Goal: Download file/media: Obtain a digital file from the website

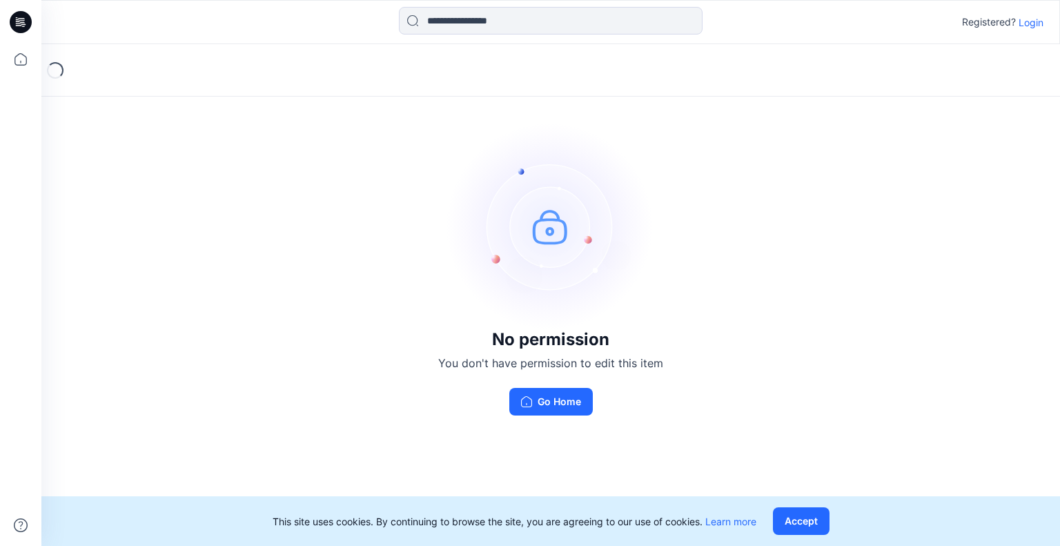
click at [1029, 23] on p "Login" at bounding box center [1031, 22] width 25 height 14
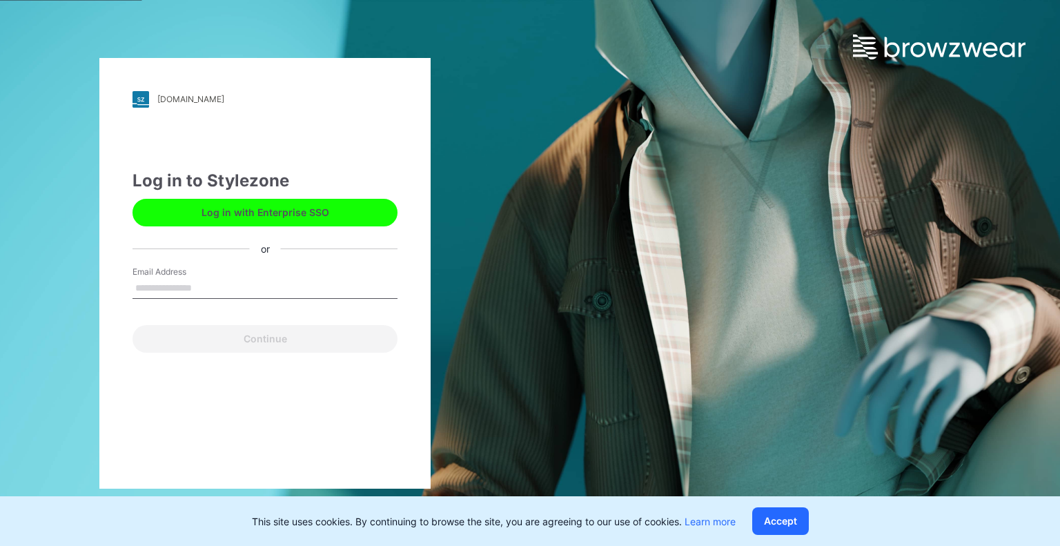
click at [251, 282] on input "Email Address" at bounding box center [265, 288] width 265 height 21
type input "**********"
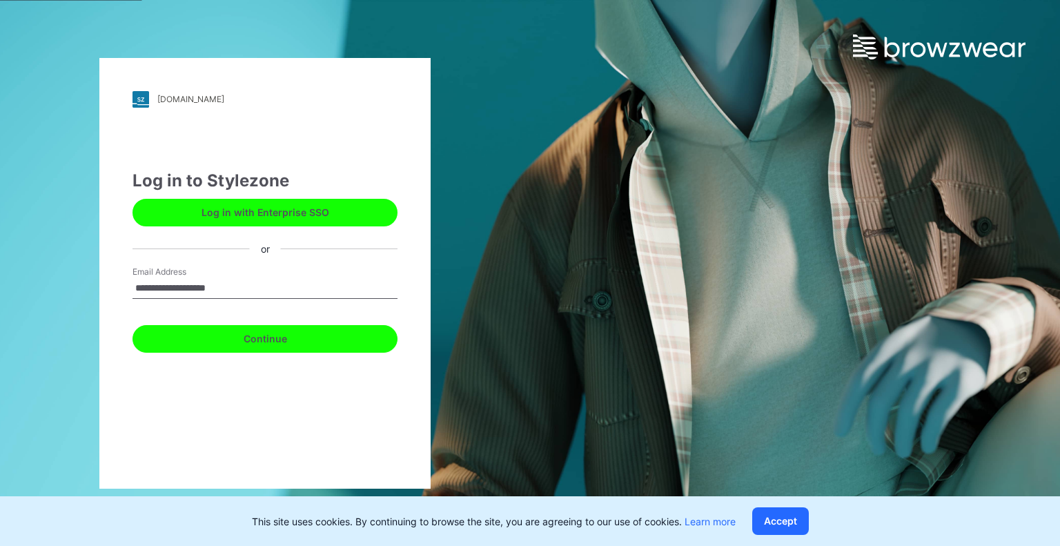
click at [243, 333] on button "Continue" at bounding box center [265, 339] width 265 height 28
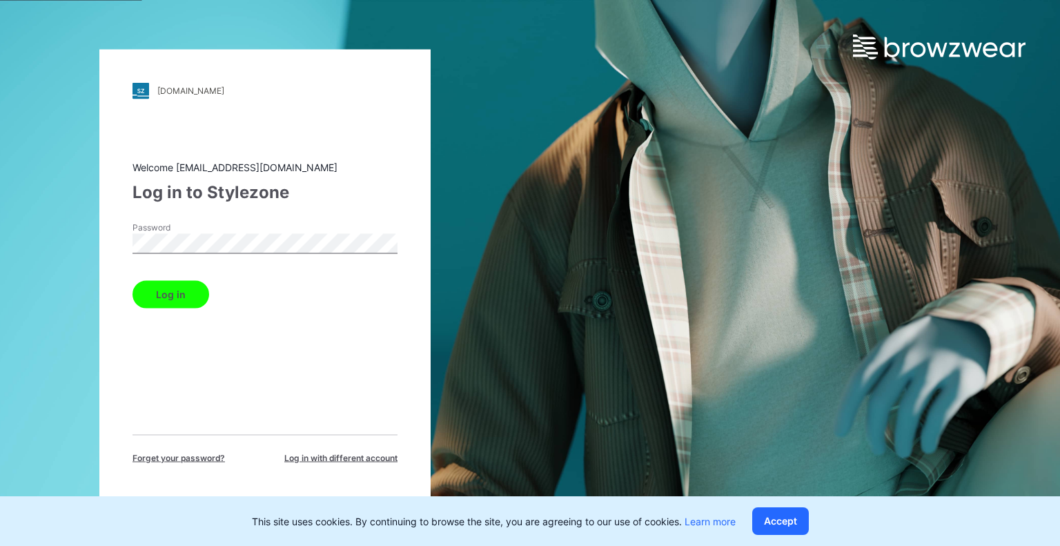
click at [133, 280] on button "Log in" at bounding box center [171, 294] width 77 height 28
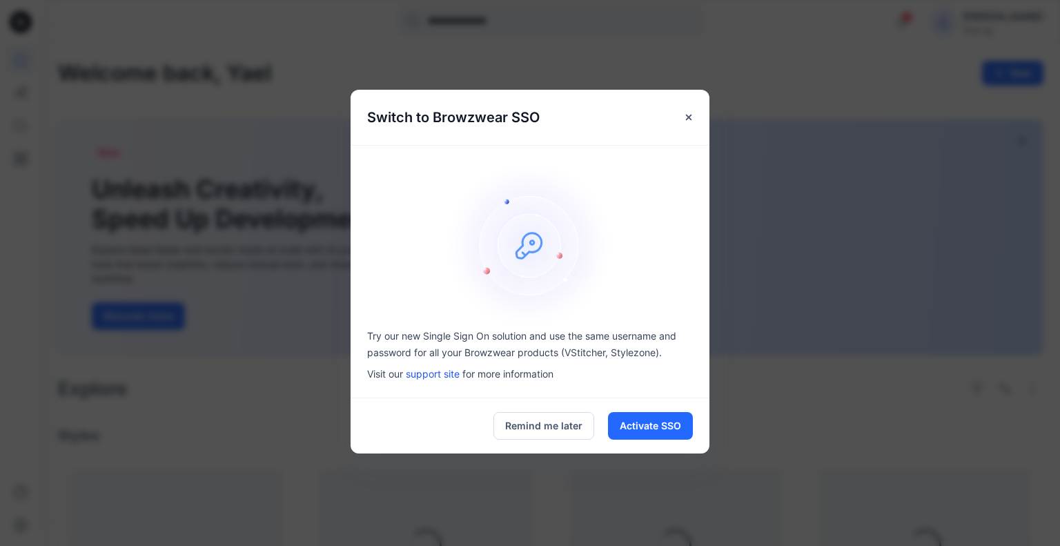
click at [516, 416] on button "Remind me later" at bounding box center [544, 426] width 101 height 28
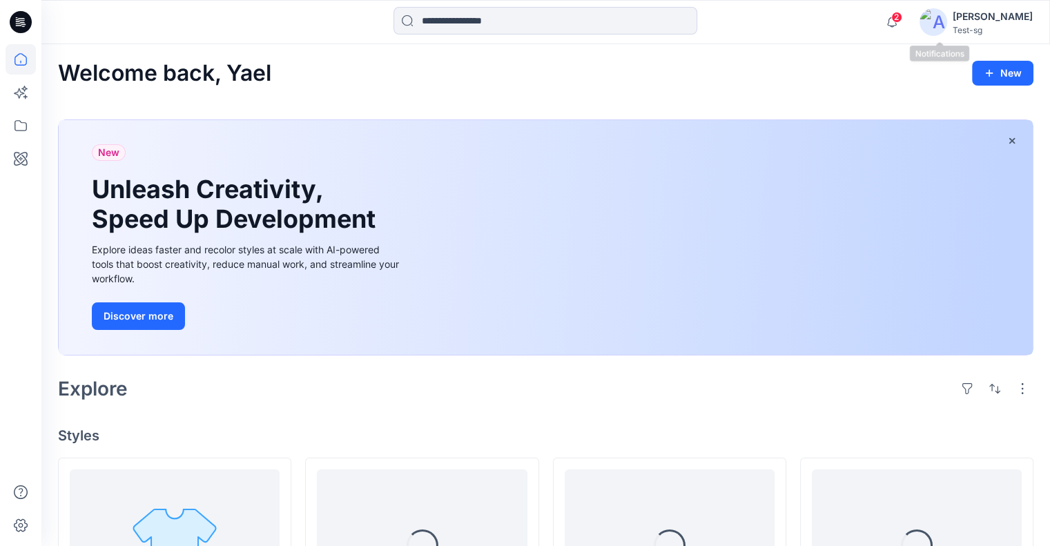
click at [902, 19] on span "2" at bounding box center [896, 17] width 11 height 11
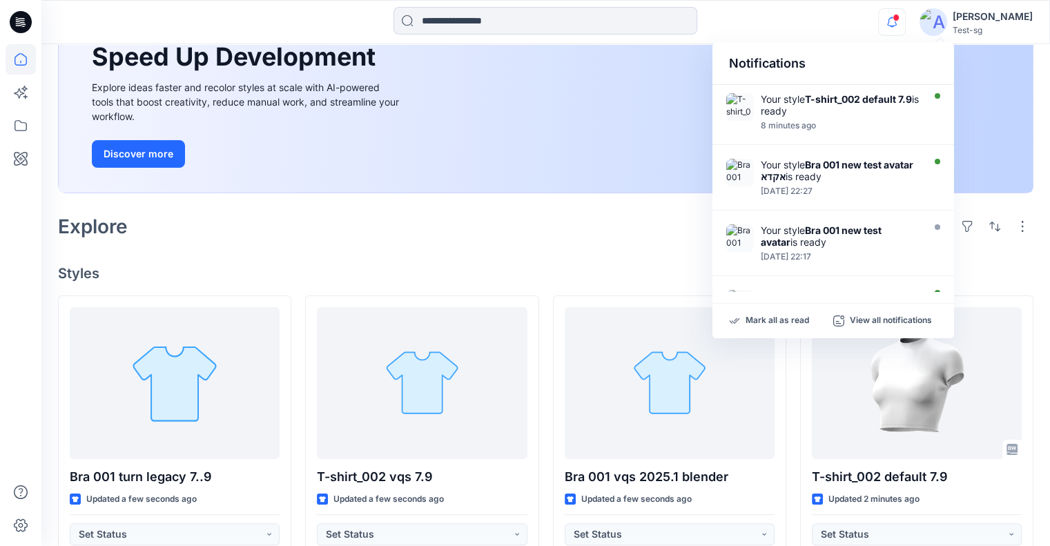
scroll to position [138, 0]
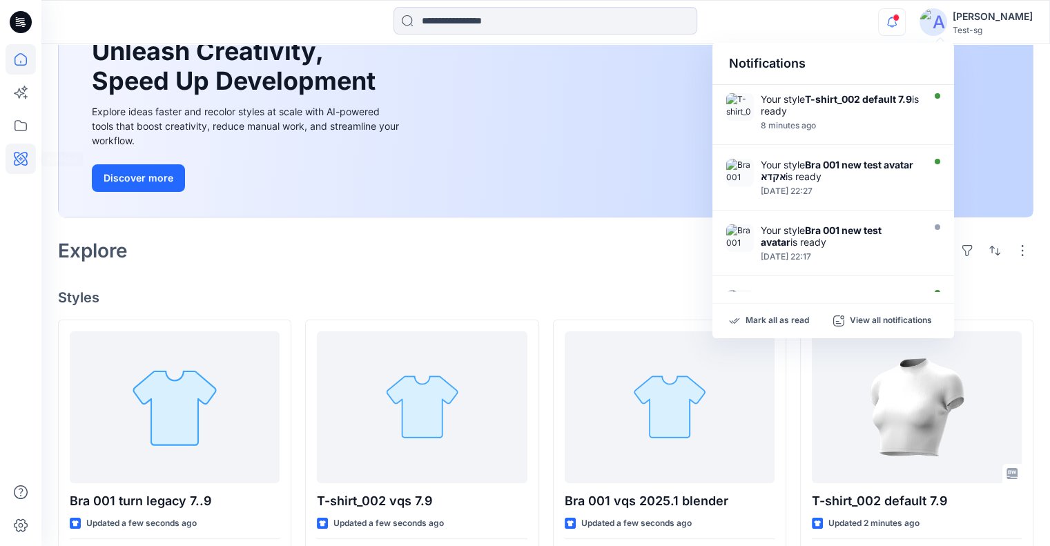
click at [30, 156] on icon at bounding box center [21, 159] width 30 height 30
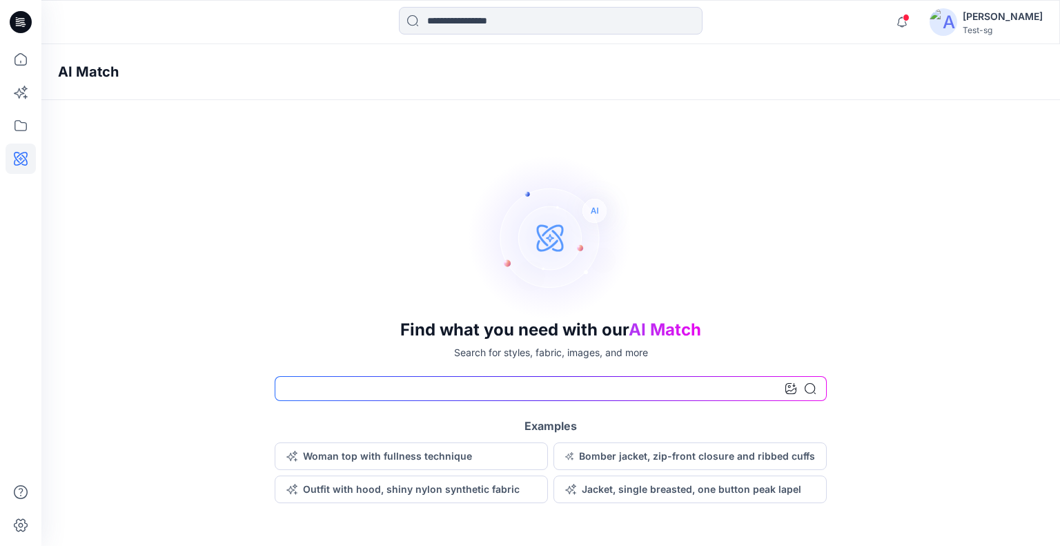
click at [378, 389] on input at bounding box center [551, 388] width 552 height 25
type input "*******"
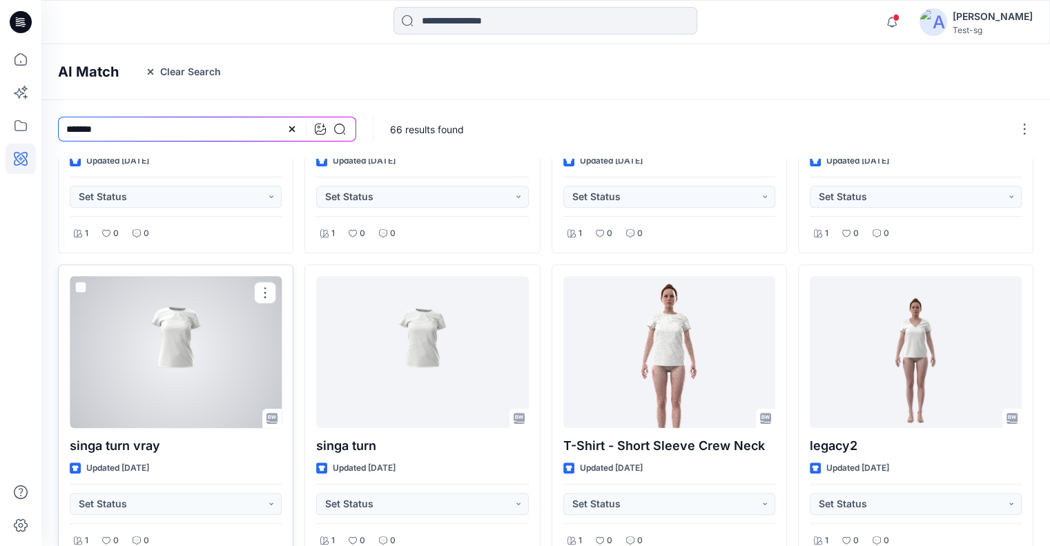
scroll to position [576, 0]
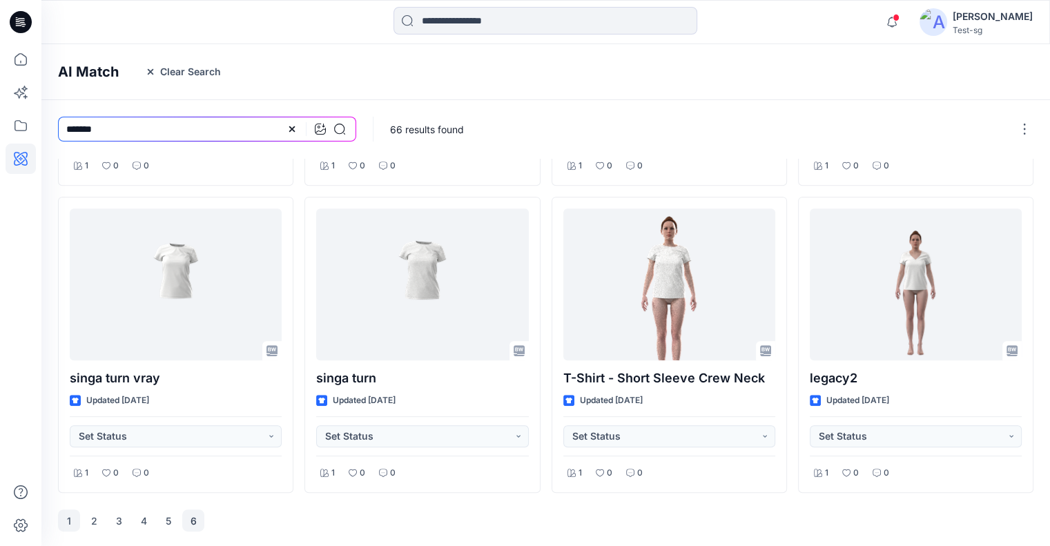
click at [191, 516] on button "6" at bounding box center [193, 520] width 22 height 22
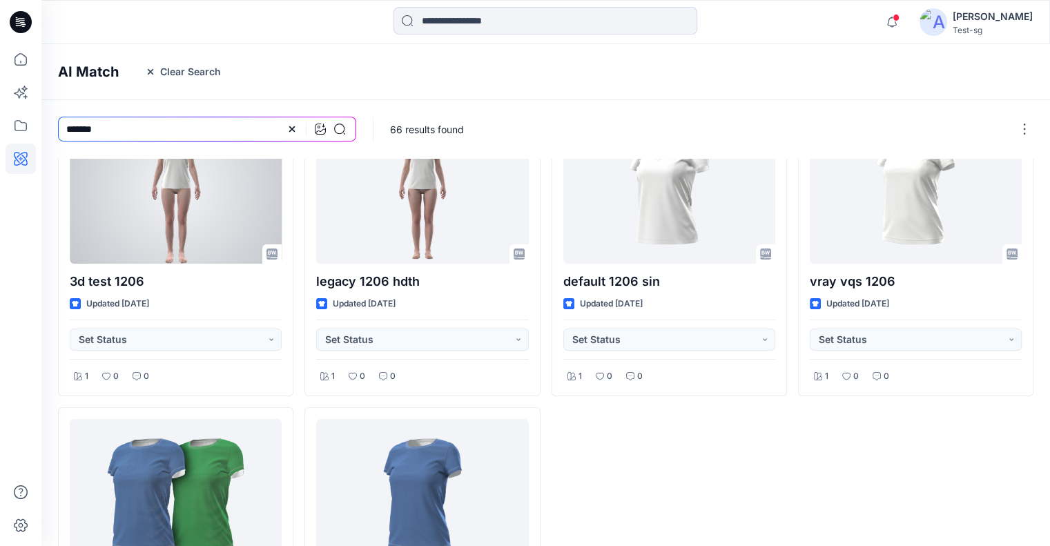
scroll to position [0, 0]
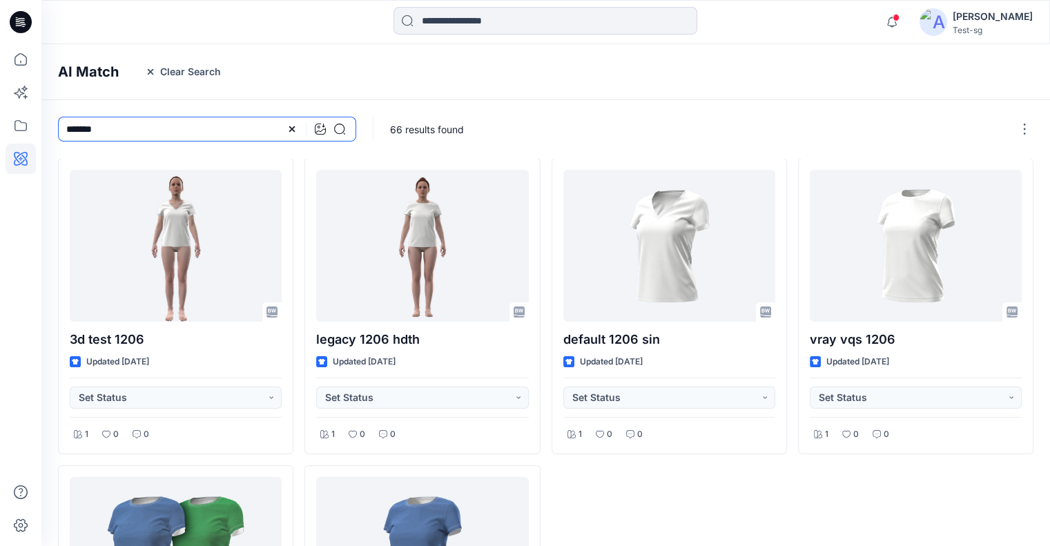
click at [121, 135] on input "*******" at bounding box center [207, 129] width 298 height 25
click at [64, 130] on input "*******" at bounding box center [207, 129] width 298 height 25
drag, startPoint x: 112, startPoint y: 128, endPoint x: 38, endPoint y: 137, distance: 74.3
click at [38, 137] on div "Notifications Your style T-shirt_002 default 7.9 is ready 8 minutes ago Your st…" at bounding box center [525, 408] width 1050 height 817
type input "***"
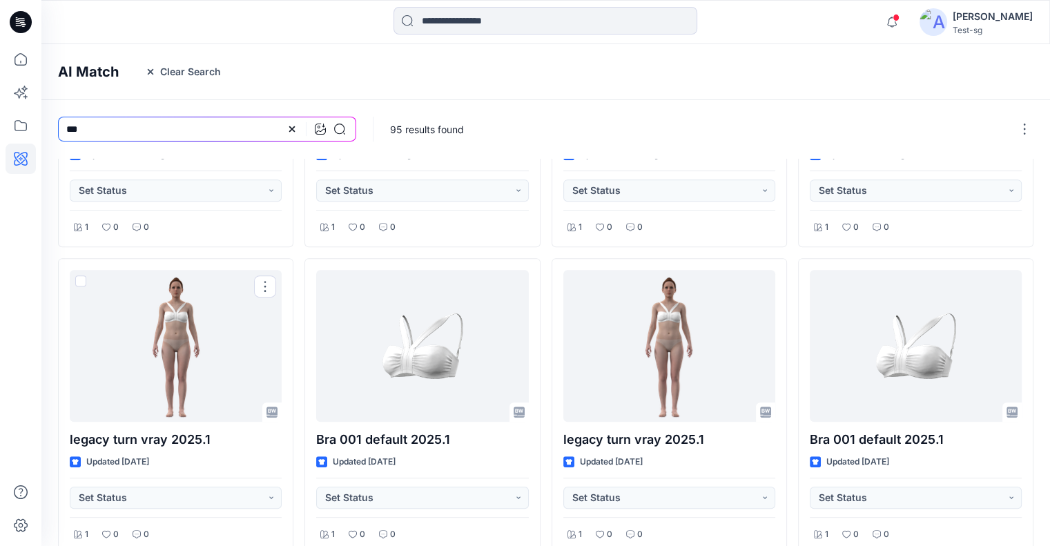
scroll to position [576, 0]
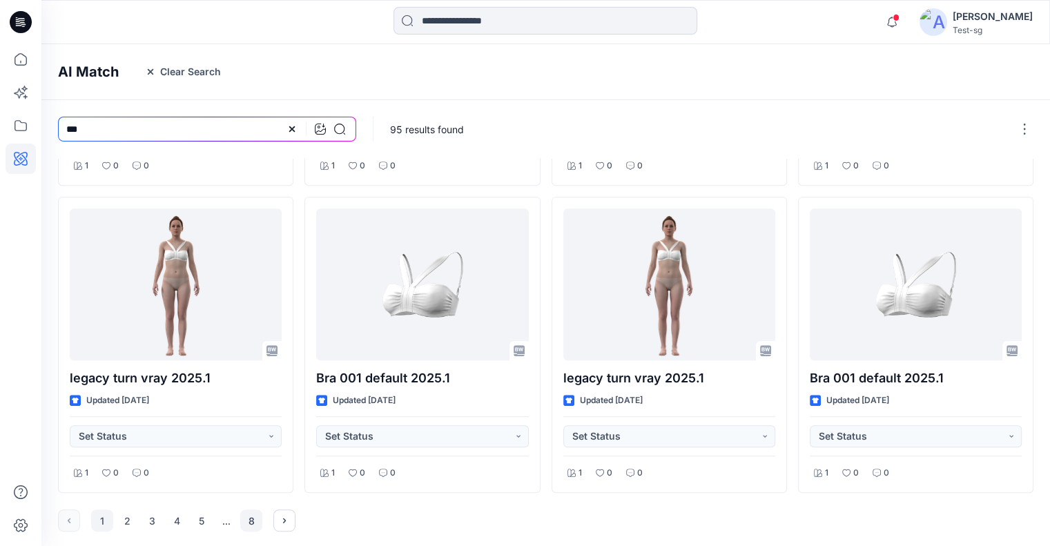
click at [253, 516] on button "8" at bounding box center [251, 520] width 22 height 22
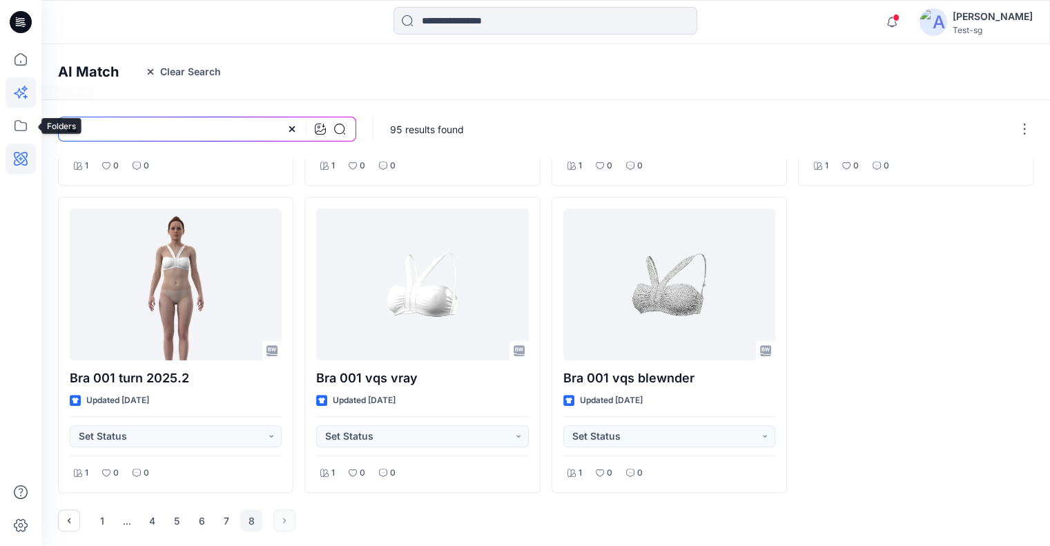
click at [17, 93] on icon at bounding box center [21, 92] width 30 height 30
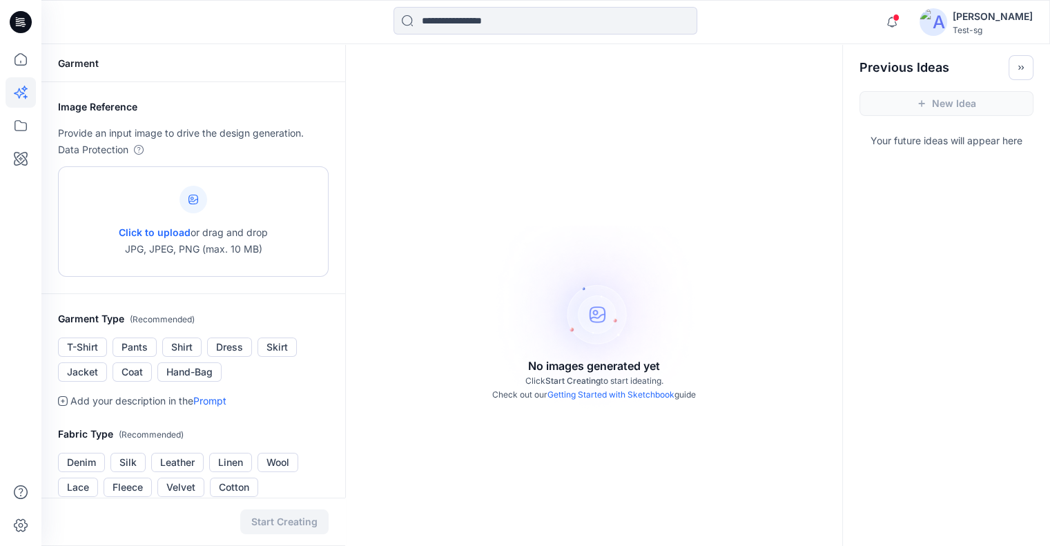
click at [163, 234] on span "Click to upload" at bounding box center [155, 232] width 72 height 12
type input "**********"
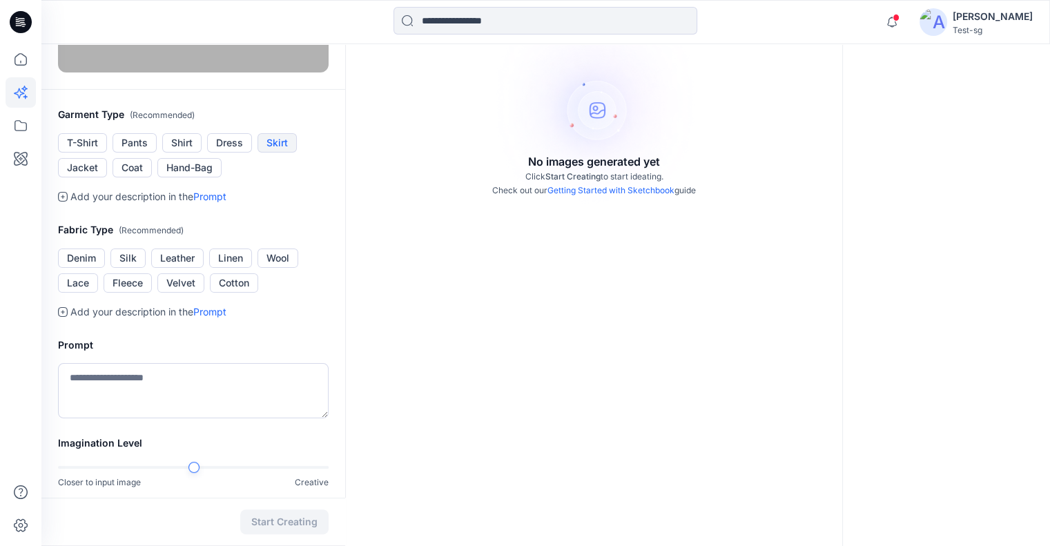
scroll to position [207, 0]
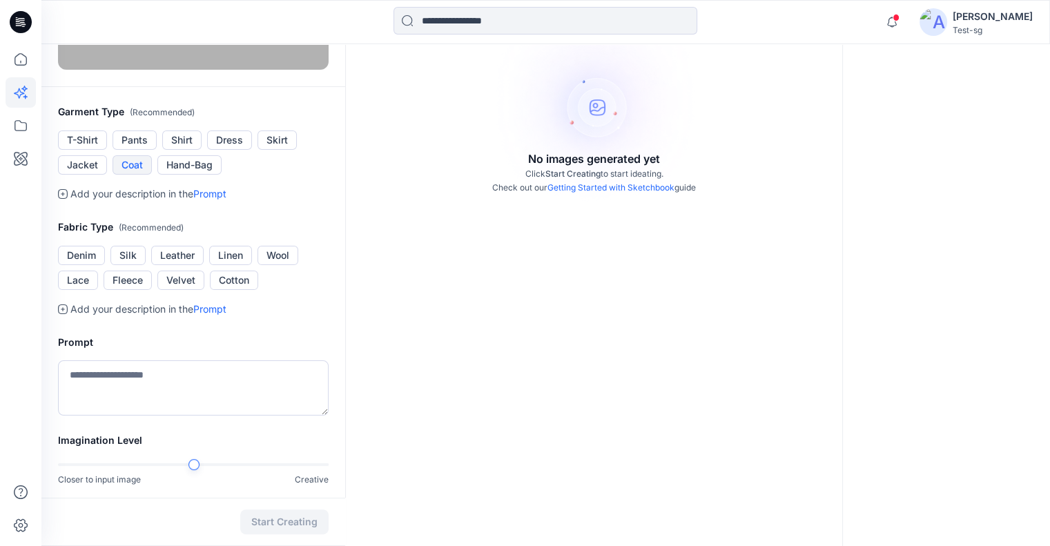
click at [136, 175] on button "Coat" at bounding box center [132, 164] width 39 height 19
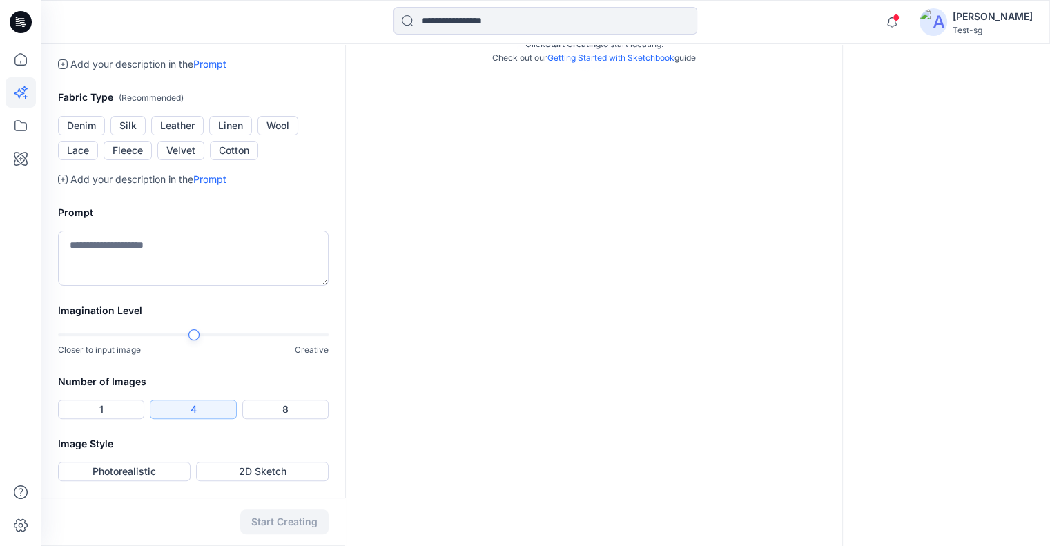
scroll to position [345, 0]
click at [280, 135] on button "Wool" at bounding box center [277, 125] width 41 height 19
click at [179, 286] on textarea at bounding box center [193, 258] width 271 height 55
type textarea "*********"
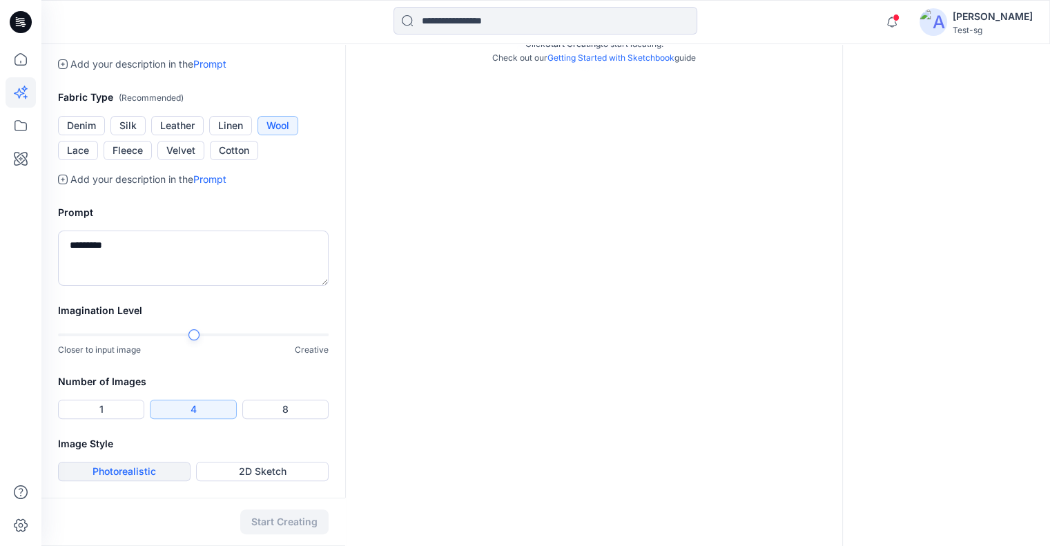
click at [133, 471] on button "Photorealistic" at bounding box center [124, 471] width 133 height 19
click at [293, 523] on button "Start Creating" at bounding box center [284, 521] width 88 height 25
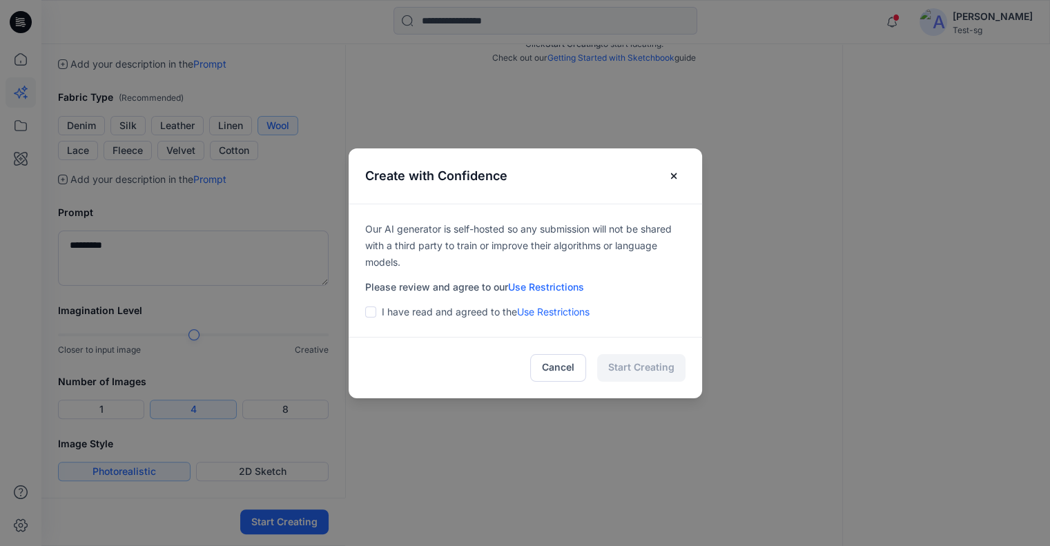
click at [376, 306] on span at bounding box center [370, 311] width 11 height 11
click at [642, 364] on button "Start Creating" at bounding box center [641, 368] width 88 height 28
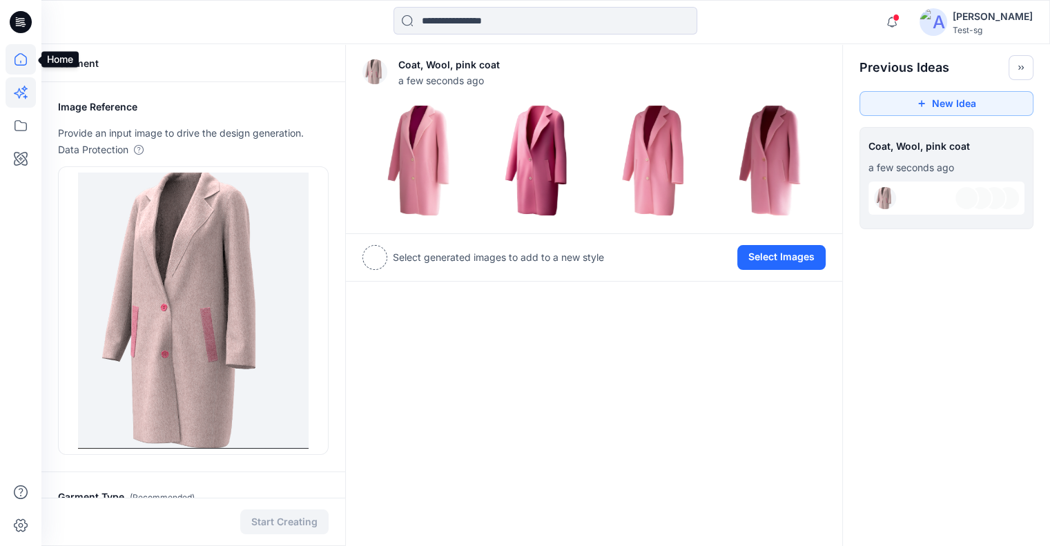
click at [19, 61] on icon at bounding box center [21, 59] width 30 height 30
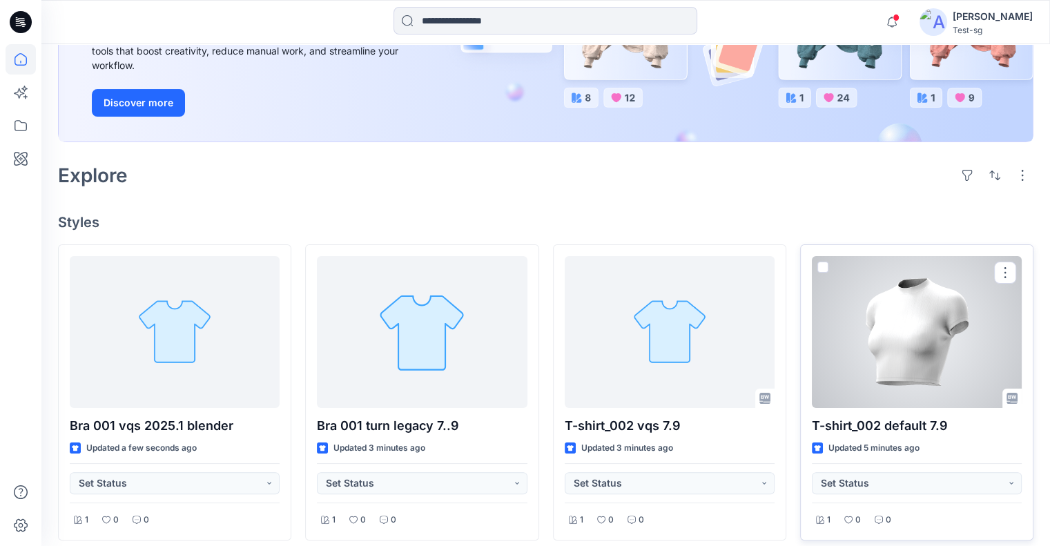
scroll to position [207, 0]
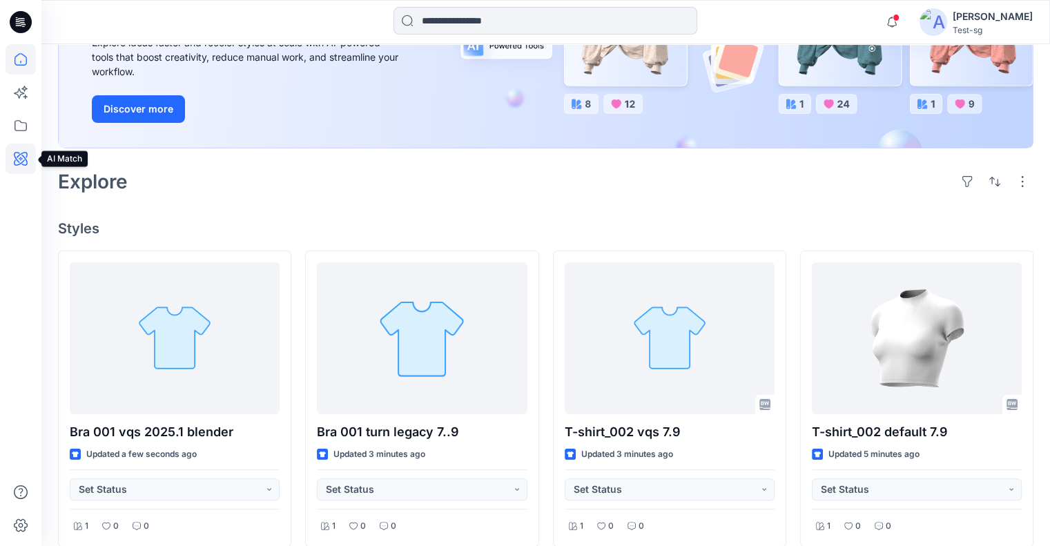
click at [21, 156] on icon at bounding box center [21, 159] width 30 height 30
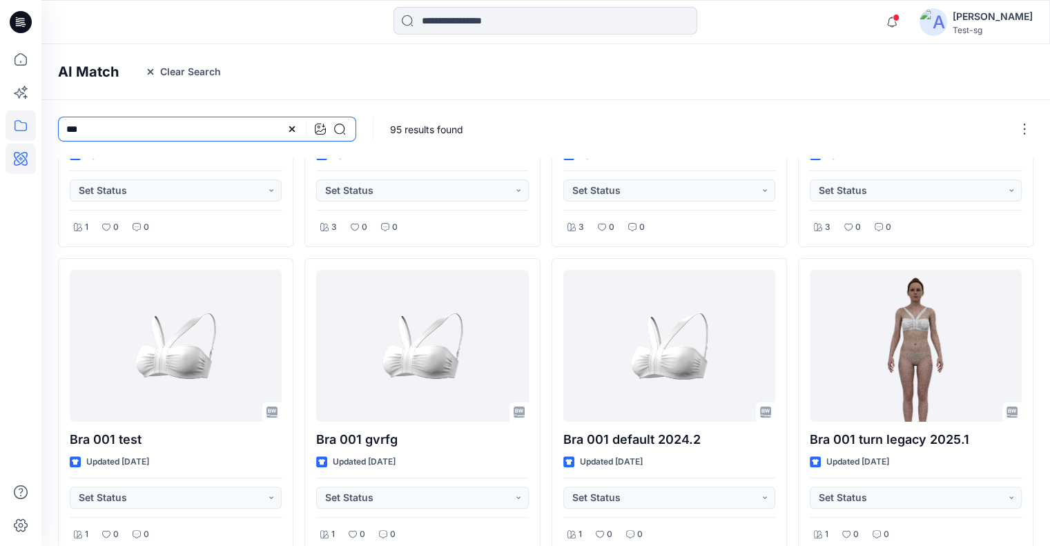
drag, startPoint x: 121, startPoint y: 128, endPoint x: 28, endPoint y: 123, distance: 94.0
click at [28, 123] on div "Notifications Your style T-shirt_002 default 7.9 is ready 8 minutes ago Your st…" at bounding box center [525, 355] width 1050 height 1124
click at [63, 126] on input "*******" at bounding box center [207, 129] width 298 height 25
type input "**********"
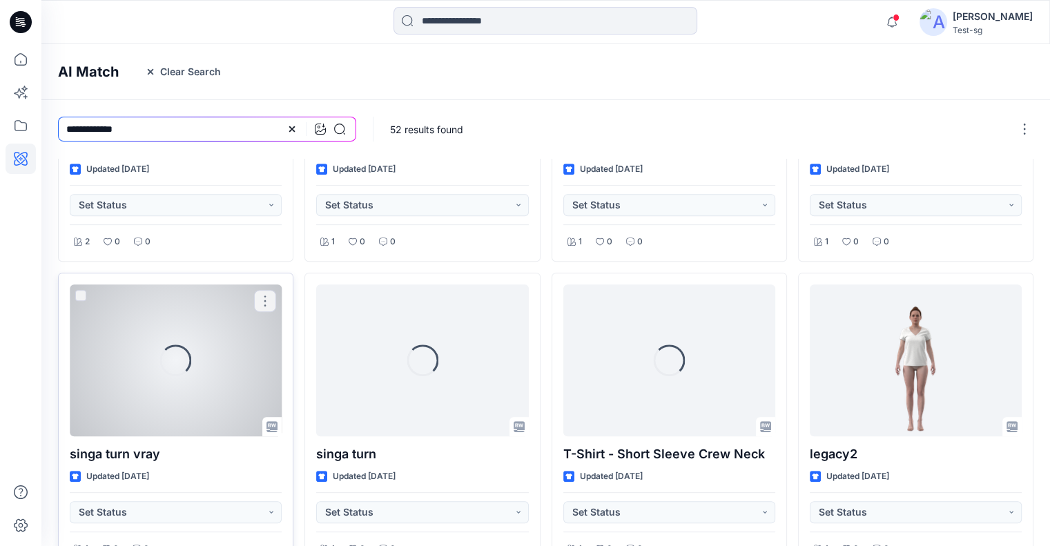
scroll to position [576, 0]
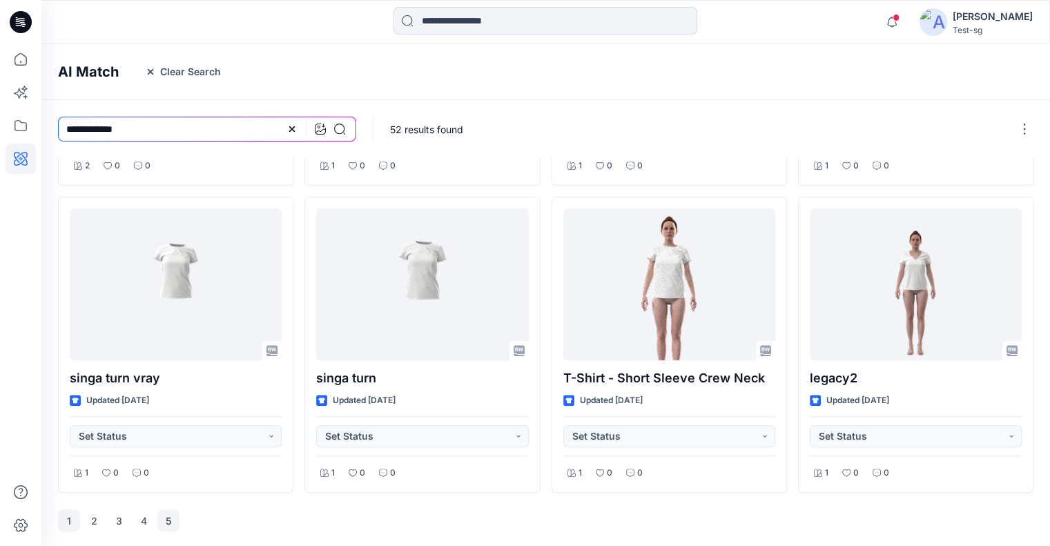
click at [171, 524] on button "5" at bounding box center [168, 520] width 22 height 22
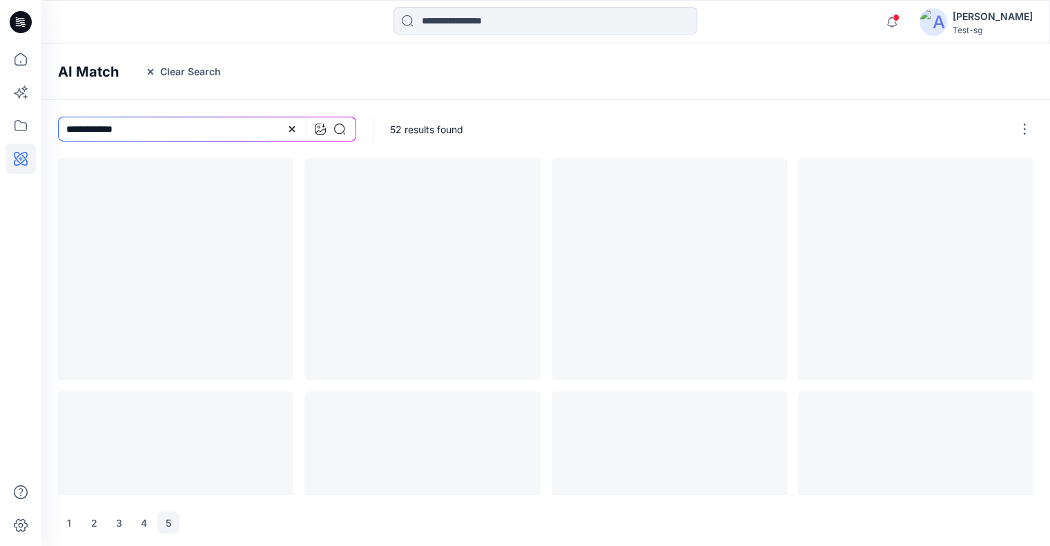
scroll to position [0, 0]
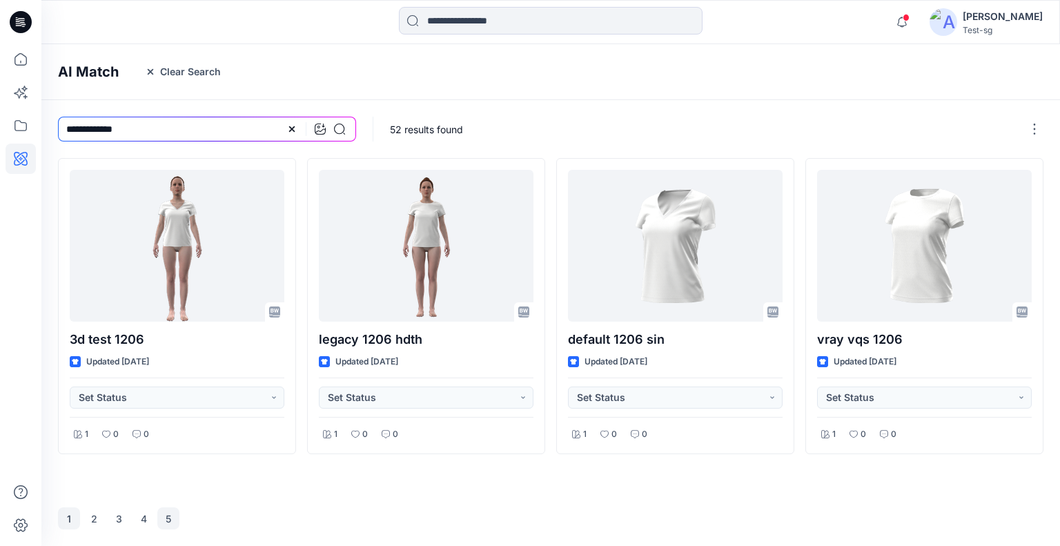
click at [75, 516] on button "1" at bounding box center [69, 518] width 22 height 22
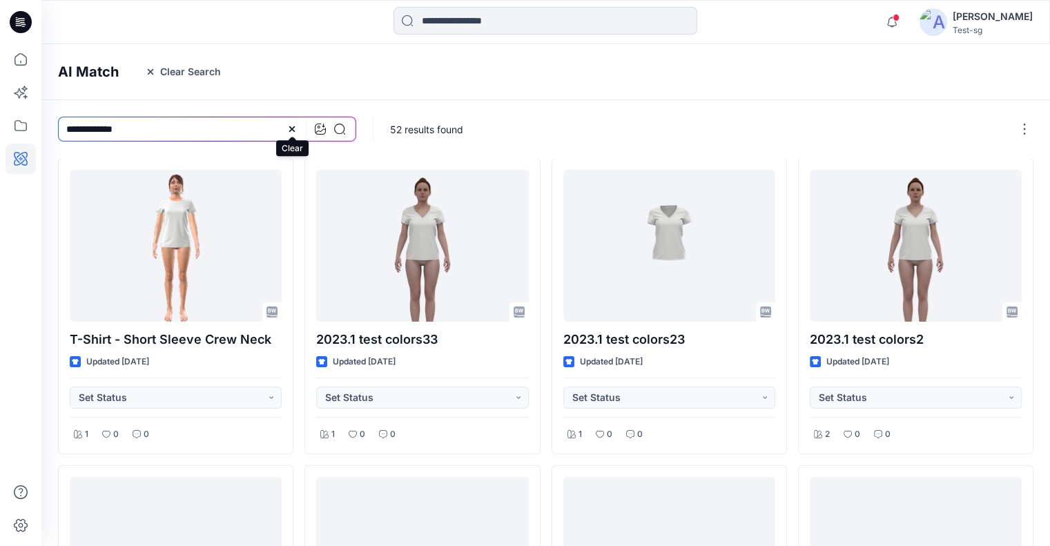
drag, startPoint x: 288, startPoint y: 127, endPoint x: 235, endPoint y: 129, distance: 53.2
click at [284, 128] on div "**********" at bounding box center [207, 129] width 298 height 25
click at [235, 129] on input "**********" at bounding box center [207, 129] width 298 height 25
click at [293, 131] on icon at bounding box center [291, 129] width 11 height 11
click at [276, 130] on input at bounding box center [207, 129] width 298 height 25
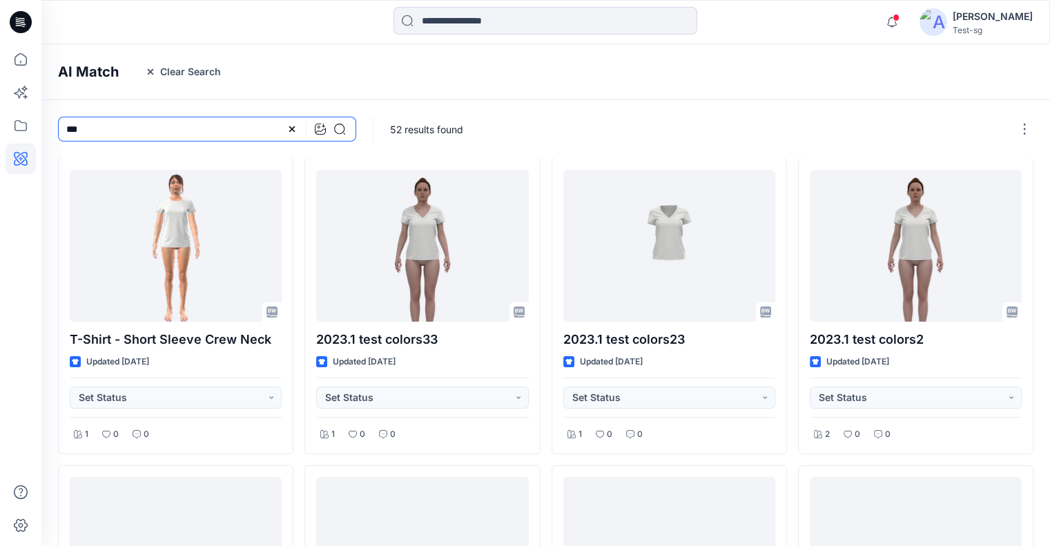
type input "***"
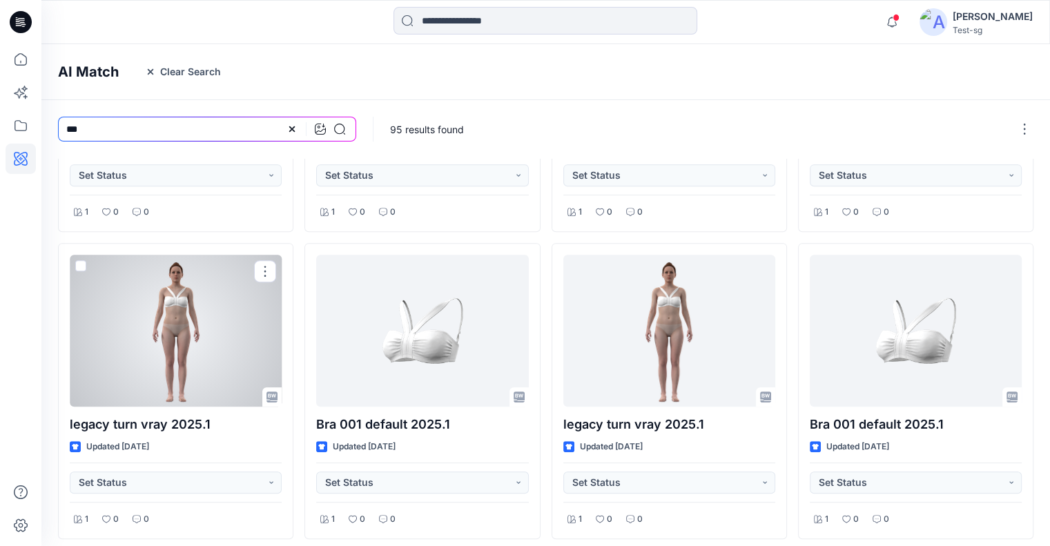
scroll to position [576, 0]
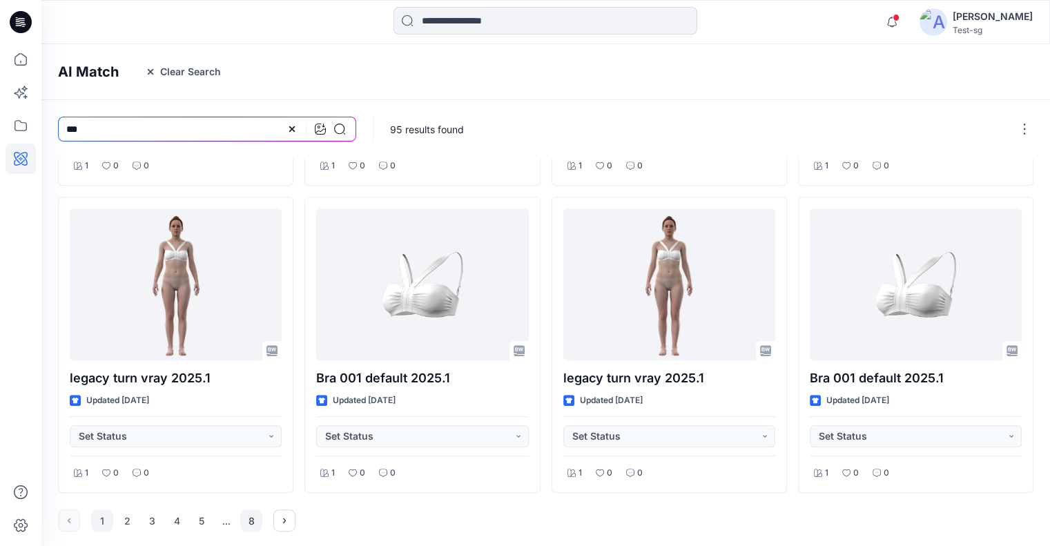
click at [251, 521] on button "8" at bounding box center [251, 520] width 22 height 22
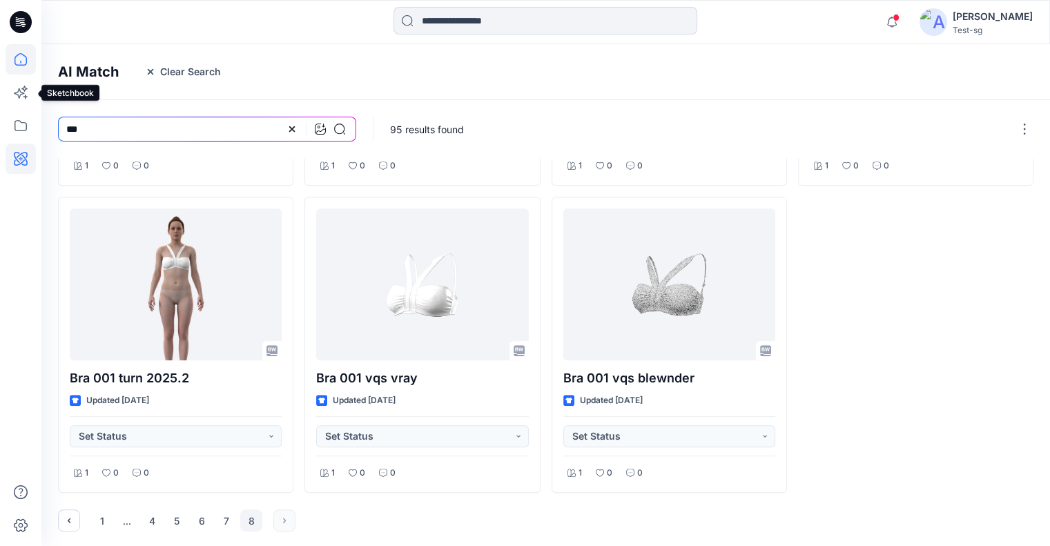
click at [25, 64] on icon at bounding box center [21, 59] width 30 height 30
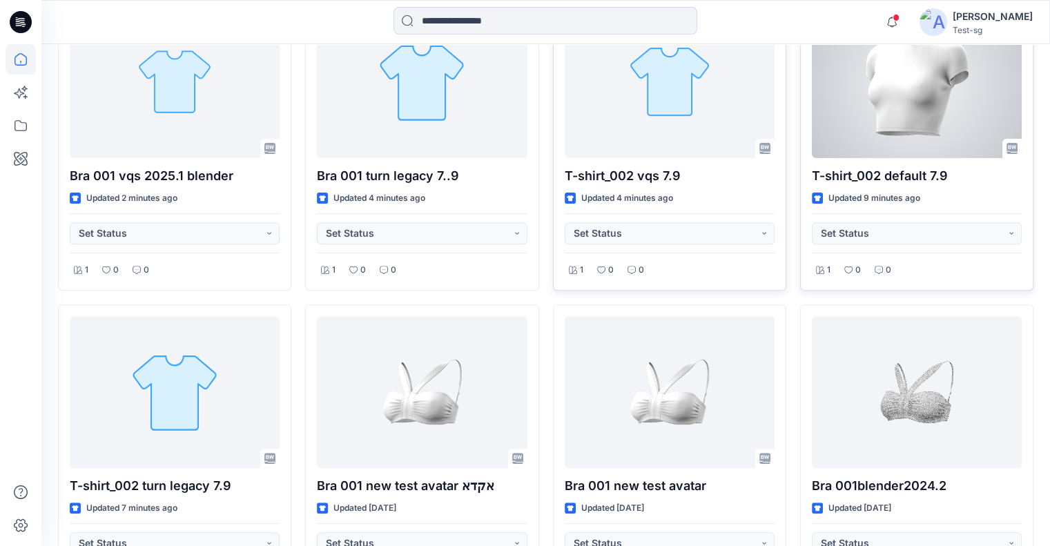
scroll to position [325, 0]
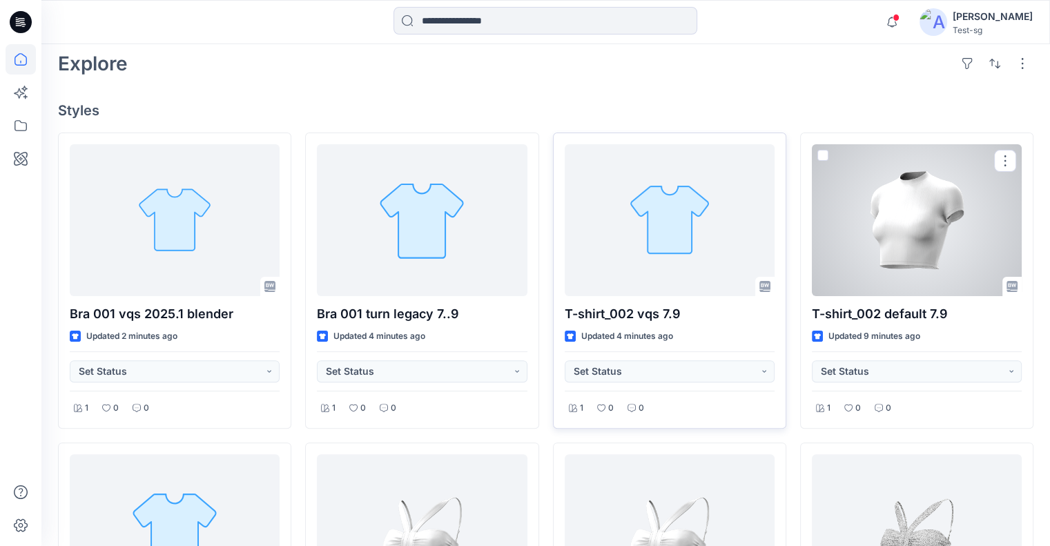
click at [899, 191] on div at bounding box center [917, 220] width 210 height 152
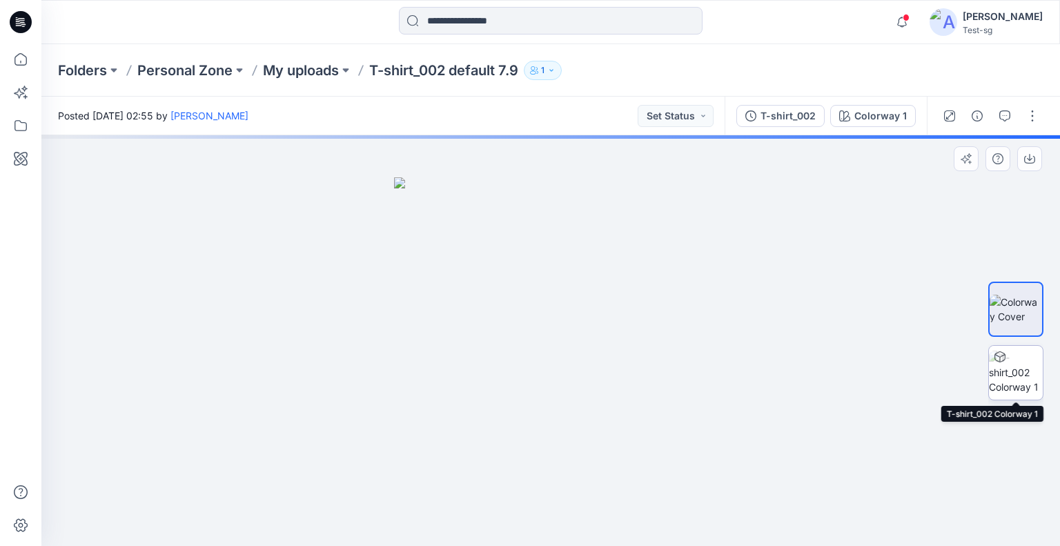
click at [1019, 355] on img at bounding box center [1016, 372] width 54 height 43
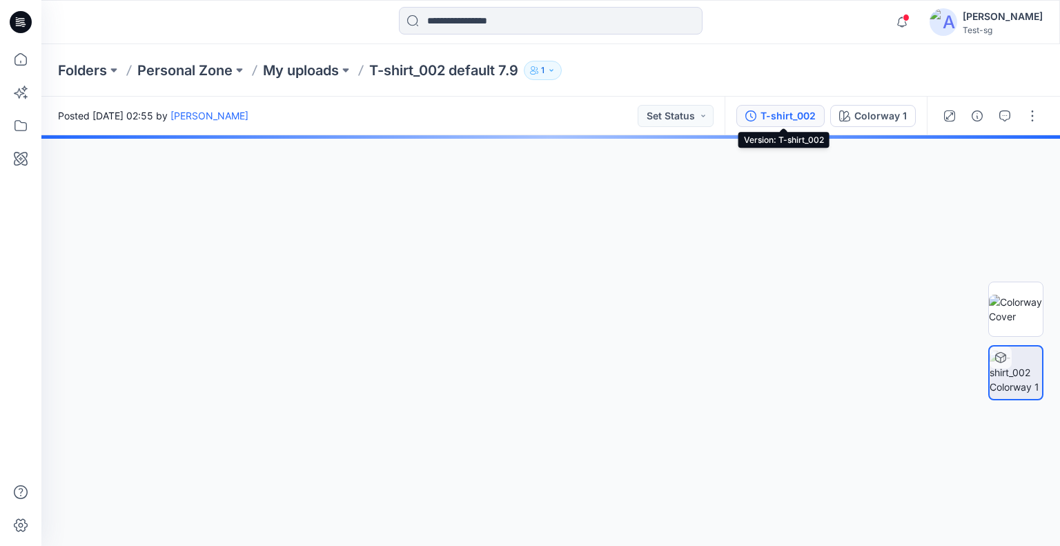
click at [801, 113] on div "T-shirt_002" at bounding box center [788, 115] width 55 height 15
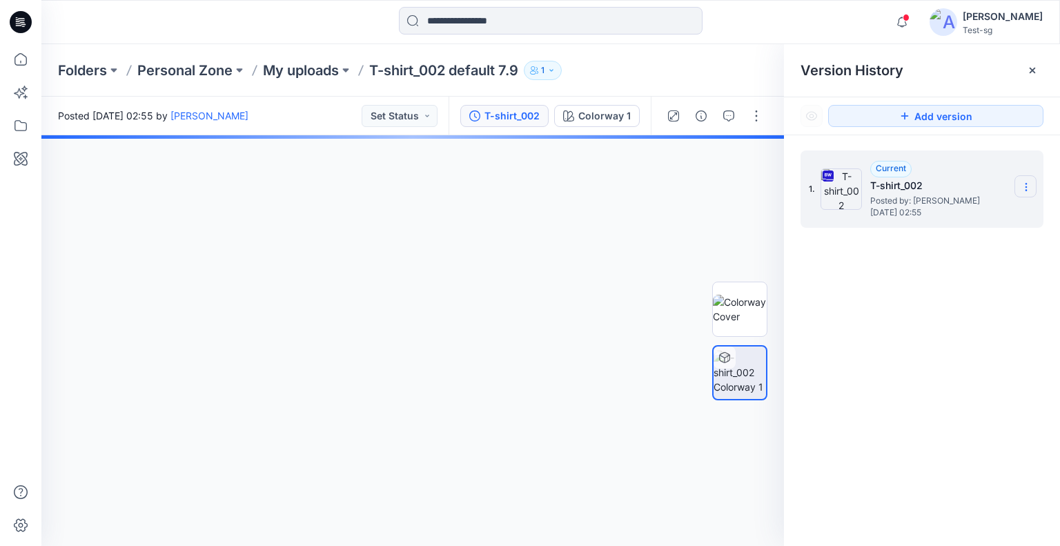
click at [1022, 190] on icon at bounding box center [1026, 187] width 11 height 11
click at [963, 216] on span "Download Source BW File" at bounding box center [956, 214] width 115 height 17
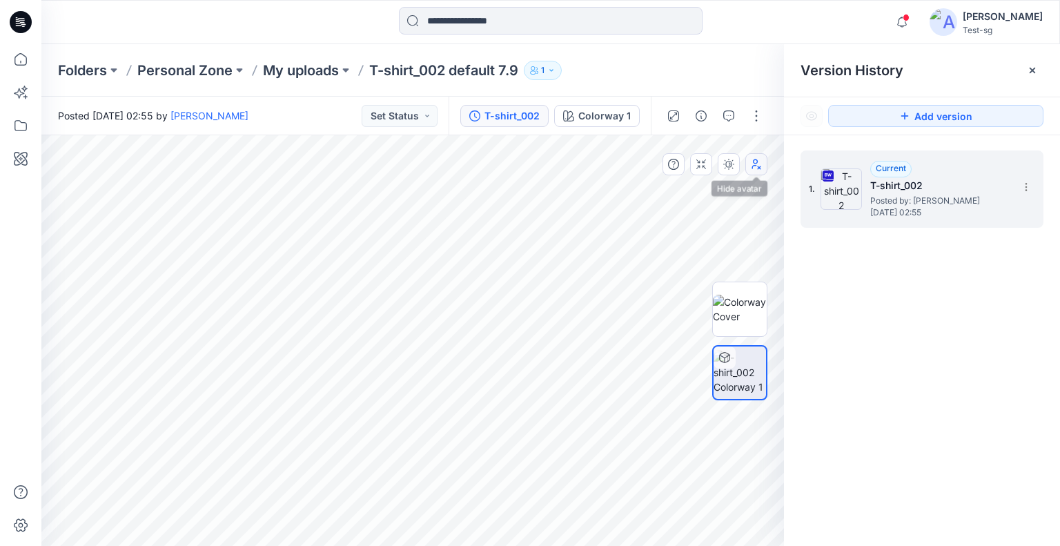
click at [757, 162] on icon "button" at bounding box center [756, 164] width 11 height 11
click at [756, 164] on icon "button" at bounding box center [756, 164] width 11 height 11
click at [25, 62] on icon at bounding box center [21, 59] width 30 height 30
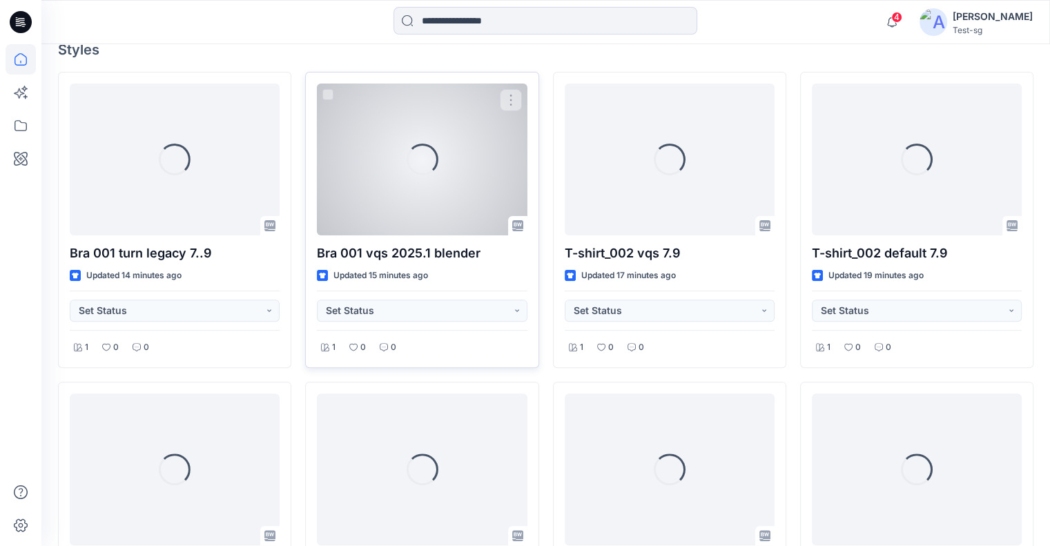
scroll to position [463, 0]
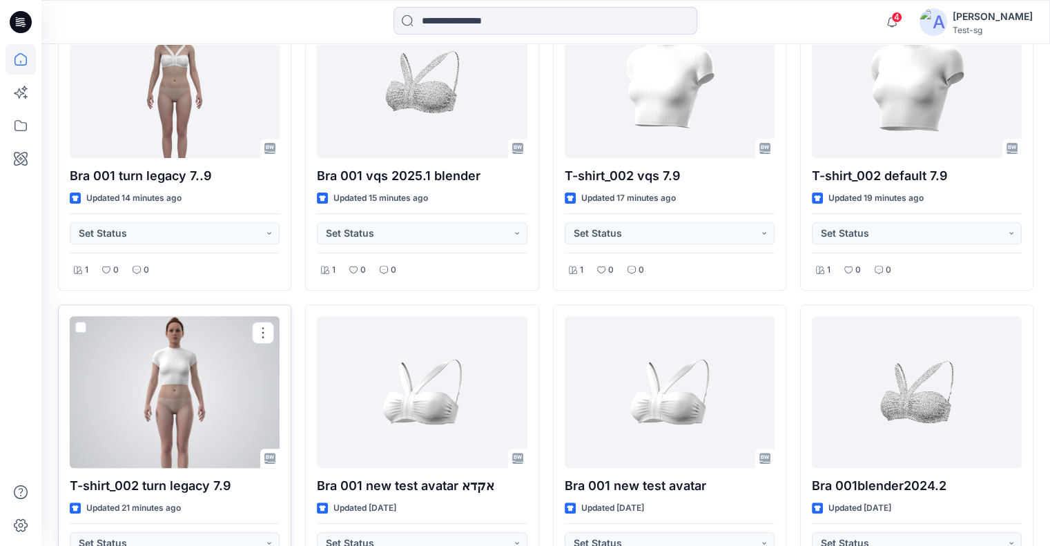
click at [228, 397] on div at bounding box center [175, 392] width 210 height 152
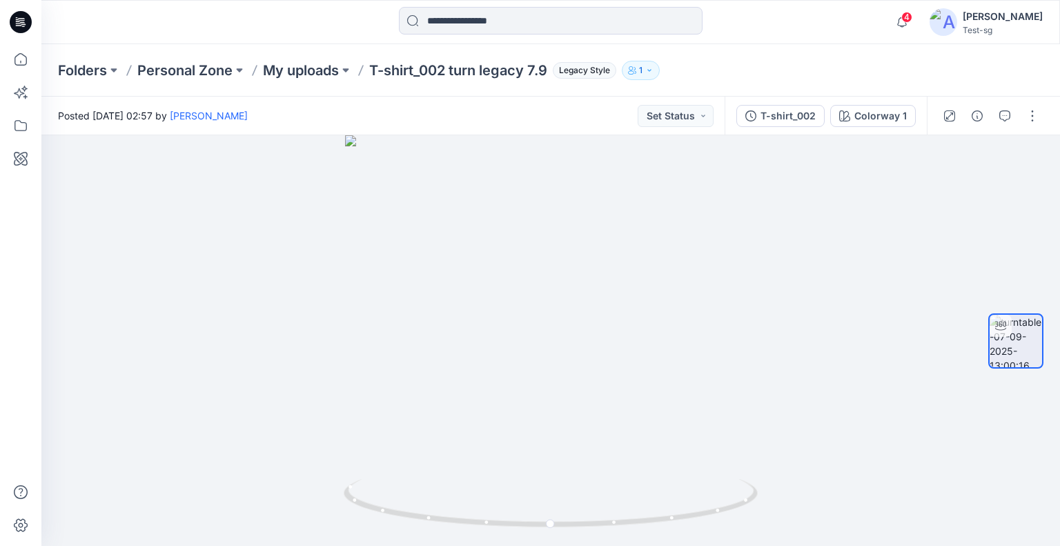
click at [815, 109] on div "T-shirt_002" at bounding box center [788, 115] width 55 height 15
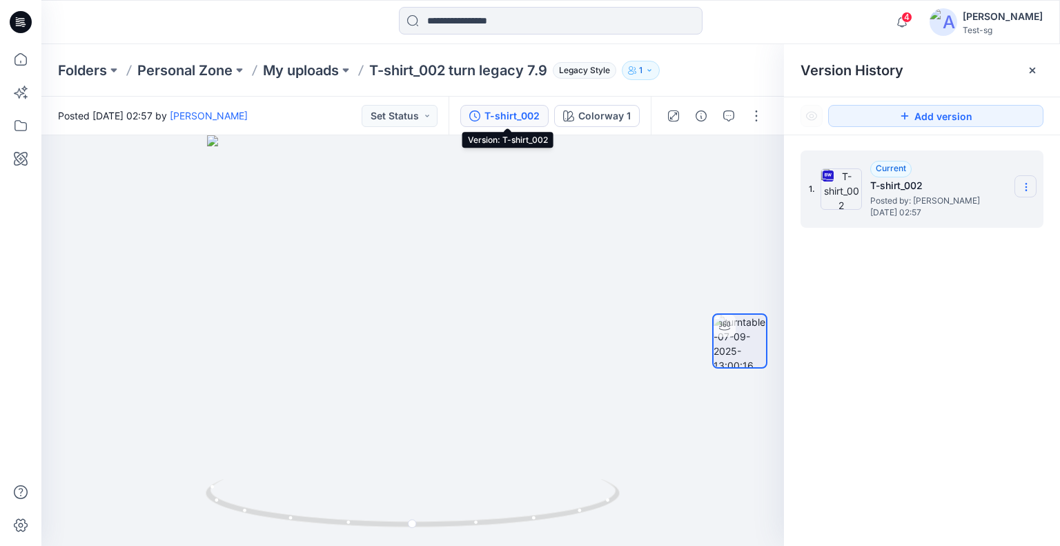
click at [1022, 186] on icon at bounding box center [1026, 187] width 11 height 11
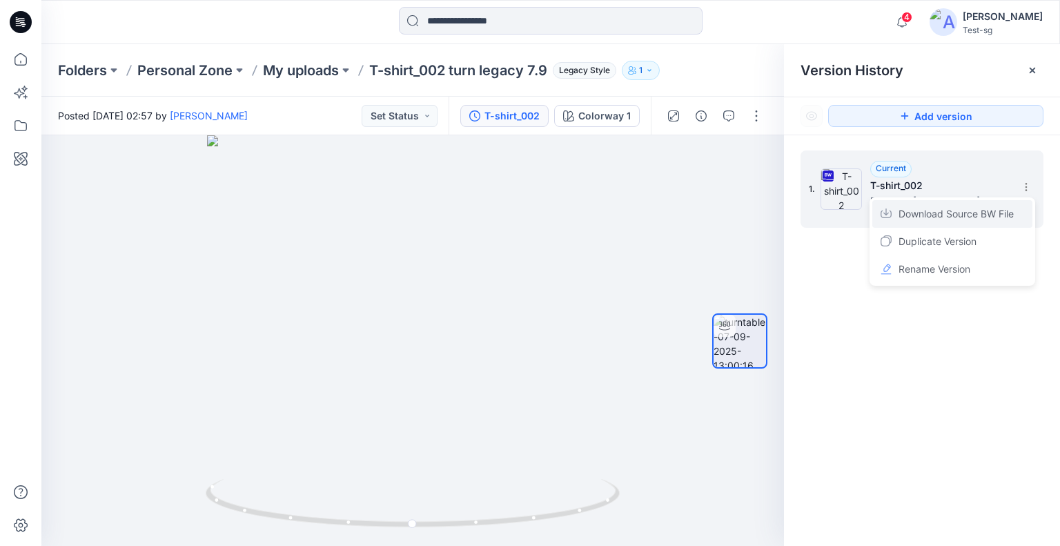
click at [971, 216] on span "Download Source BW File" at bounding box center [956, 214] width 115 height 17
drag, startPoint x: 523, startPoint y: 249, endPoint x: 233, endPoint y: 173, distance: 300.4
click at [237, 178] on div at bounding box center [412, 340] width 743 height 411
click at [28, 64] on icon at bounding box center [21, 59] width 30 height 30
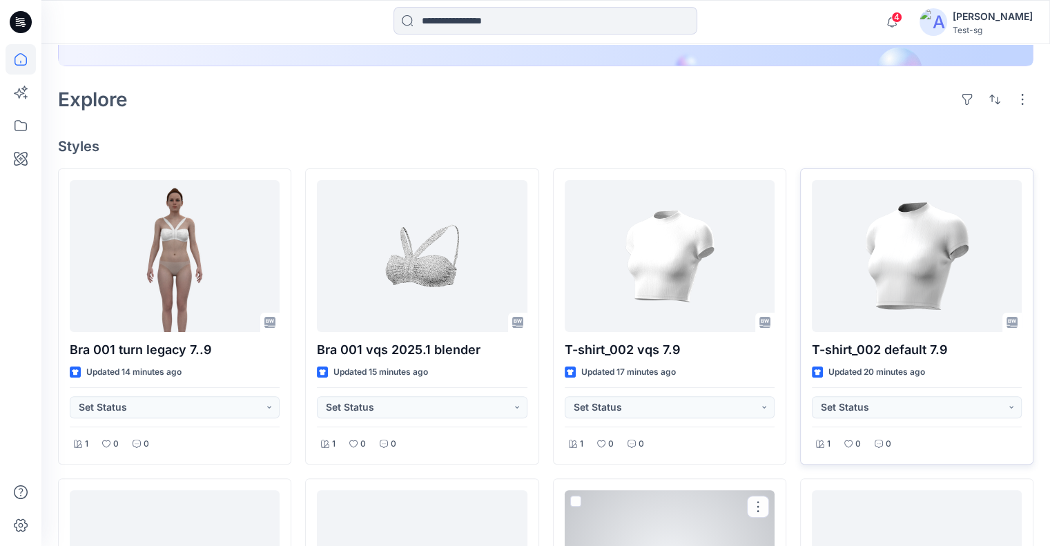
scroll to position [276, 0]
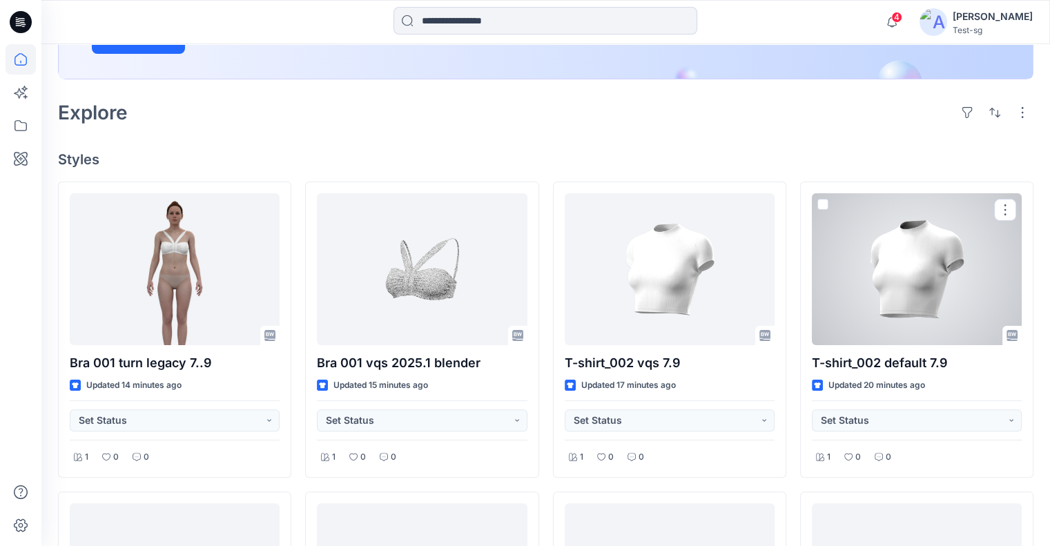
click at [877, 287] on div at bounding box center [917, 269] width 210 height 152
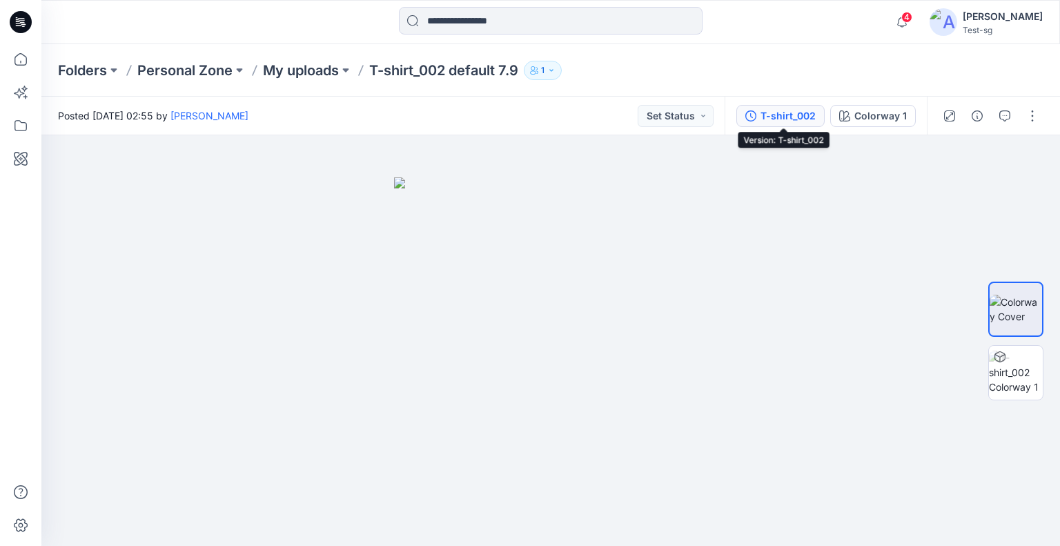
click at [784, 115] on div "T-shirt_002" at bounding box center [788, 115] width 55 height 15
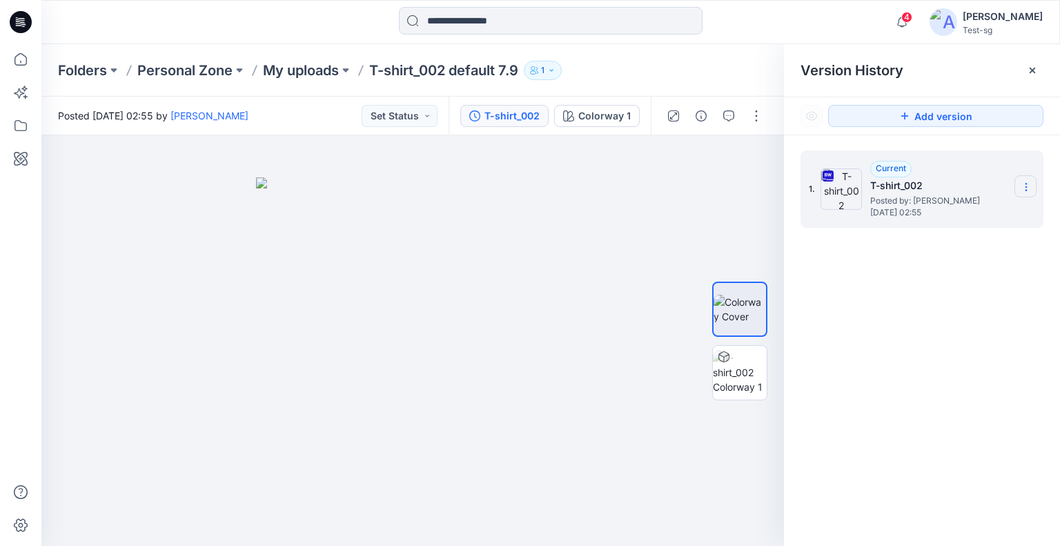
click at [1027, 187] on icon at bounding box center [1026, 187] width 11 height 11
click at [982, 216] on span "Download Source BW File" at bounding box center [956, 214] width 115 height 17
click at [743, 357] on img at bounding box center [740, 372] width 54 height 43
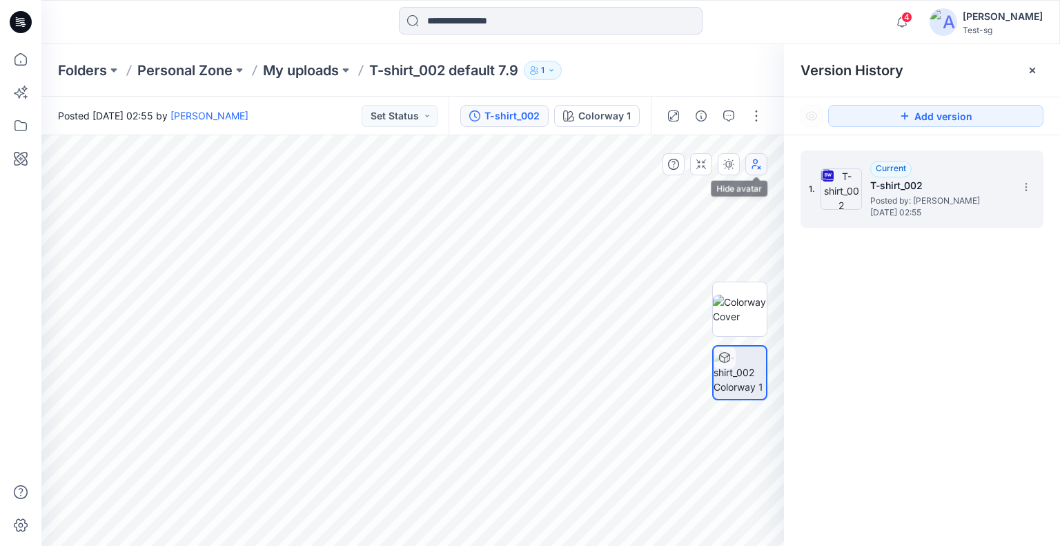
click at [754, 168] on icon "button" at bounding box center [756, 164] width 11 height 11
click at [755, 165] on icon "button" at bounding box center [756, 167] width 8 height 4
click at [19, 55] on icon at bounding box center [21, 59] width 30 height 30
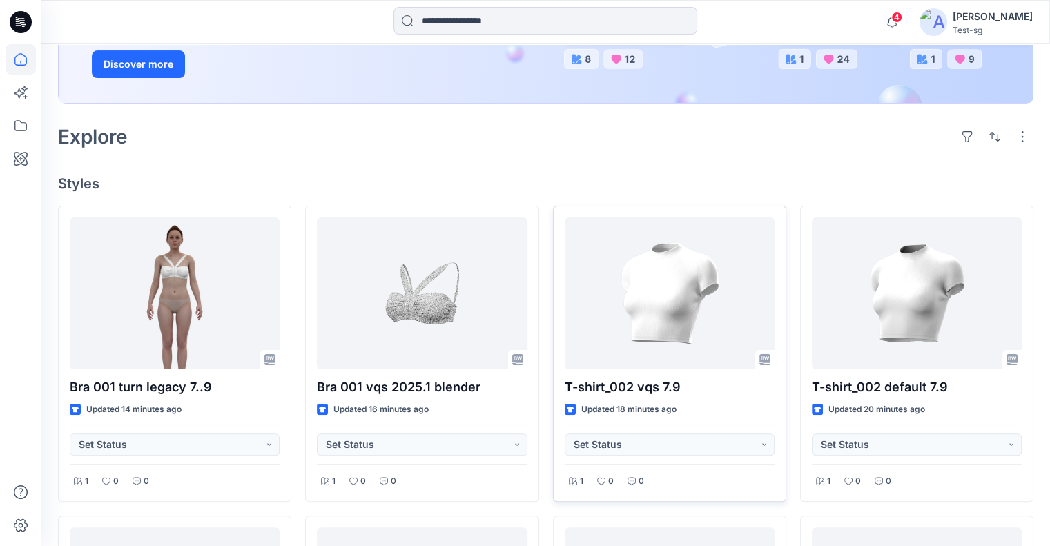
scroll to position [276, 0]
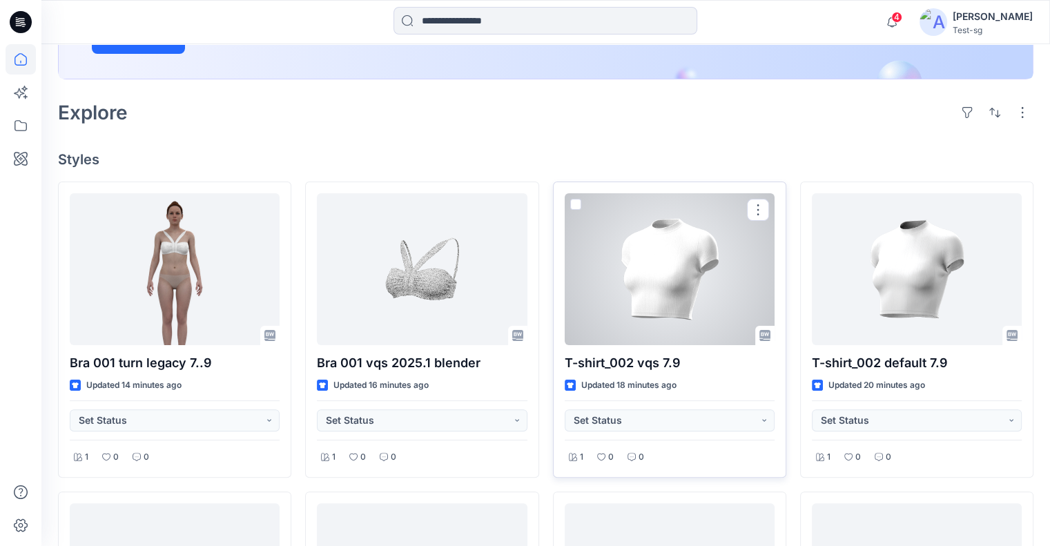
click at [648, 306] on div at bounding box center [670, 269] width 210 height 152
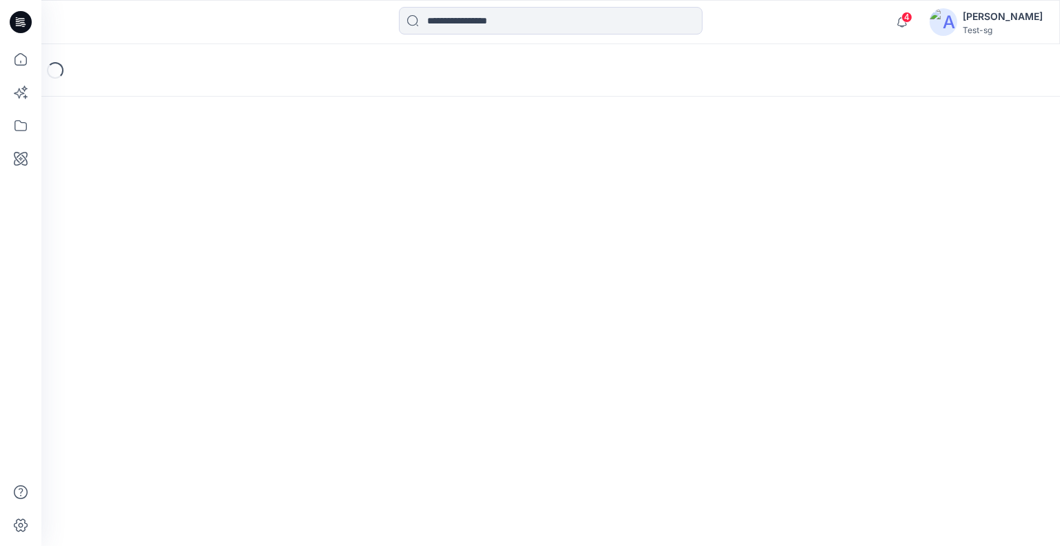
click at [600, 88] on div "Loading..." at bounding box center [550, 70] width 1019 height 52
drag, startPoint x: 14, startPoint y: 60, endPoint x: 32, endPoint y: 64, distance: 19.0
click at [14, 60] on icon at bounding box center [21, 59] width 30 height 30
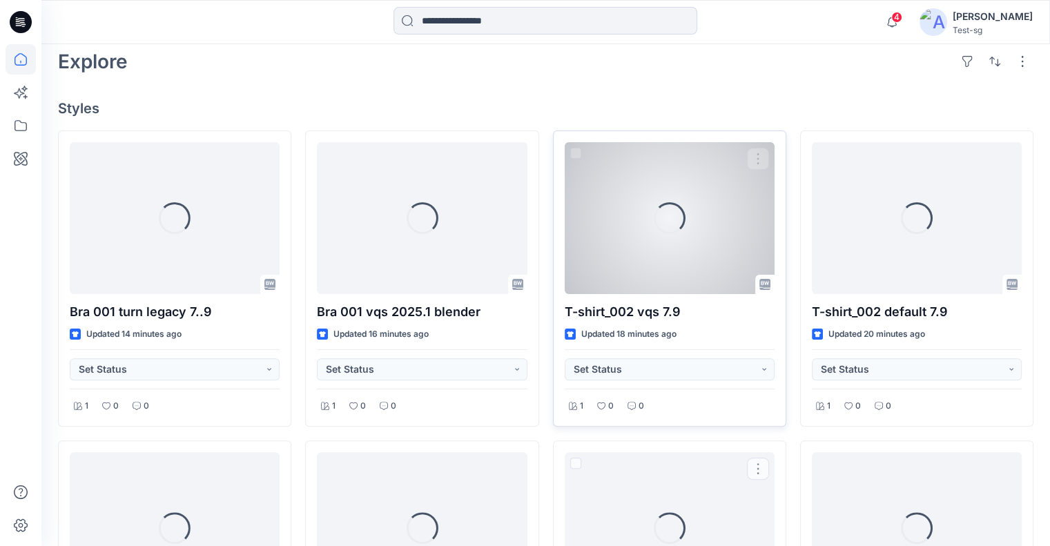
scroll to position [325, 0]
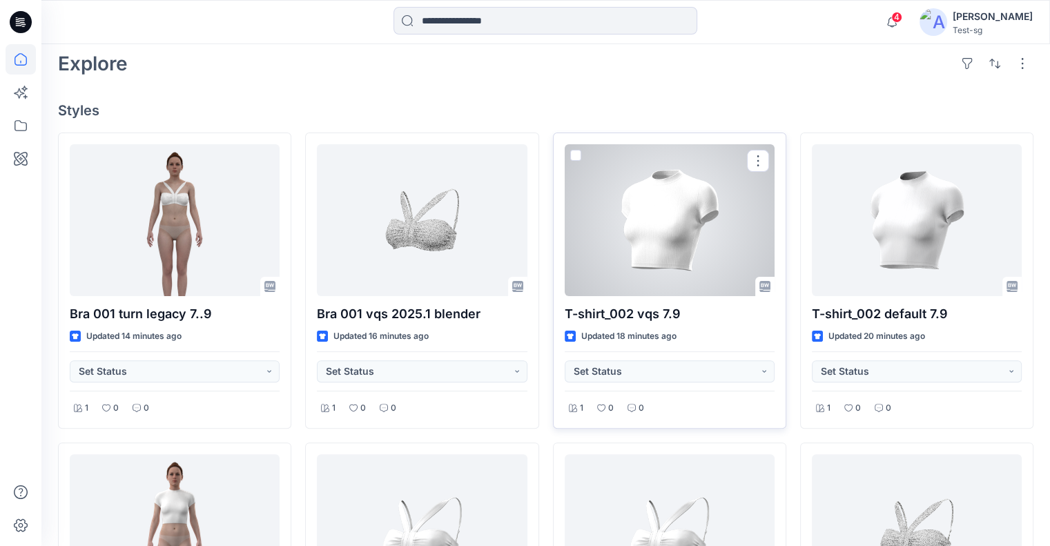
click at [677, 252] on div at bounding box center [670, 220] width 210 height 152
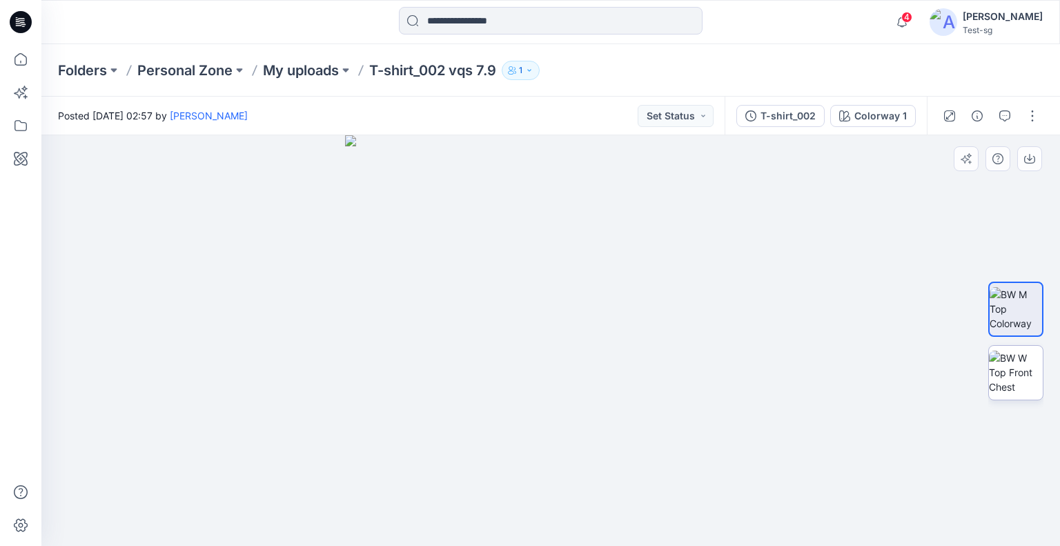
click at [1018, 364] on img at bounding box center [1016, 372] width 54 height 43
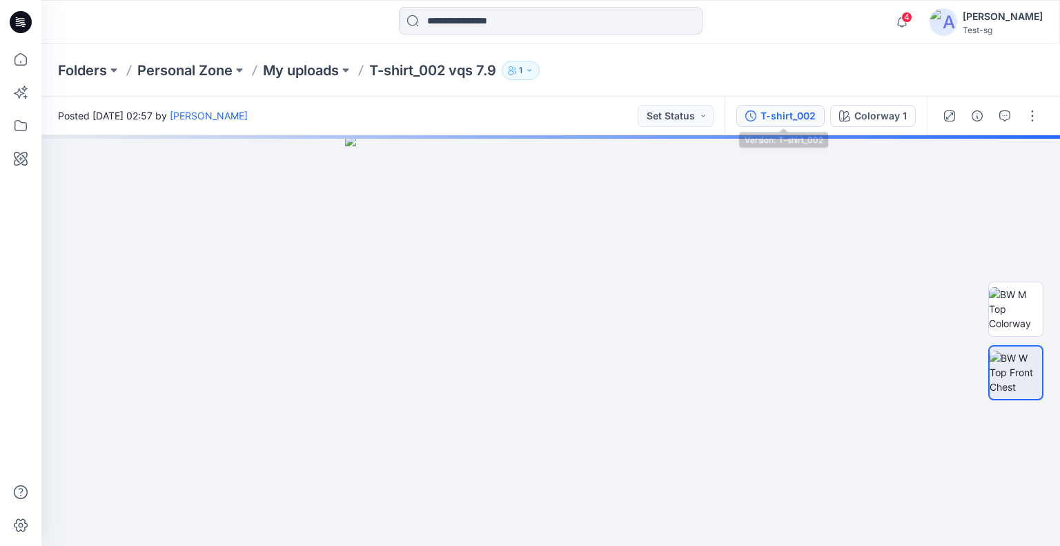
click at [775, 107] on button "T-shirt_002" at bounding box center [781, 116] width 88 height 22
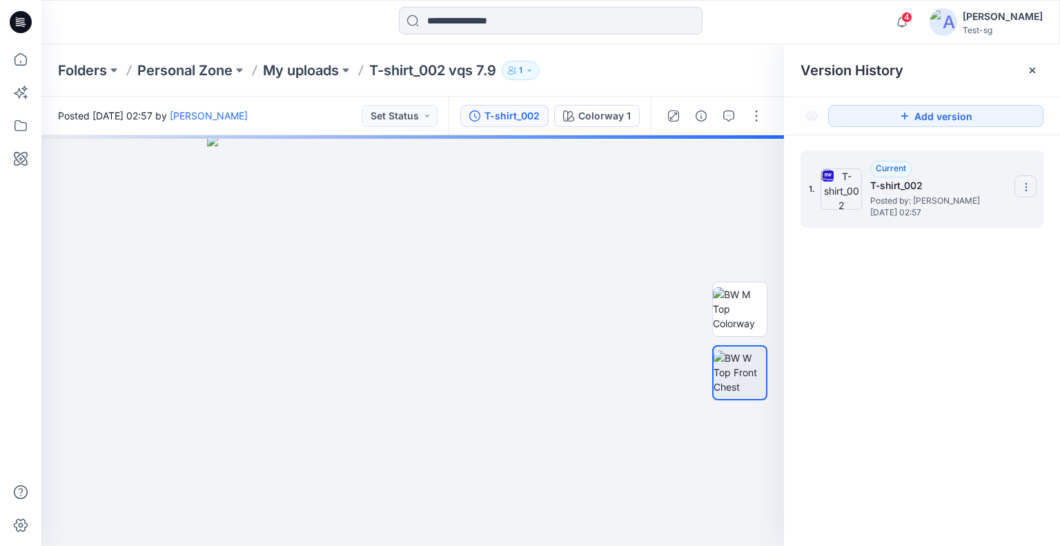
click at [1019, 190] on section at bounding box center [1026, 186] width 22 height 22
click at [979, 219] on span "Download Source BW File" at bounding box center [956, 214] width 115 height 17
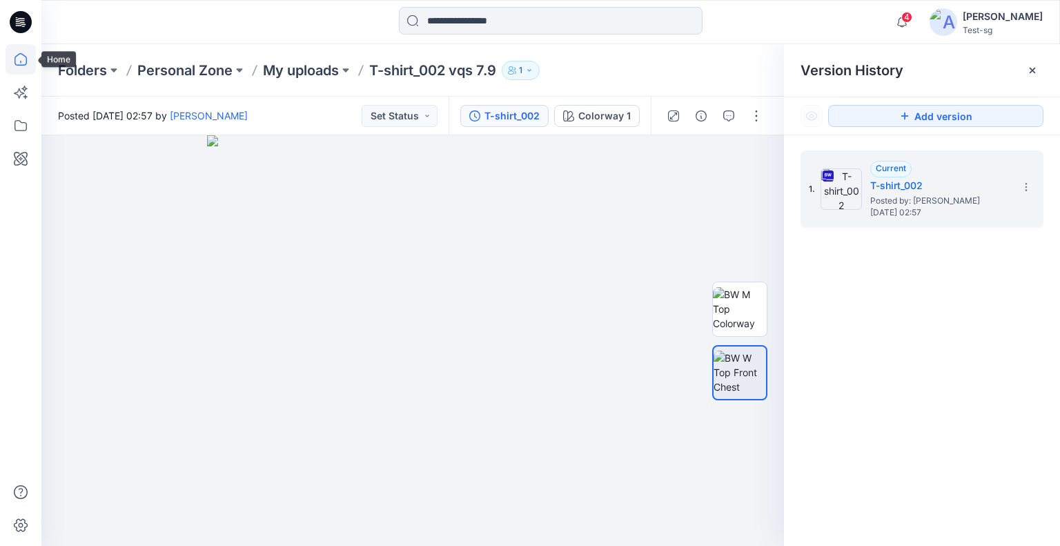
click at [26, 55] on icon at bounding box center [21, 59] width 30 height 30
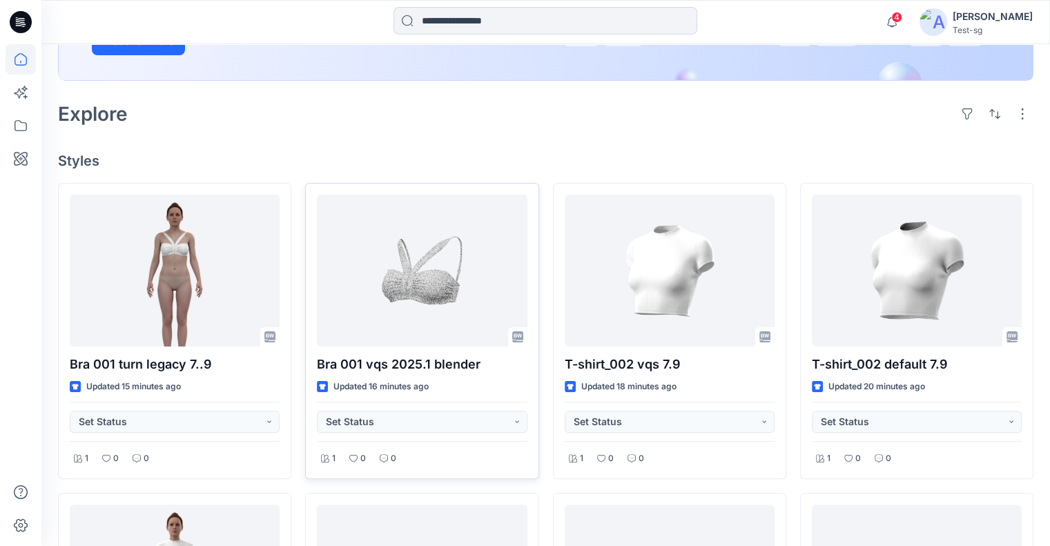
scroll to position [276, 0]
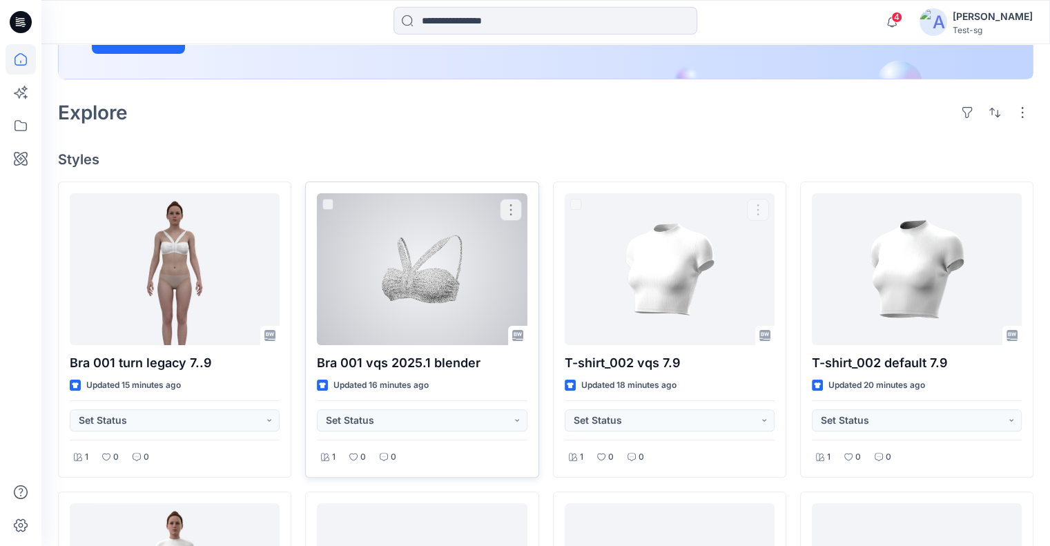
click at [447, 263] on div at bounding box center [422, 269] width 210 height 152
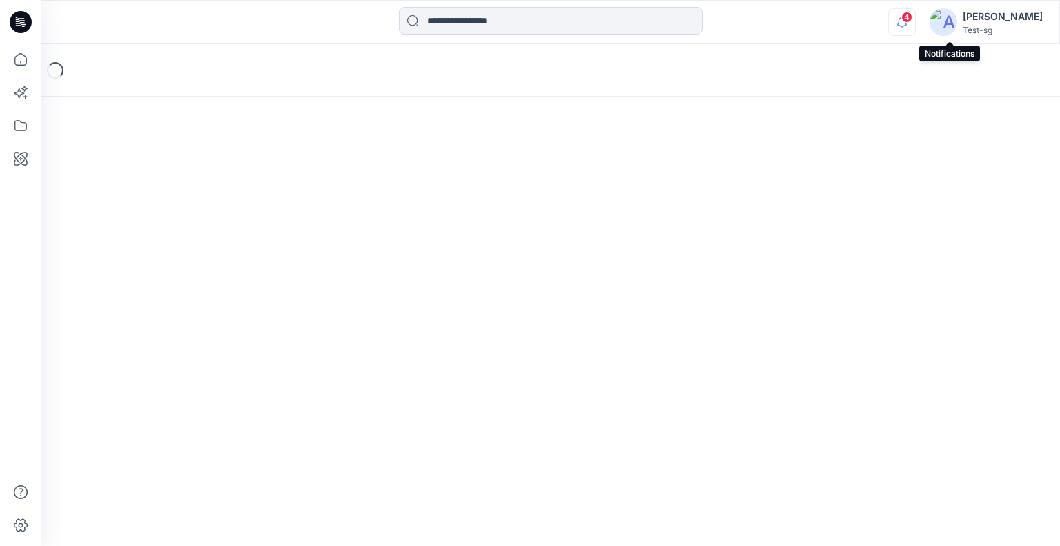
click at [915, 24] on icon "button" at bounding box center [902, 22] width 26 height 28
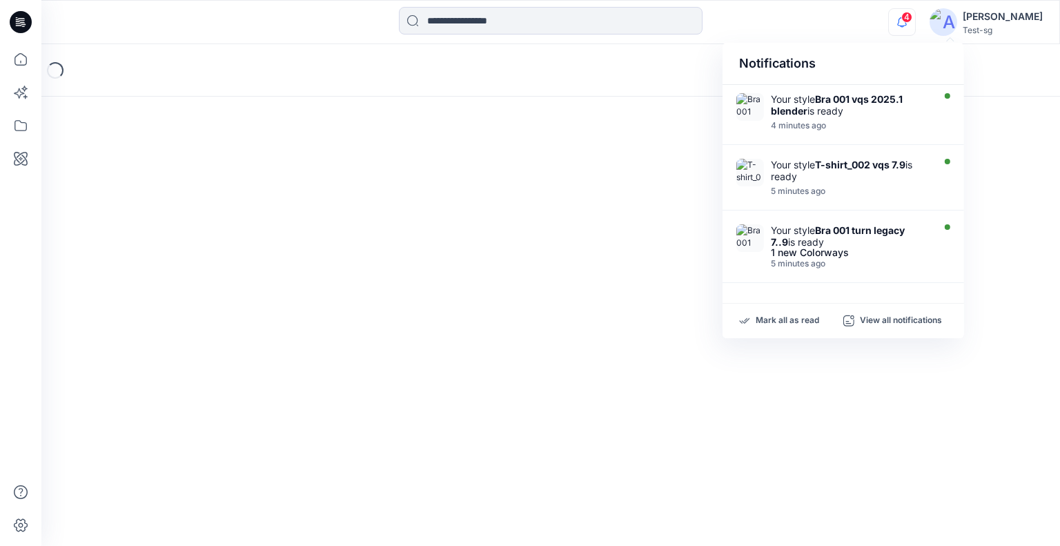
click at [666, 75] on div "Loading..." at bounding box center [550, 70] width 1019 height 52
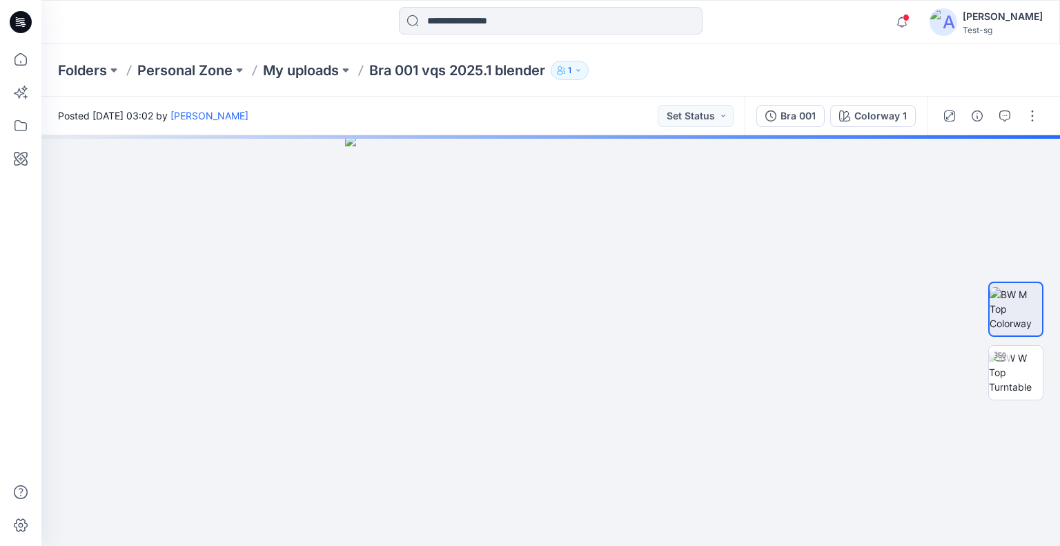
click at [737, 64] on div "Folders Personal Zone My uploads Bra 001 vqs 2025.1 blender 1" at bounding box center [497, 70] width 878 height 19
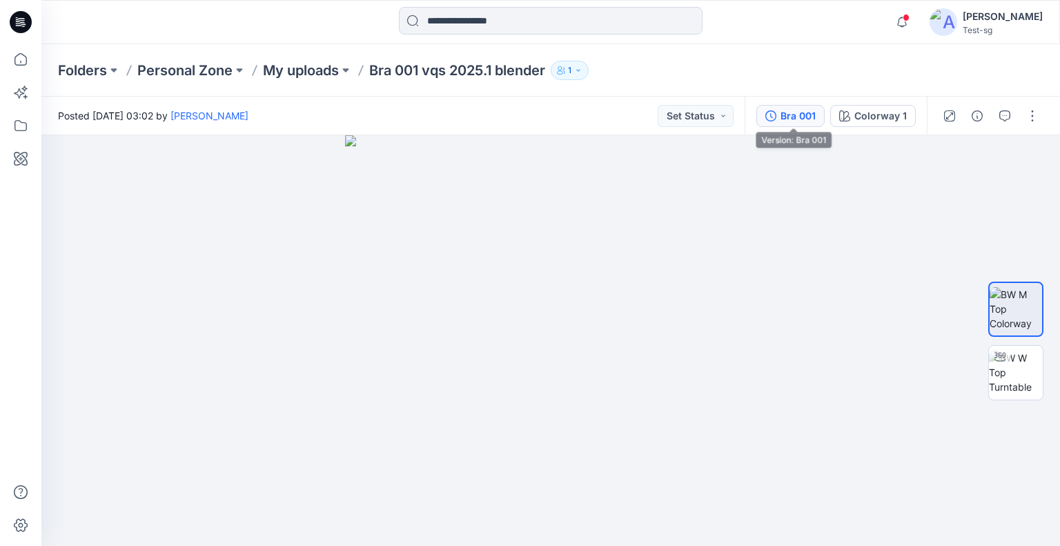
click at [786, 116] on div "Bra 001" at bounding box center [798, 115] width 35 height 15
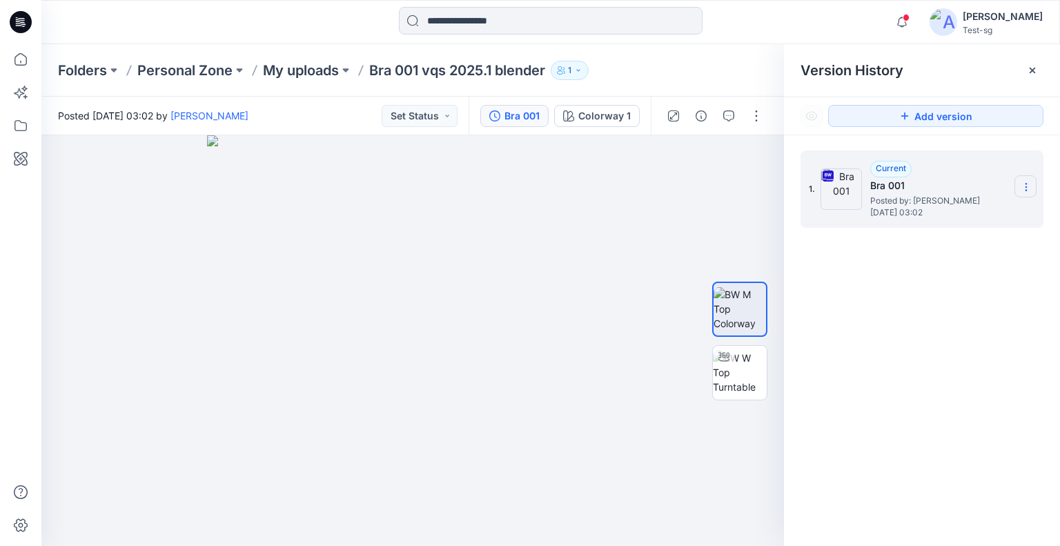
click at [1031, 191] on icon at bounding box center [1026, 187] width 11 height 11
click at [969, 216] on span "Download Source BW File" at bounding box center [956, 214] width 115 height 17
click at [743, 382] on img at bounding box center [740, 372] width 54 height 43
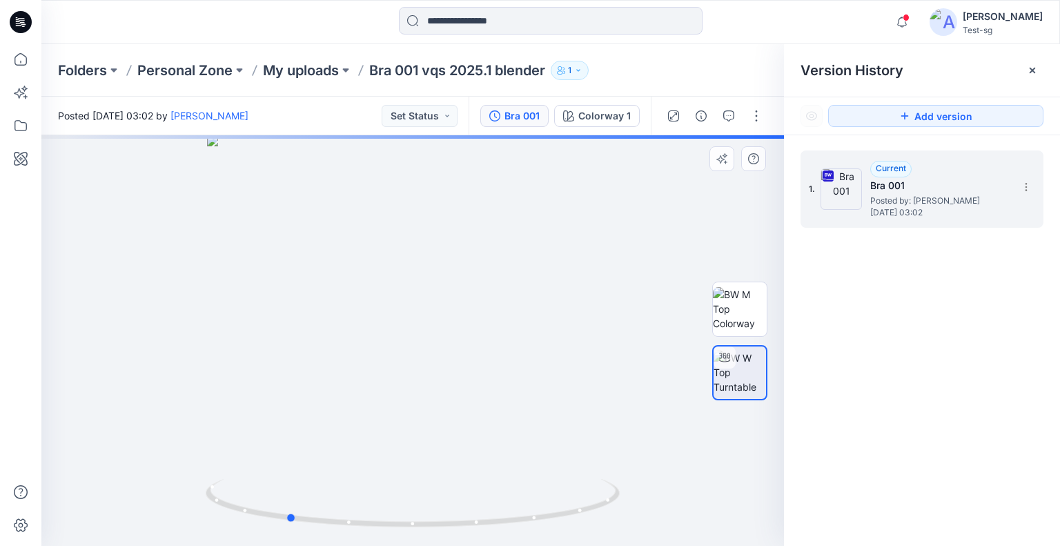
drag, startPoint x: 646, startPoint y: 350, endPoint x: 569, endPoint y: 244, distance: 131.4
click at [551, 301] on div at bounding box center [412, 340] width 743 height 411
click at [23, 46] on icon at bounding box center [21, 59] width 30 height 30
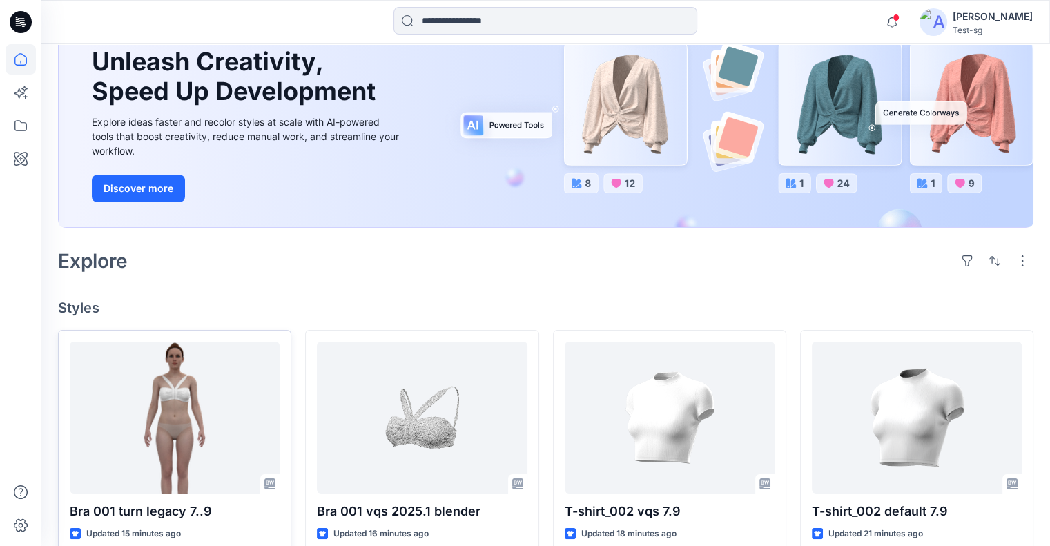
scroll to position [207, 0]
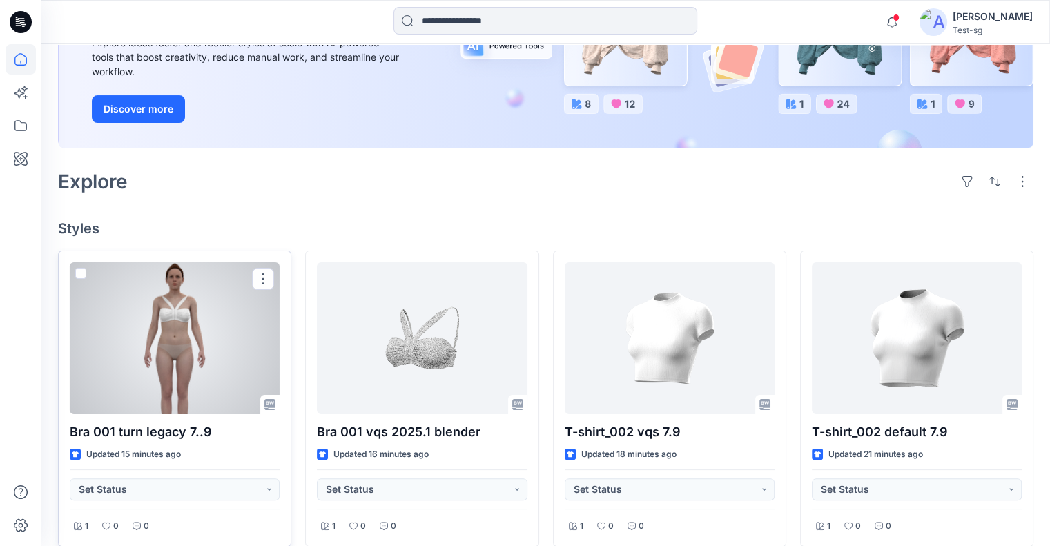
click at [179, 362] on div at bounding box center [175, 338] width 210 height 152
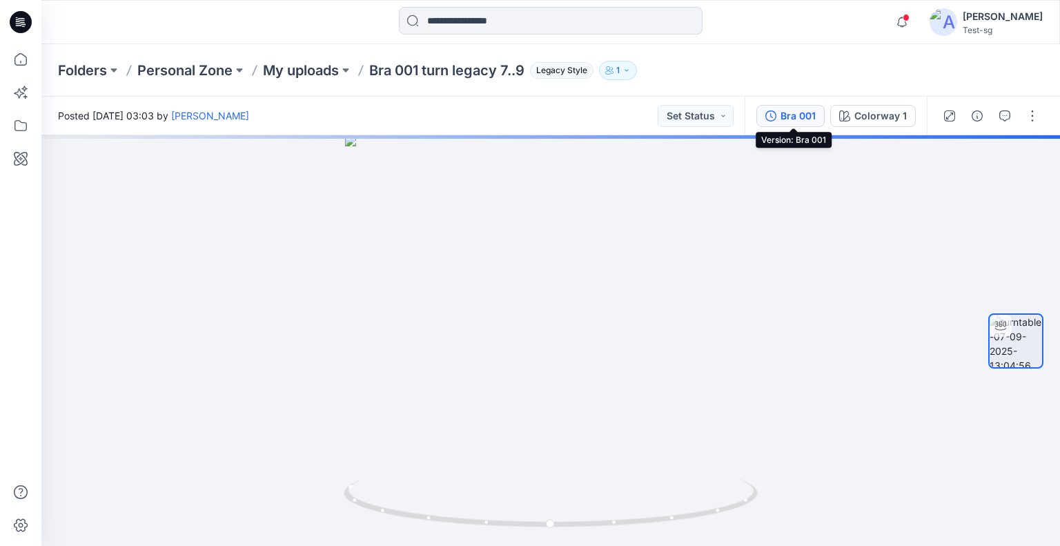
click at [782, 115] on button "Bra 001" at bounding box center [791, 116] width 68 height 22
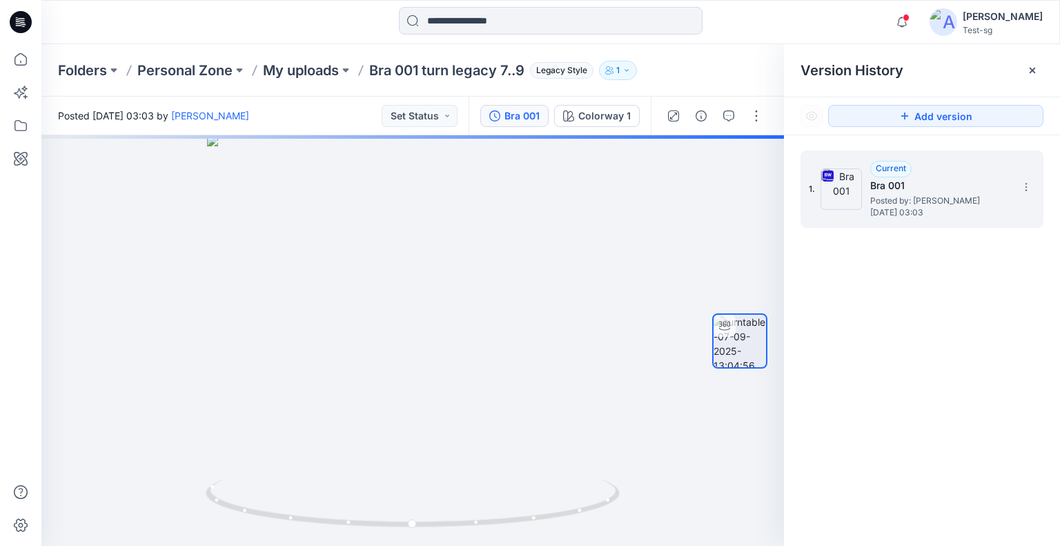
drag, startPoint x: 1036, startPoint y: 197, endPoint x: 1028, endPoint y: 198, distance: 8.4
click at [1036, 195] on div "1. Current Bra 001 Posted by: Yael W Sunday, September 07, 2025 03:03" at bounding box center [922, 188] width 243 height 77
click at [1022, 188] on icon at bounding box center [1026, 187] width 11 height 11
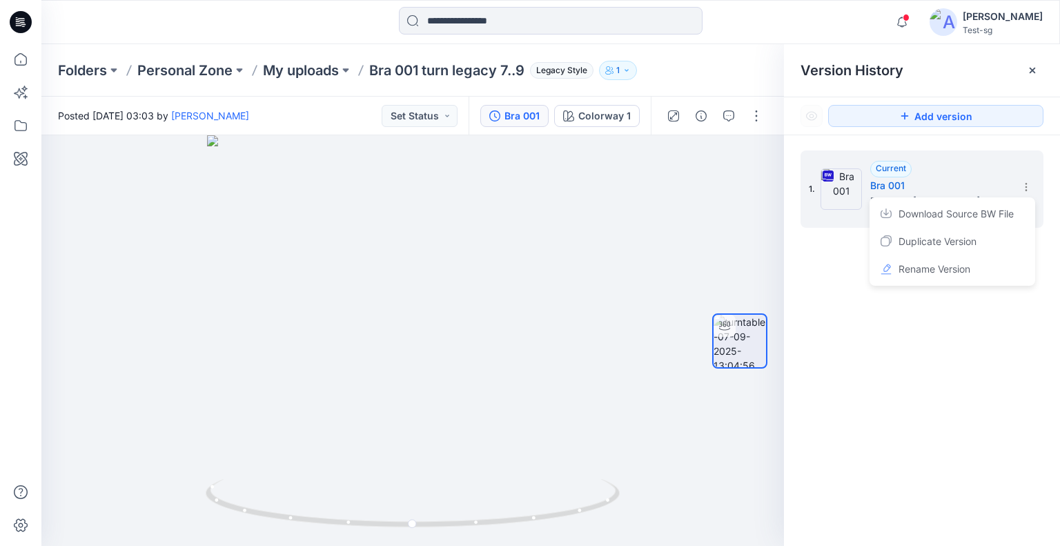
drag, startPoint x: 966, startPoint y: 217, endPoint x: 844, endPoint y: 246, distance: 125.7
click at [966, 215] on span "Download Source BW File" at bounding box center [956, 214] width 115 height 17
drag, startPoint x: 614, startPoint y: 311, endPoint x: 597, endPoint y: 289, distance: 27.6
click at [596, 295] on div at bounding box center [412, 340] width 743 height 411
drag, startPoint x: 18, startPoint y: 66, endPoint x: 994, endPoint y: 1, distance: 978.3
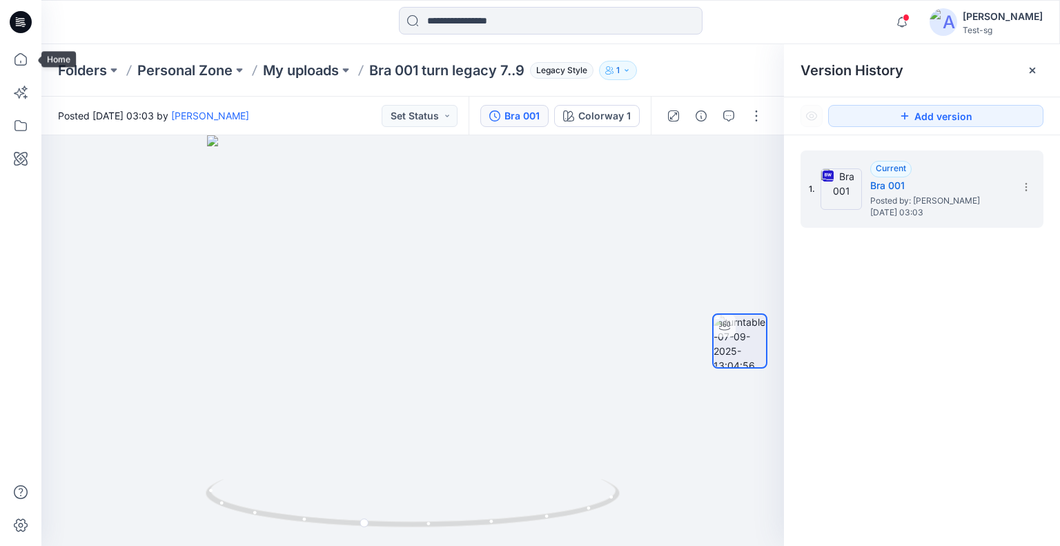
click at [18, 66] on icon at bounding box center [21, 59] width 30 height 30
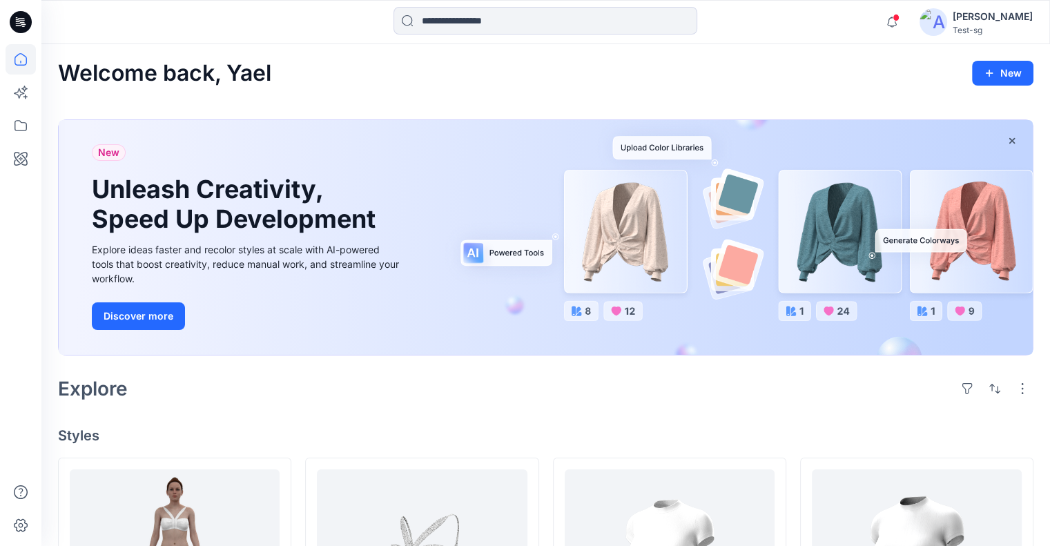
click at [572, 397] on div "Explore" at bounding box center [545, 388] width 975 height 33
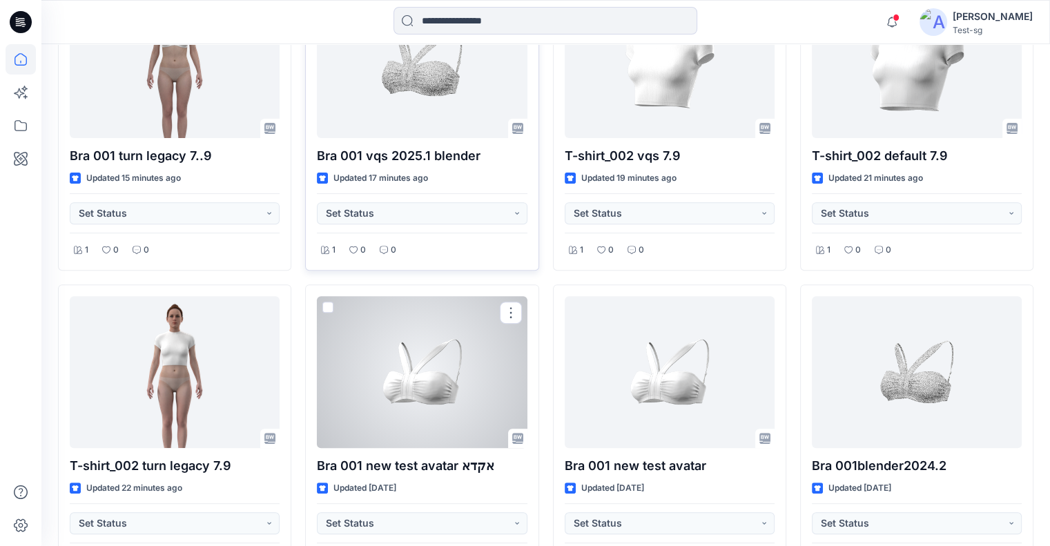
scroll to position [207, 0]
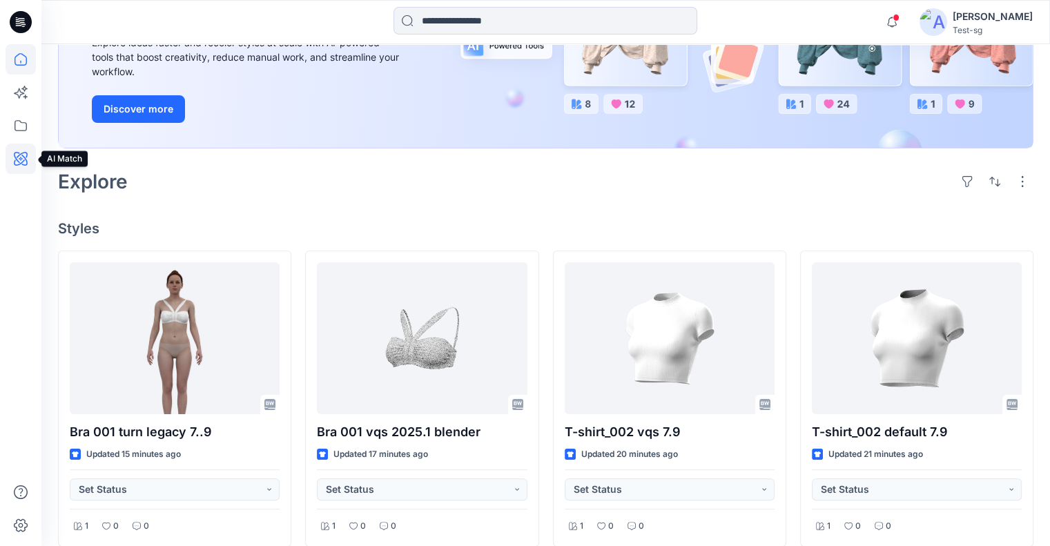
click at [19, 159] on icon at bounding box center [21, 159] width 4 height 4
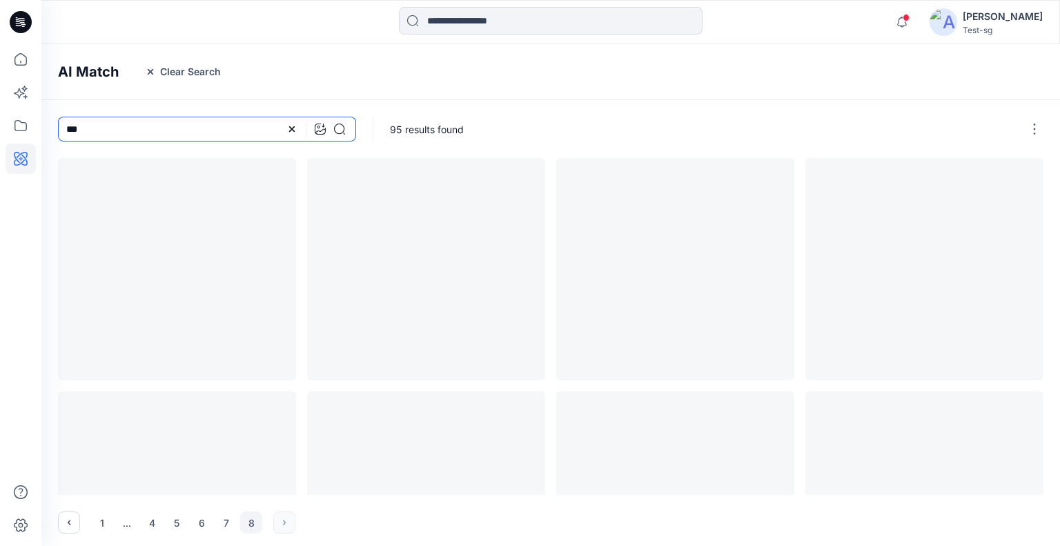
click at [211, 129] on input "***" at bounding box center [207, 129] width 298 height 25
click at [339, 128] on icon at bounding box center [339, 129] width 11 height 11
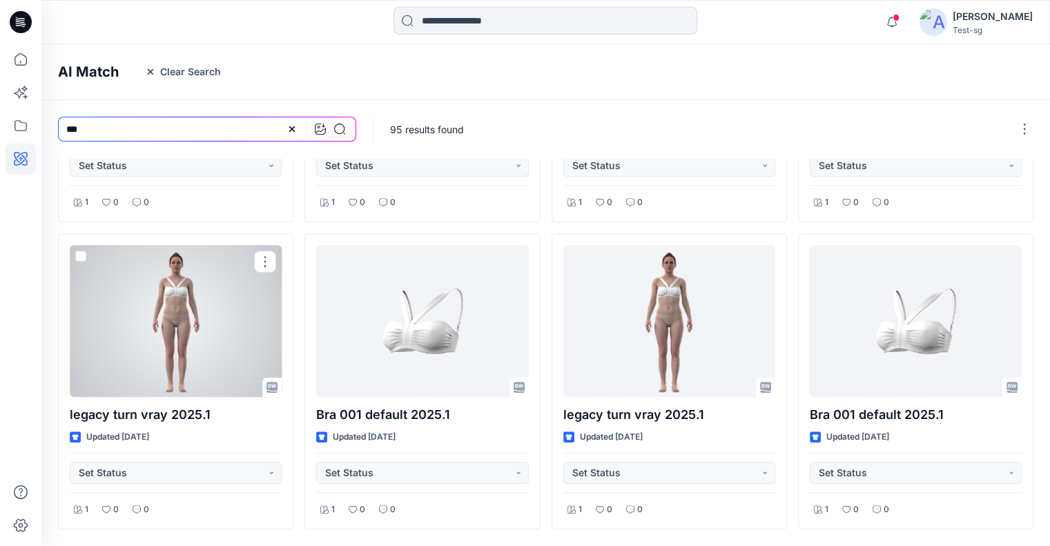
scroll to position [576, 0]
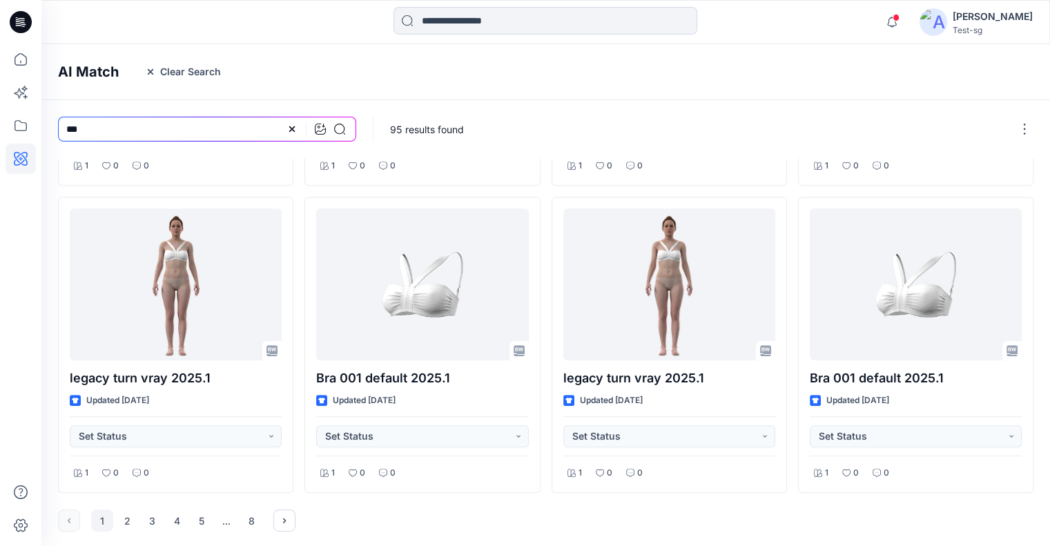
drag, startPoint x: 247, startPoint y: 518, endPoint x: 251, endPoint y: 507, distance: 12.2
click at [247, 518] on button "8" at bounding box center [251, 520] width 22 height 22
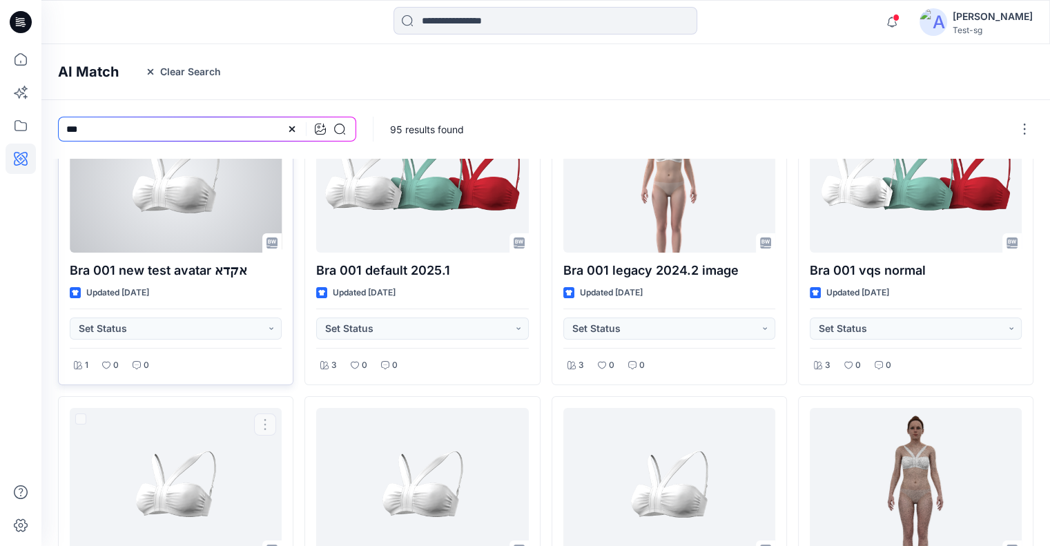
scroll to position [0, 0]
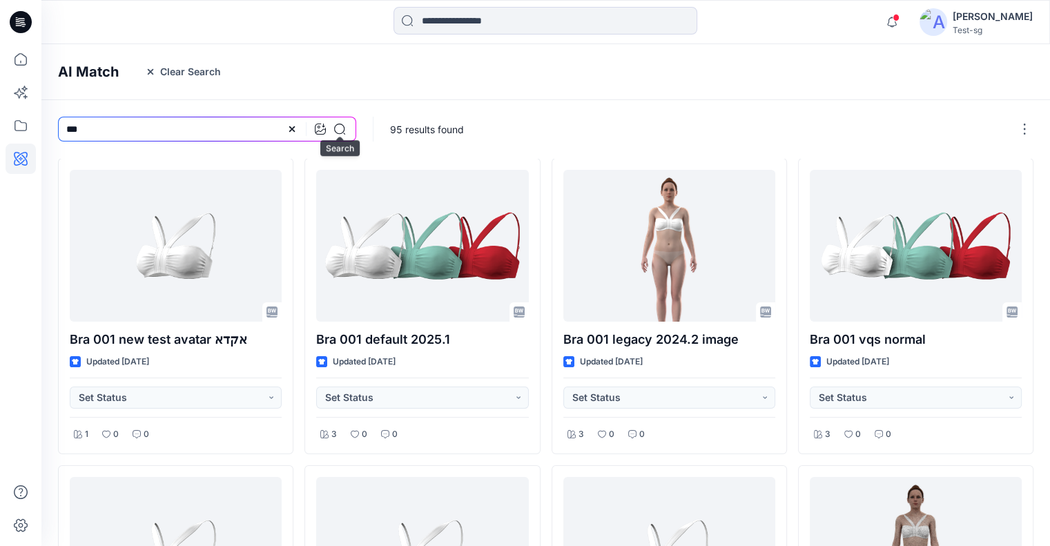
click at [341, 133] on icon at bounding box center [339, 129] width 11 height 11
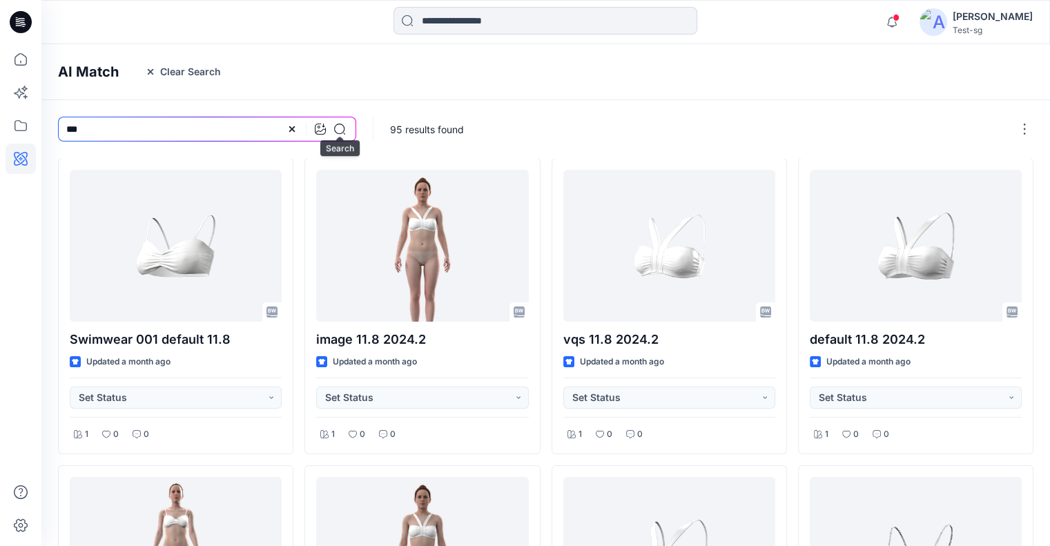
click at [338, 127] on icon at bounding box center [339, 129] width 11 height 11
click at [19, 164] on icon at bounding box center [21, 159] width 14 height 14
click at [293, 128] on g at bounding box center [292, 129] width 6 height 6
click at [19, 162] on icon at bounding box center [21, 159] width 30 height 30
click at [122, 128] on input at bounding box center [207, 129] width 298 height 25
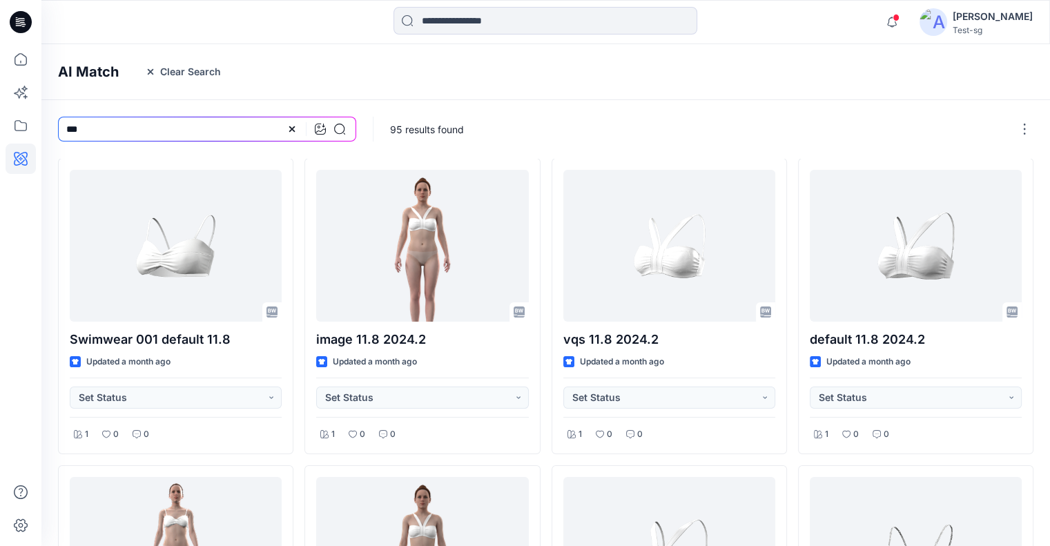
type input "***"
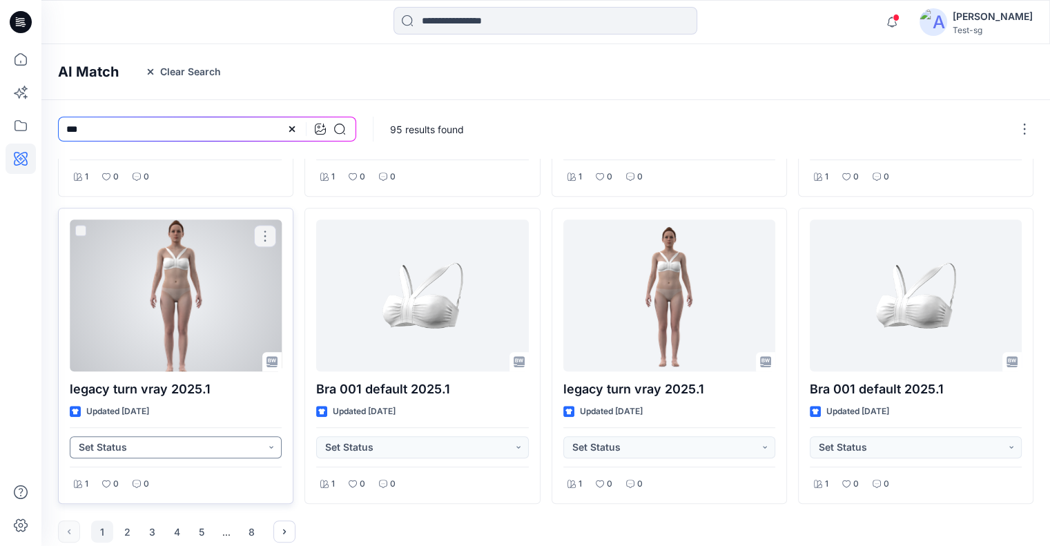
scroll to position [576, 0]
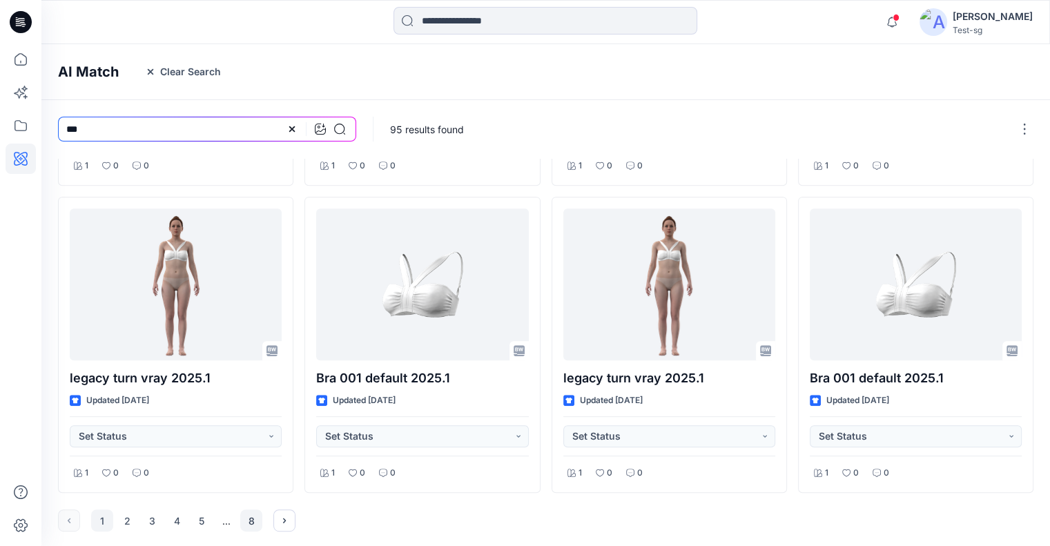
click at [254, 516] on button "8" at bounding box center [251, 520] width 22 height 22
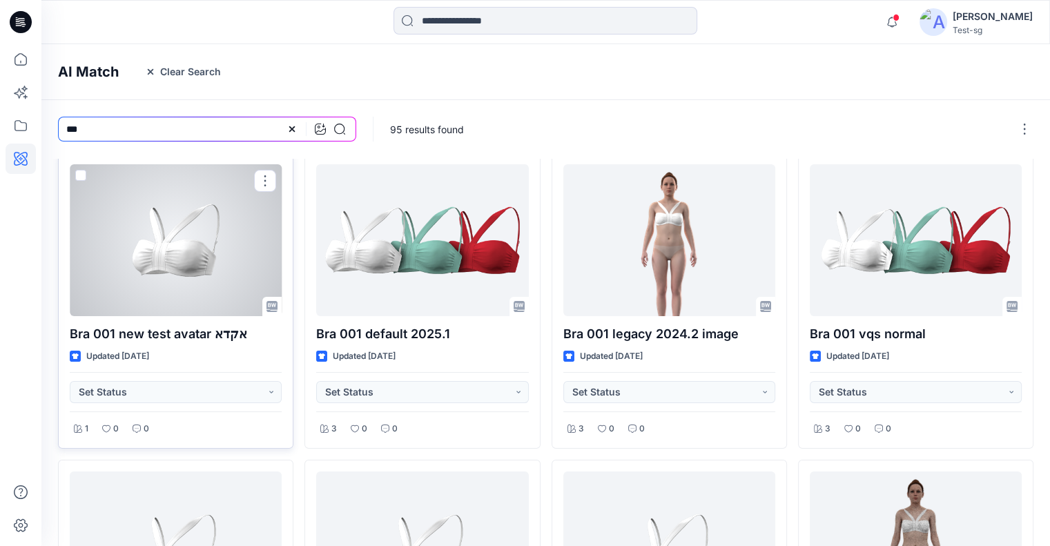
scroll to position [0, 0]
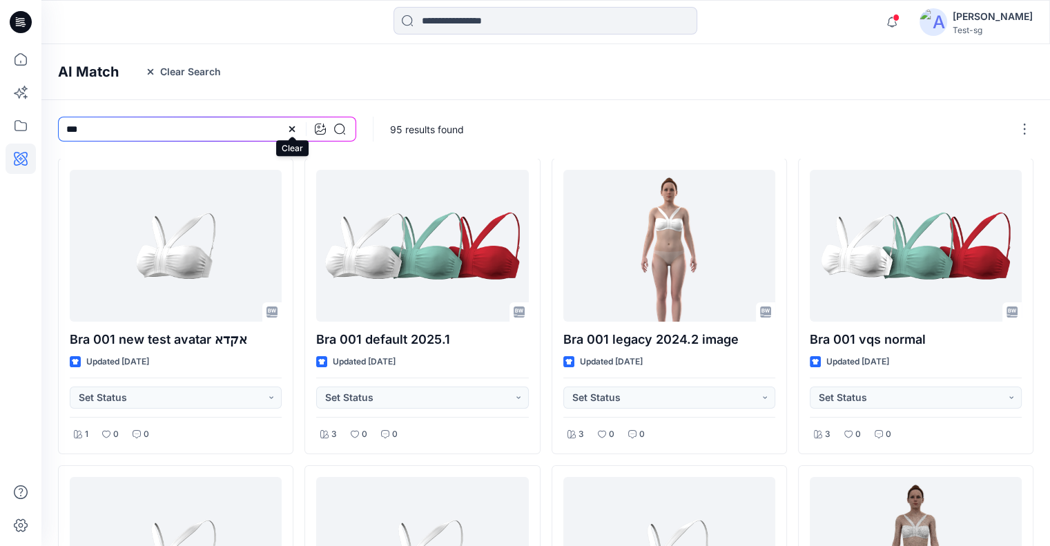
click at [293, 132] on icon at bounding box center [291, 129] width 11 height 11
click at [22, 64] on icon at bounding box center [21, 59] width 30 height 30
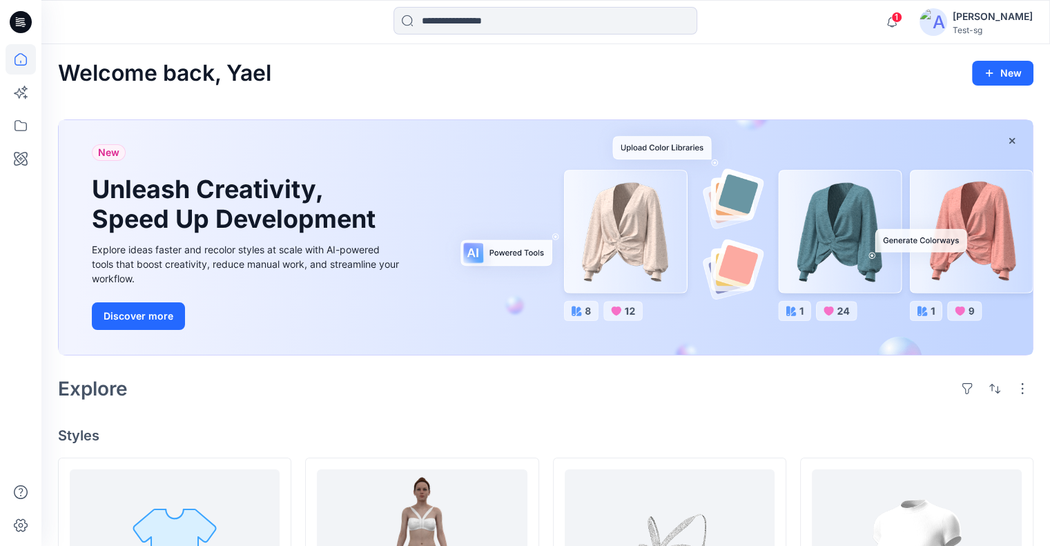
click at [922, 27] on div "1 Notifications Your style Bra 001 vqs 2025.1 blender is ready 4 minutes ago Yo…" at bounding box center [545, 22] width 1008 height 30
click at [905, 28] on icon "button" at bounding box center [892, 22] width 26 height 28
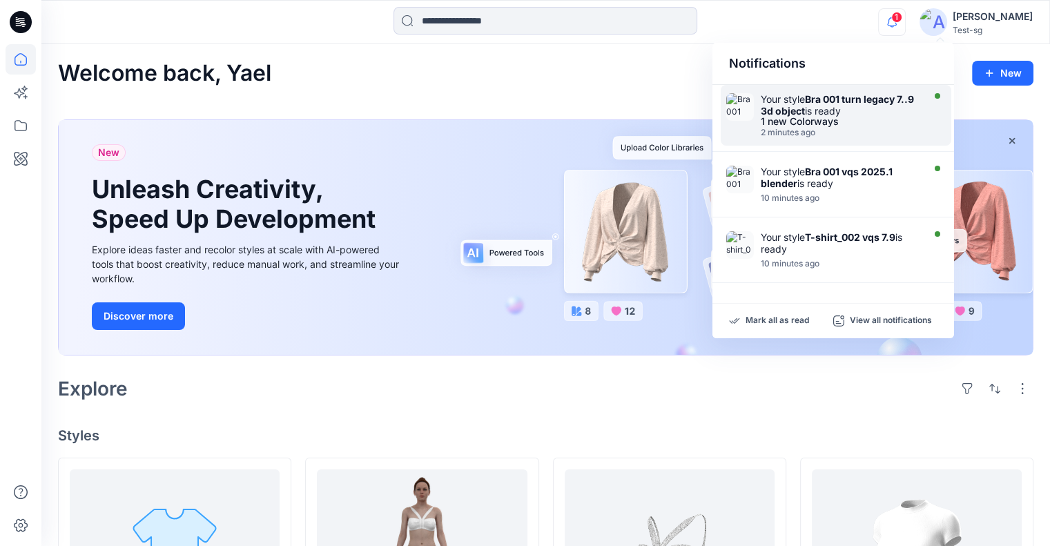
click at [858, 113] on div "Your style Bra 001 turn legacy 7..9 3d object is ready" at bounding box center [840, 104] width 159 height 23
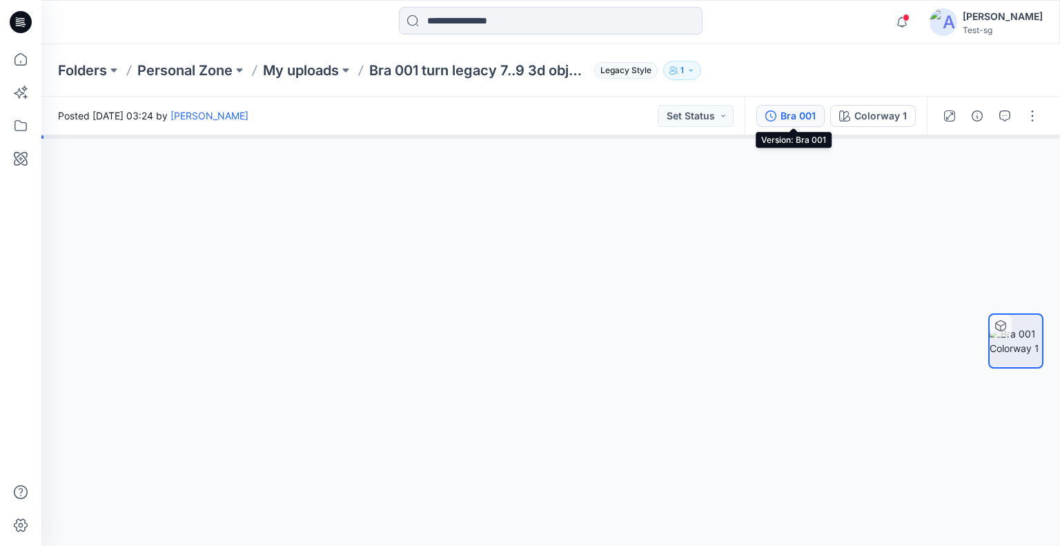
click at [801, 116] on div "Bra 001" at bounding box center [798, 115] width 35 height 15
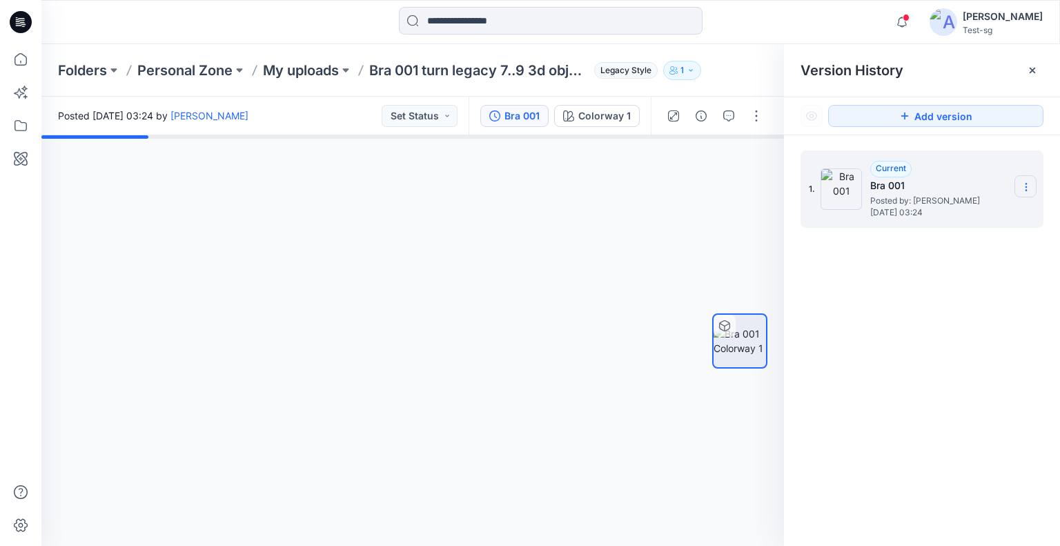
drag, startPoint x: 1033, startPoint y: 186, endPoint x: 1023, endPoint y: 193, distance: 12.3
click at [1033, 185] on section at bounding box center [1026, 186] width 22 height 22
click at [934, 329] on div "1. Current Bra 001 Posted by: Yael W Sunday, September 07, 2025 03:24 Duplicate…" at bounding box center [922, 350] width 276 height 431
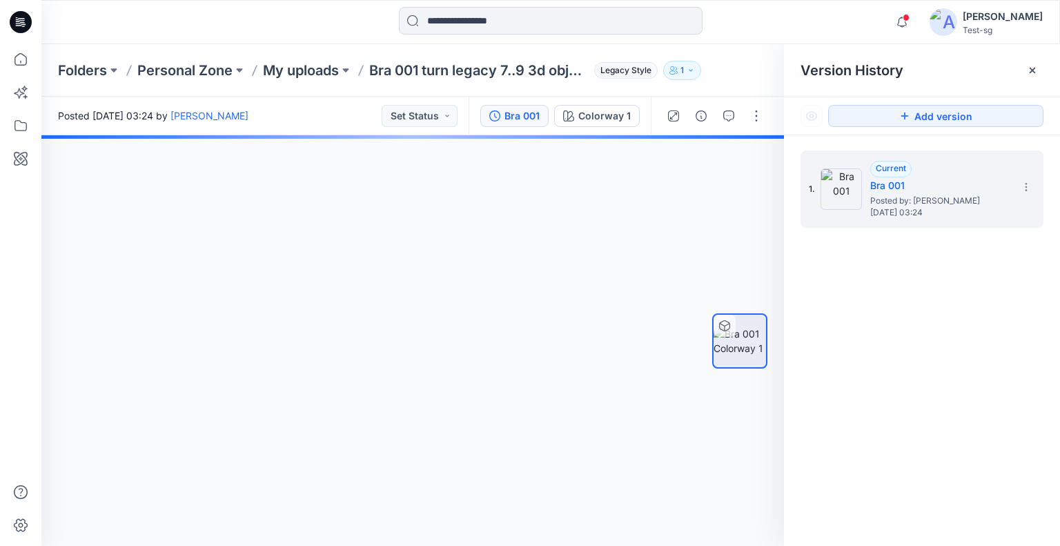
click at [19, 64] on icon at bounding box center [21, 59] width 30 height 30
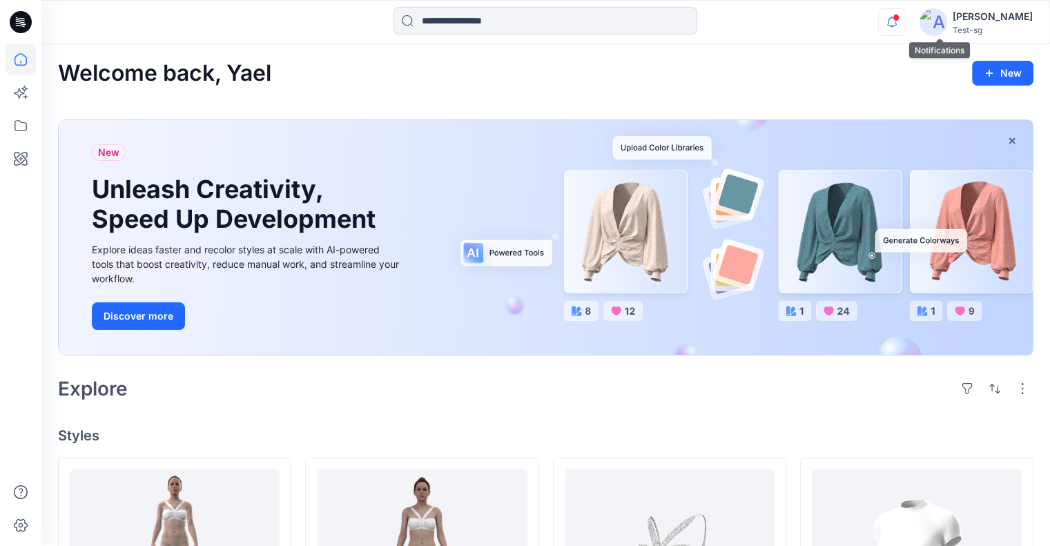
click at [905, 22] on icon "button" at bounding box center [892, 22] width 26 height 28
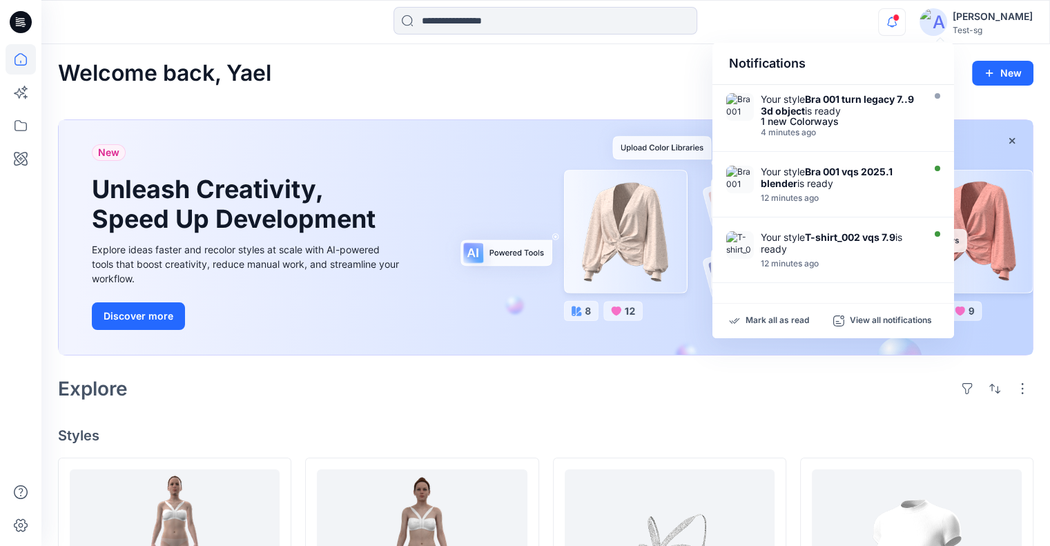
click at [643, 71] on div "Welcome back, Yael New" at bounding box center [545, 74] width 975 height 26
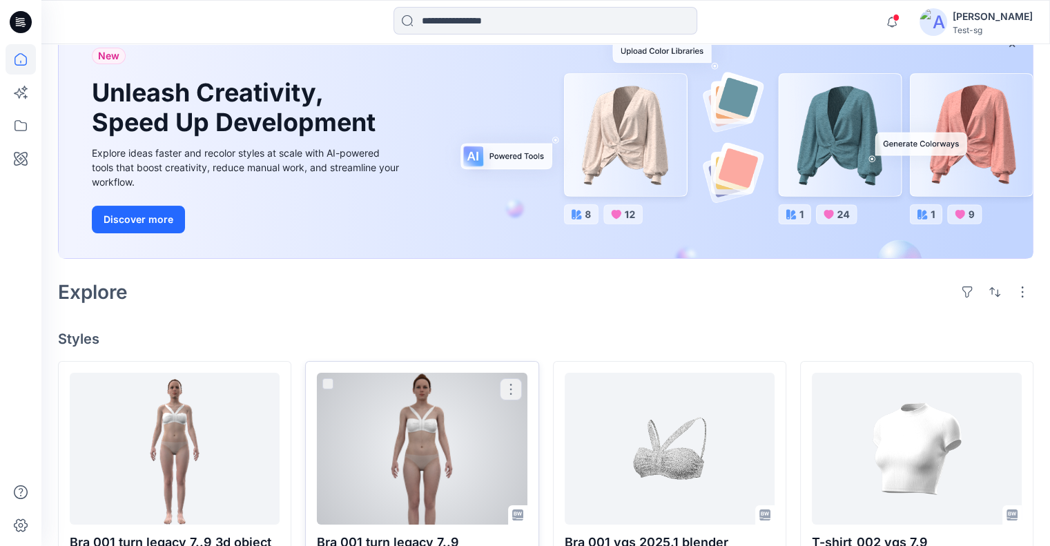
scroll to position [207, 0]
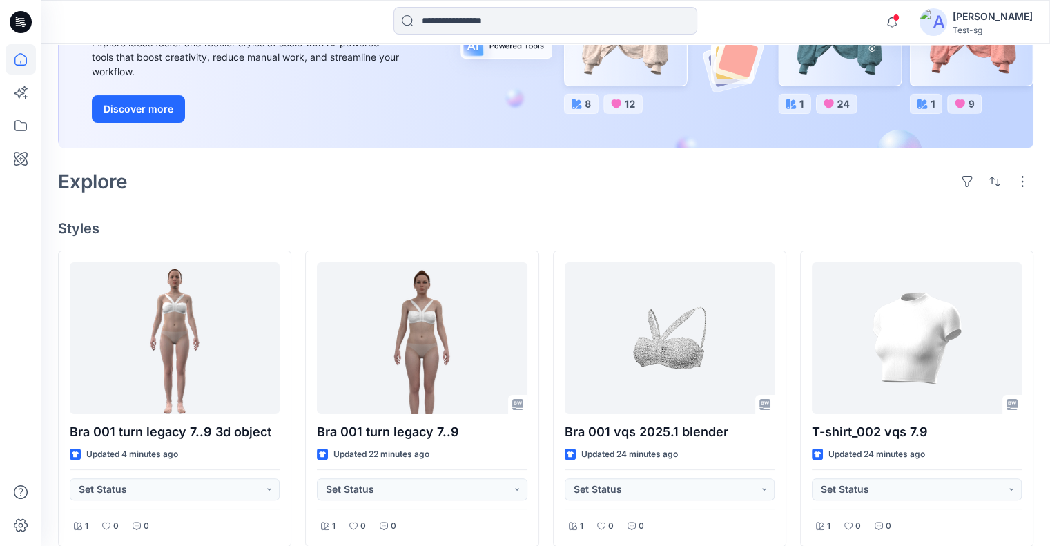
click at [743, 208] on div "Welcome back, Yael New New Unleash Creativity, Speed Up Development Explore ide…" at bounding box center [545, 535] width 1009 height 1396
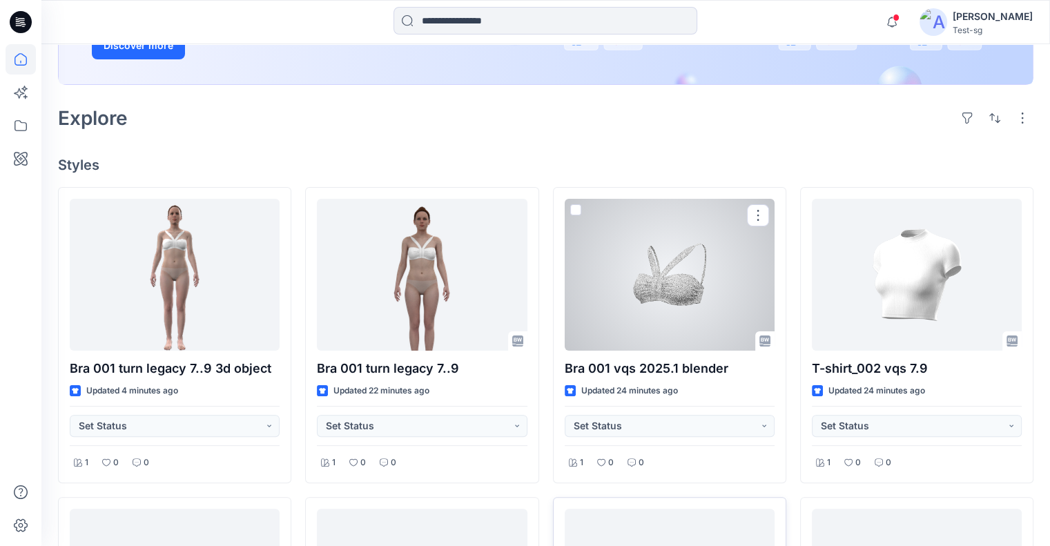
scroll to position [345, 0]
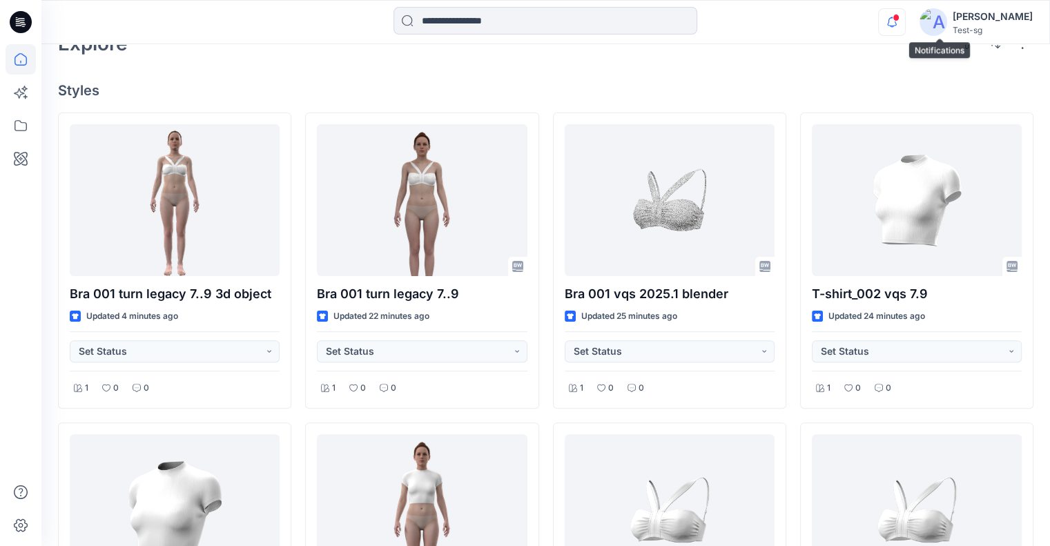
click at [905, 25] on icon "button" at bounding box center [892, 22] width 26 height 28
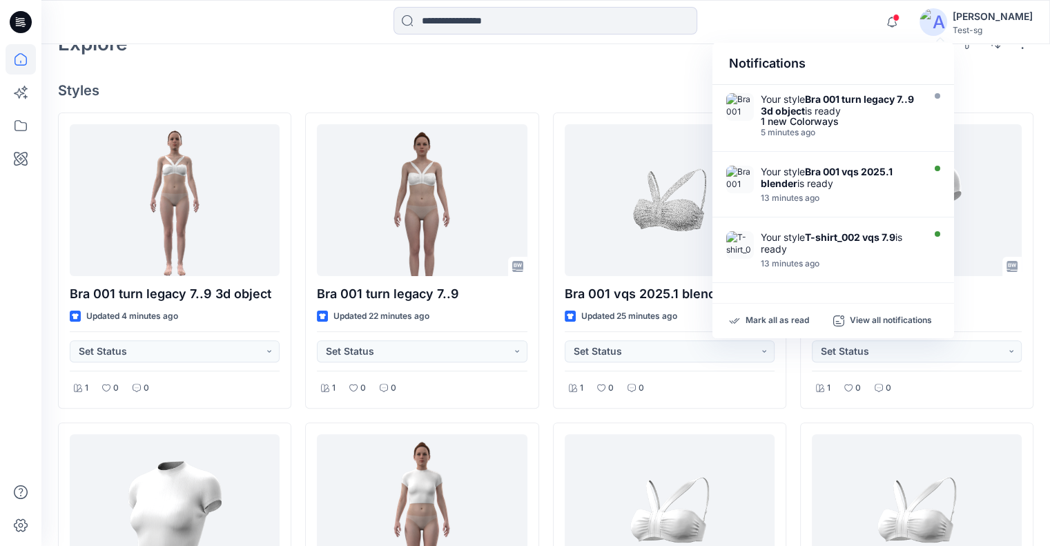
click at [651, 73] on div "Welcome back, Yael New New Unleash Creativity, Speed Up Development Explore ide…" at bounding box center [545, 397] width 1009 height 1396
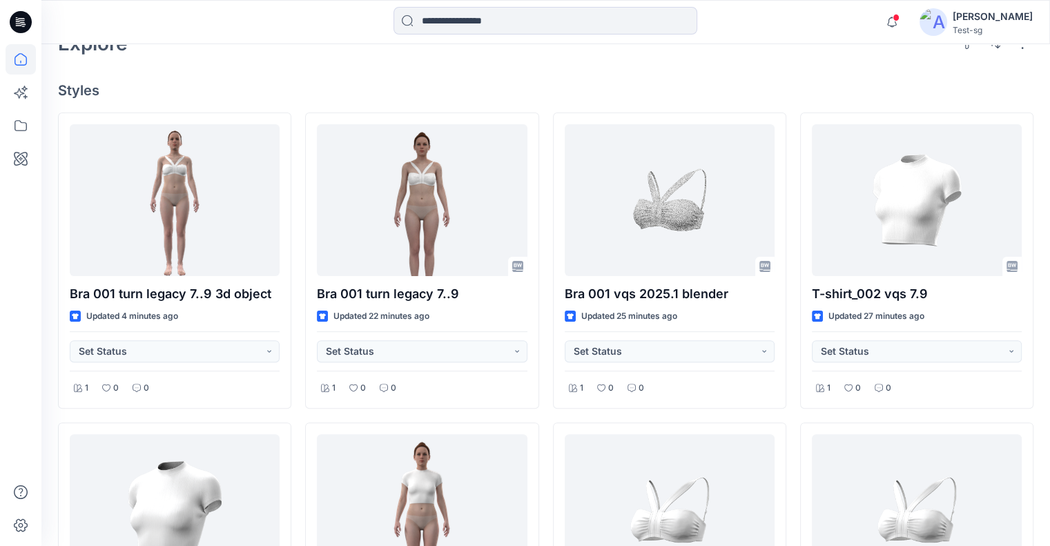
click at [903, 70] on div "Welcome back, Yael New New Unleash Creativity, Speed Up Development Explore ide…" at bounding box center [545, 397] width 1009 height 1396
click at [900, 14] on div "1" at bounding box center [889, 13] width 22 height 11
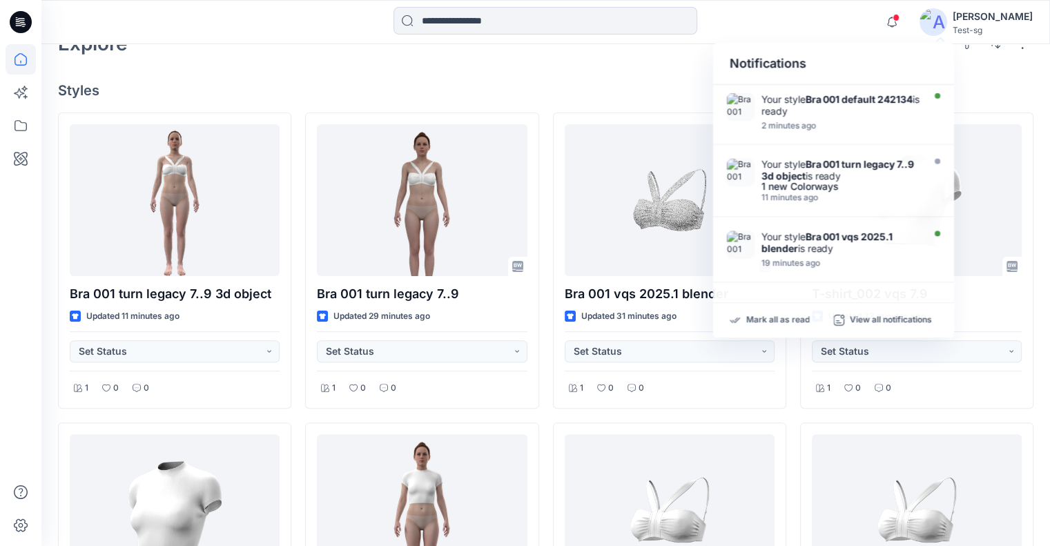
click at [651, 52] on div "Explore" at bounding box center [545, 43] width 975 height 33
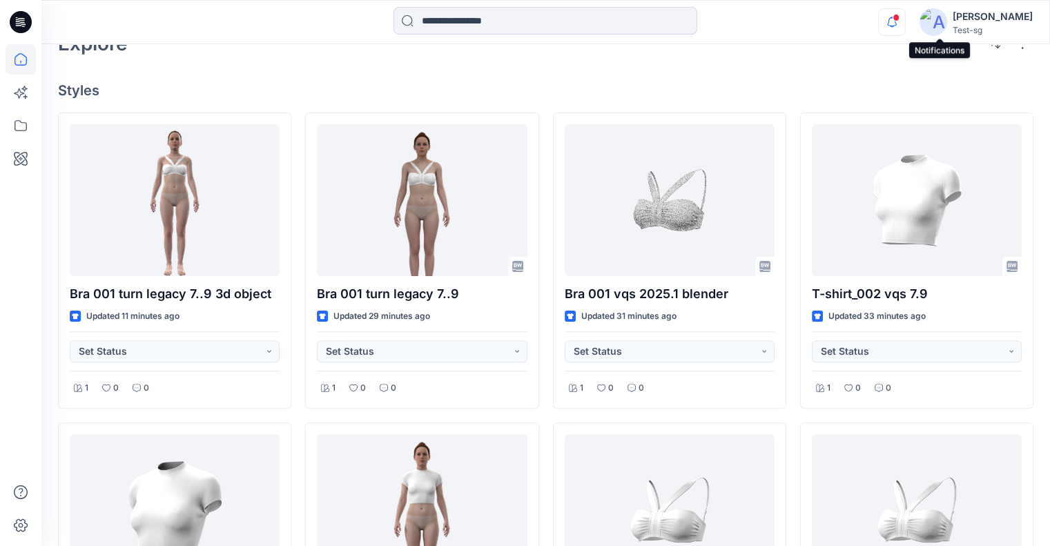
click at [905, 21] on icon "button" at bounding box center [892, 22] width 26 height 28
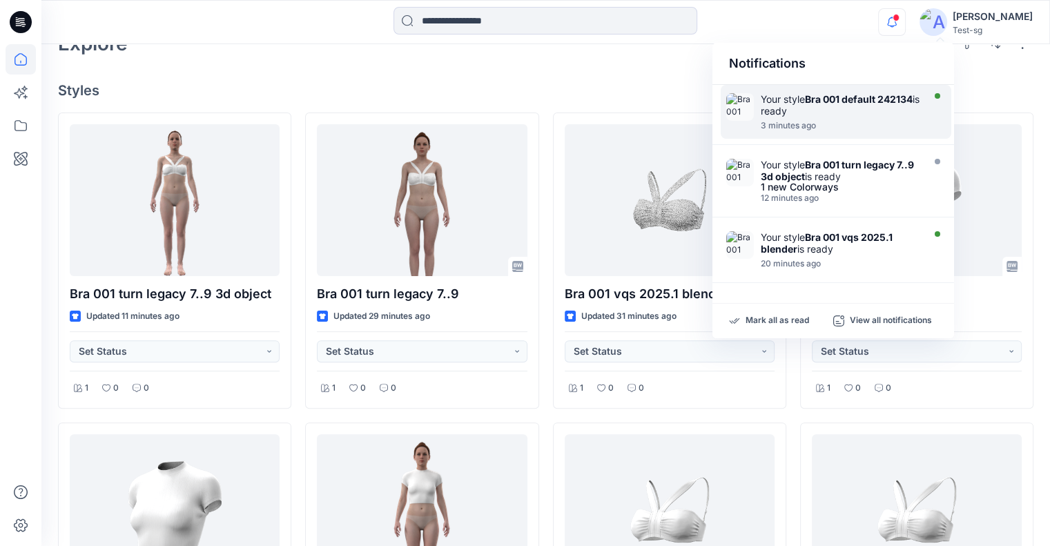
click at [852, 117] on div at bounding box center [840, 118] width 159 height 3
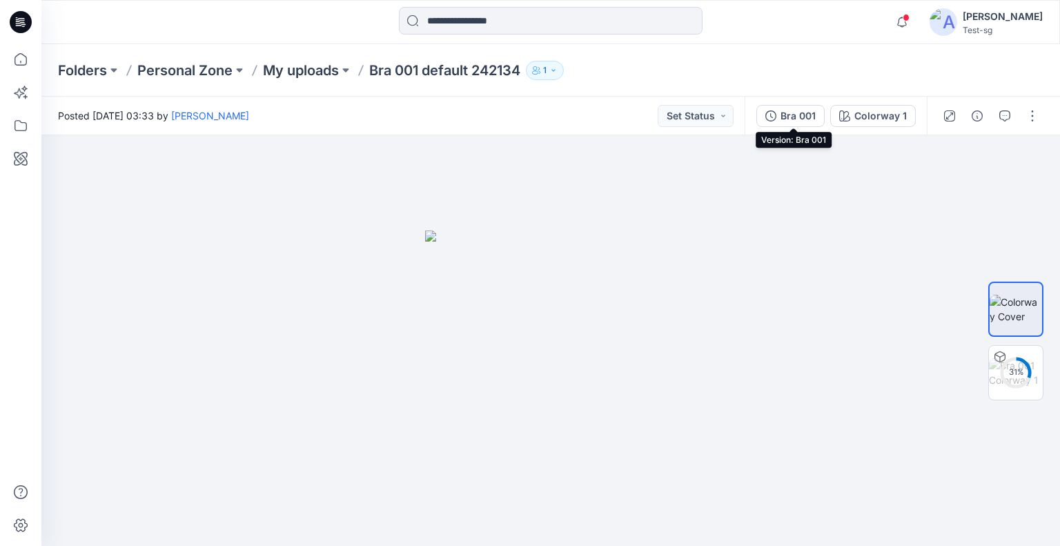
drag, startPoint x: 809, startPoint y: 115, endPoint x: 837, endPoint y: 142, distance: 38.6
click at [809, 115] on div "Bra 001" at bounding box center [798, 115] width 35 height 15
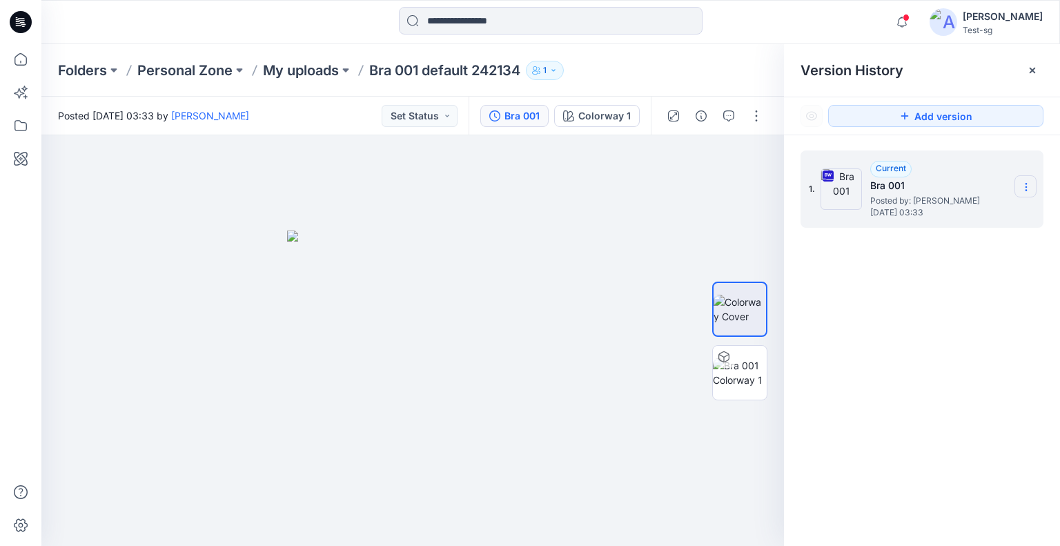
click at [1026, 191] on icon at bounding box center [1026, 187] width 11 height 11
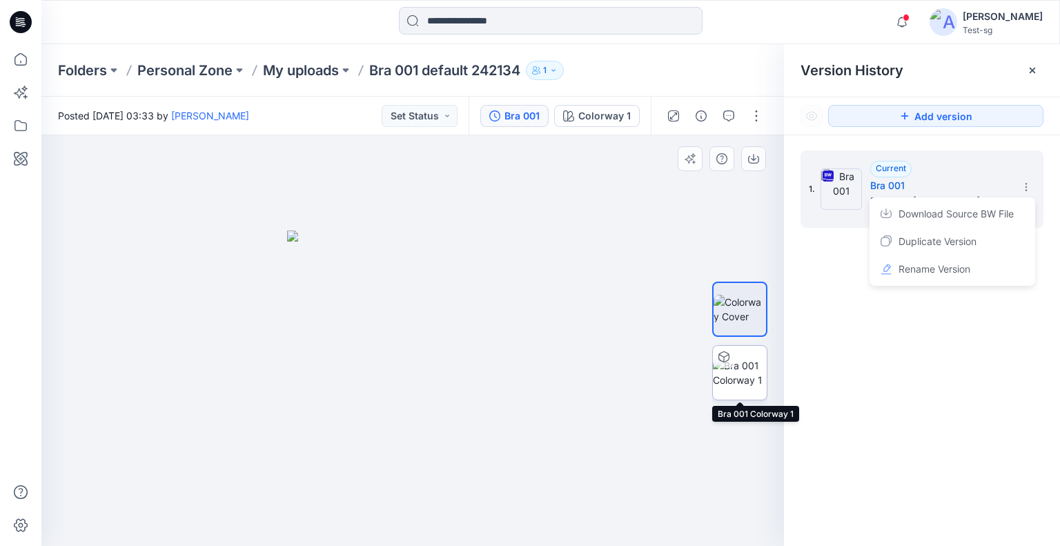
click at [743, 378] on img at bounding box center [740, 372] width 54 height 29
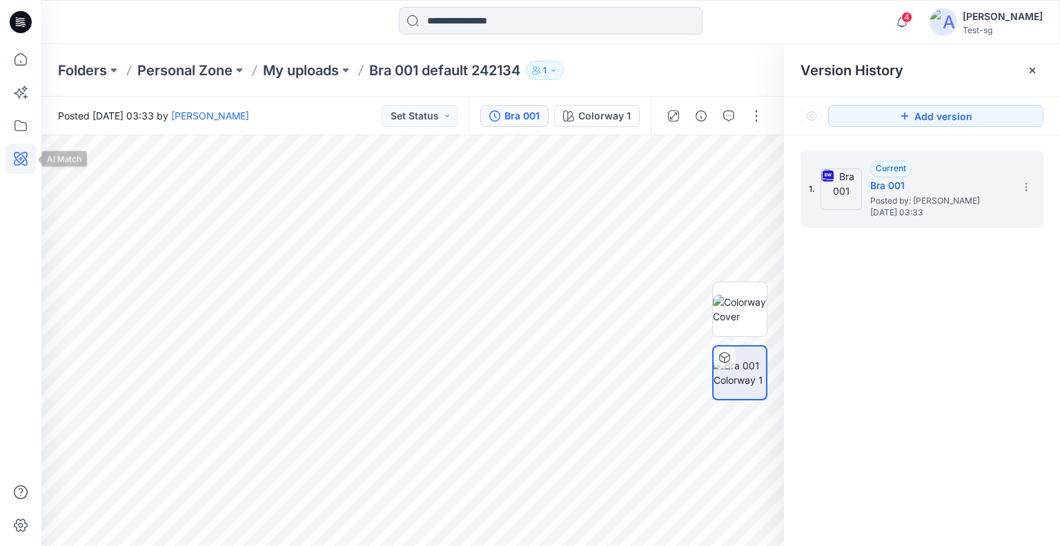
click at [28, 155] on icon at bounding box center [21, 159] width 30 height 30
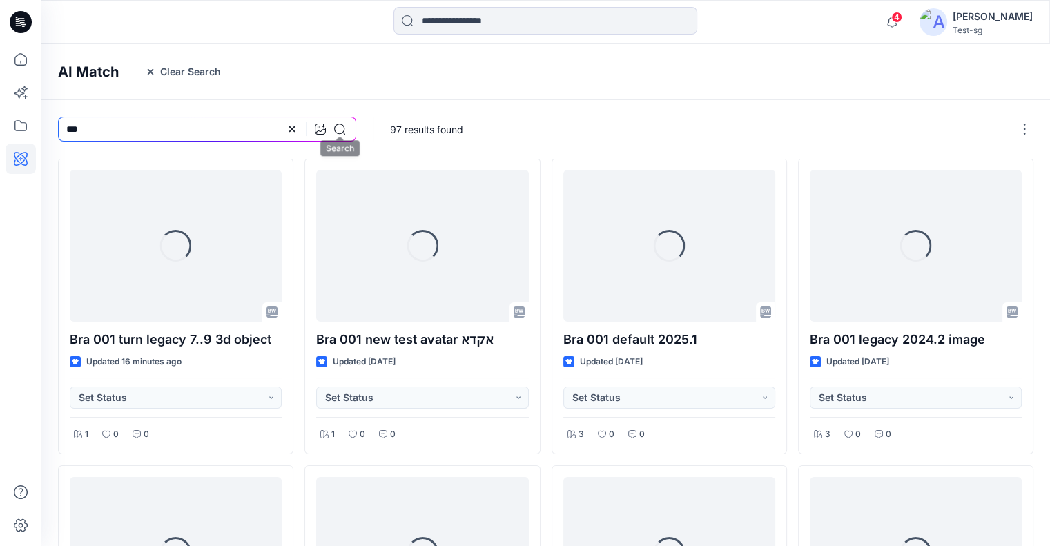
click at [343, 130] on icon at bounding box center [339, 129] width 11 height 11
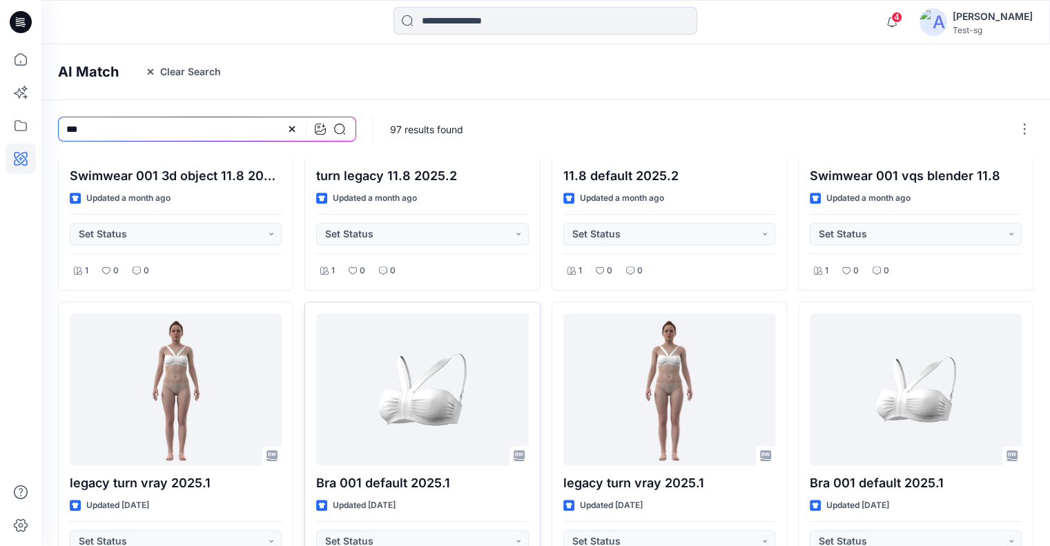
scroll to position [576, 0]
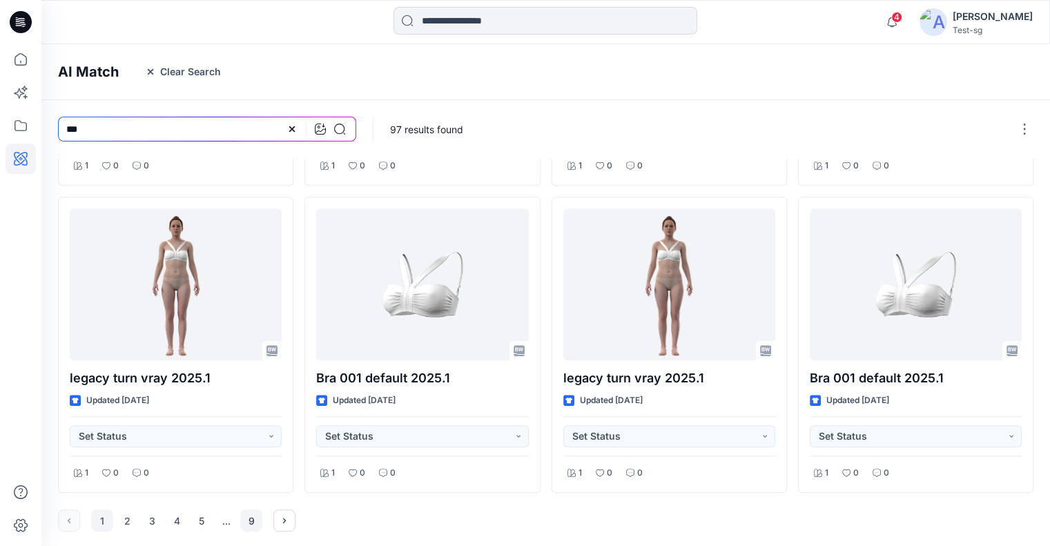
click at [251, 521] on button "9" at bounding box center [251, 520] width 22 height 22
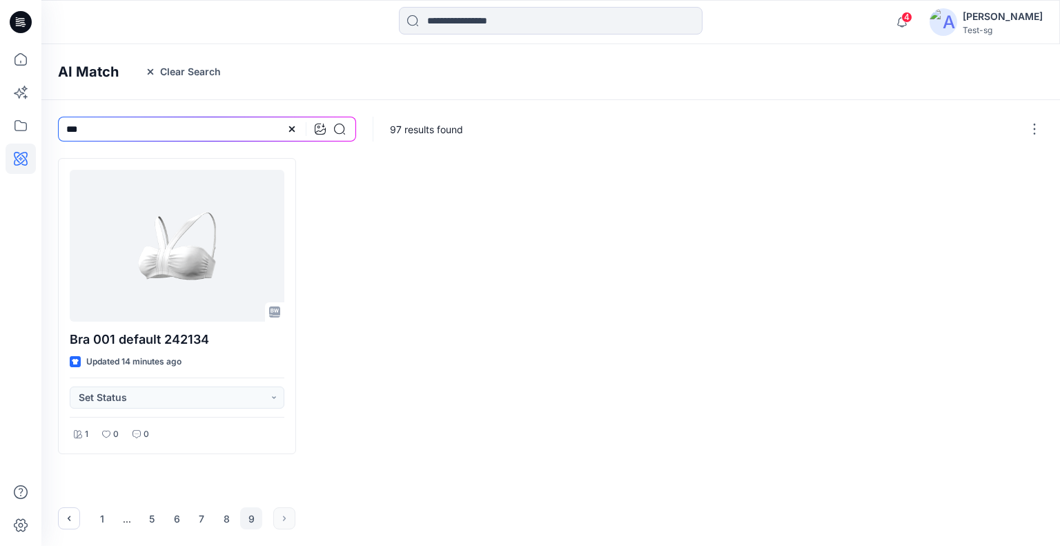
click at [293, 130] on icon at bounding box center [292, 129] width 6 height 6
drag, startPoint x: 19, startPoint y: 66, endPoint x: 36, endPoint y: 88, distance: 27.1
click at [19, 66] on icon at bounding box center [21, 59] width 30 height 30
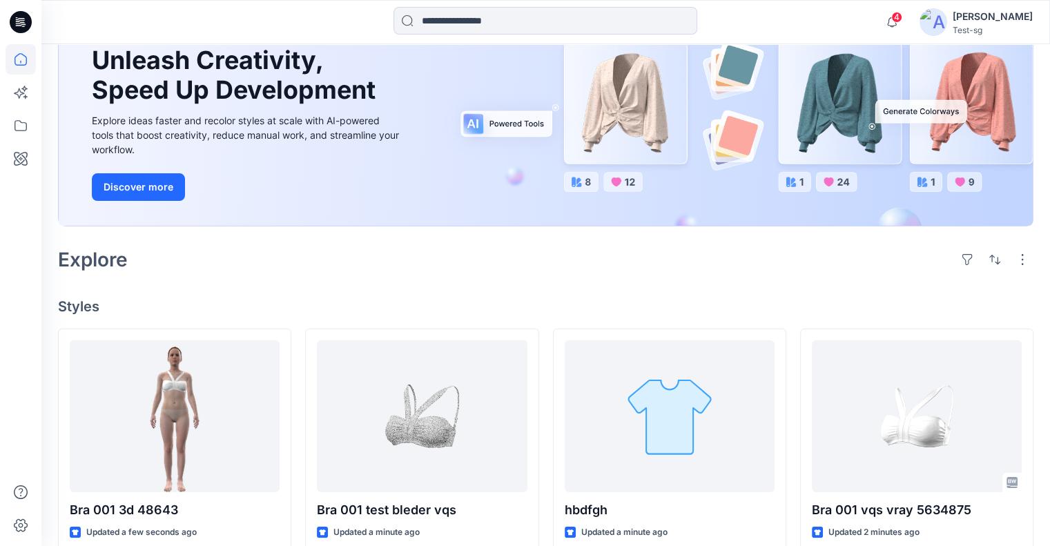
scroll to position [138, 0]
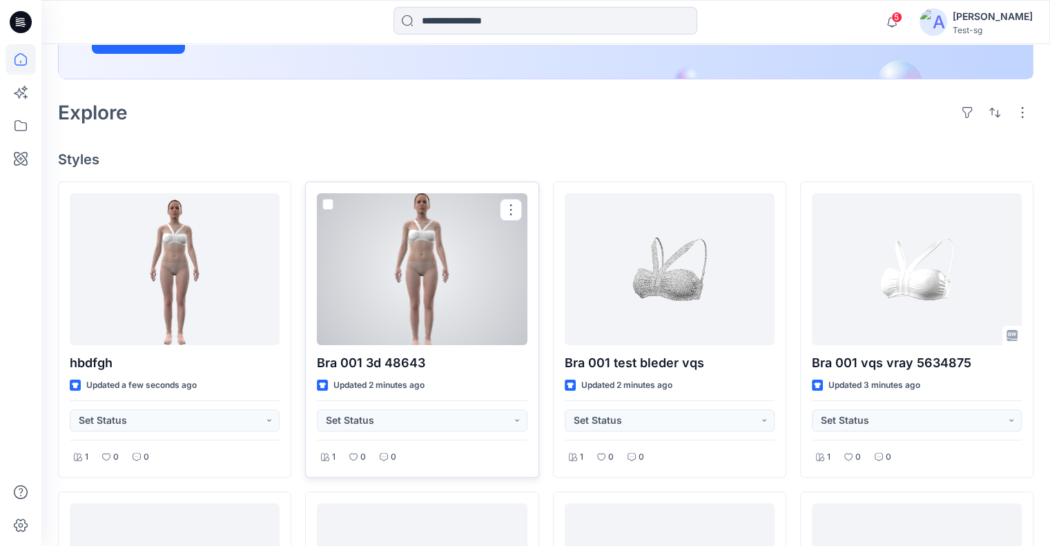
scroll to position [207, 0]
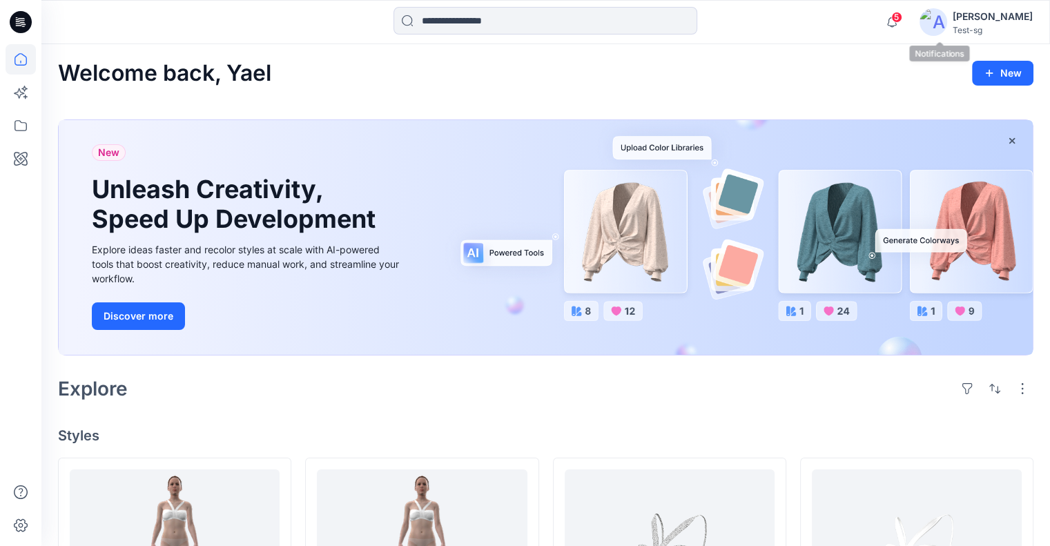
click at [902, 17] on span "5" at bounding box center [896, 17] width 11 height 11
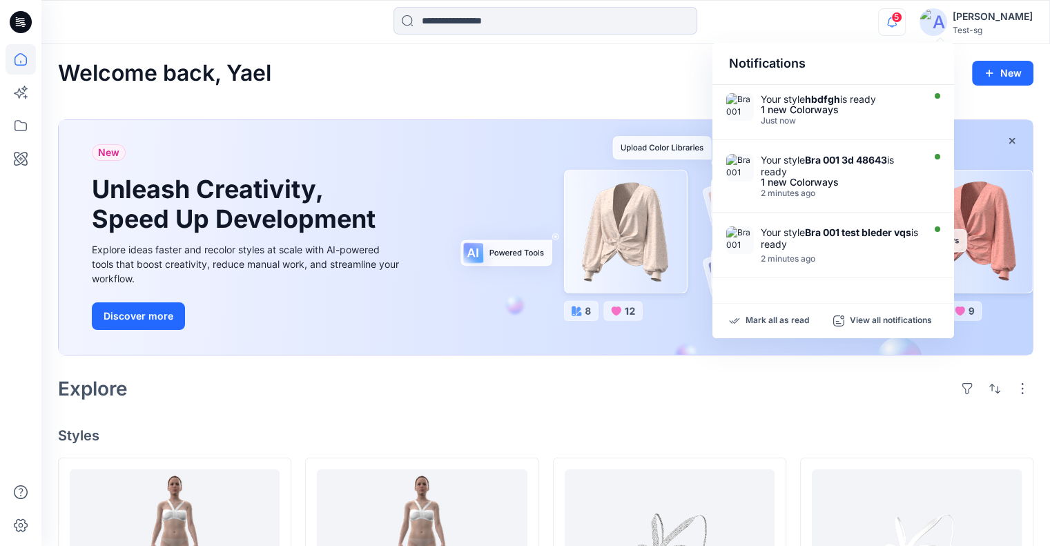
click at [565, 81] on div "Welcome back, Yael New" at bounding box center [545, 74] width 975 height 26
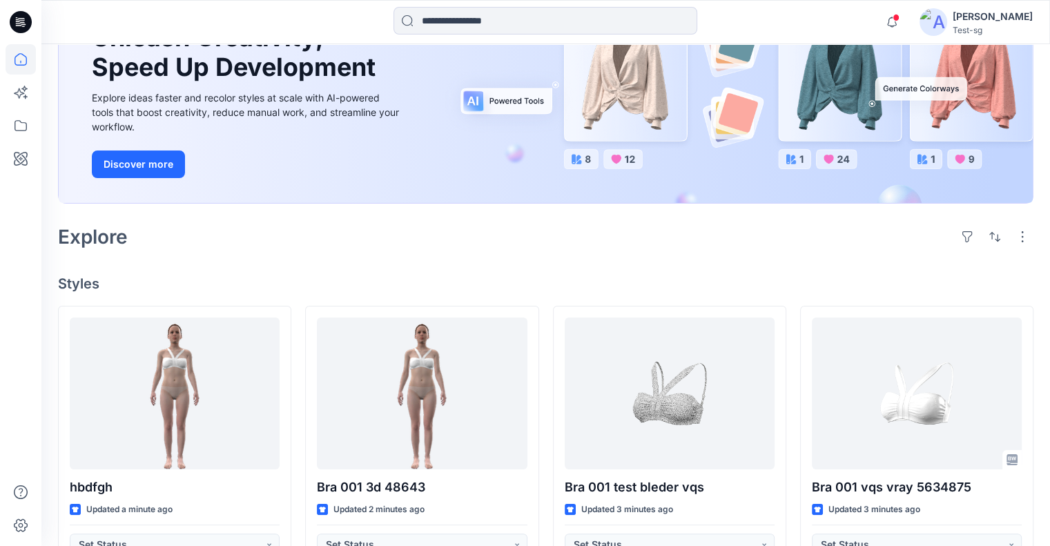
scroll to position [138, 0]
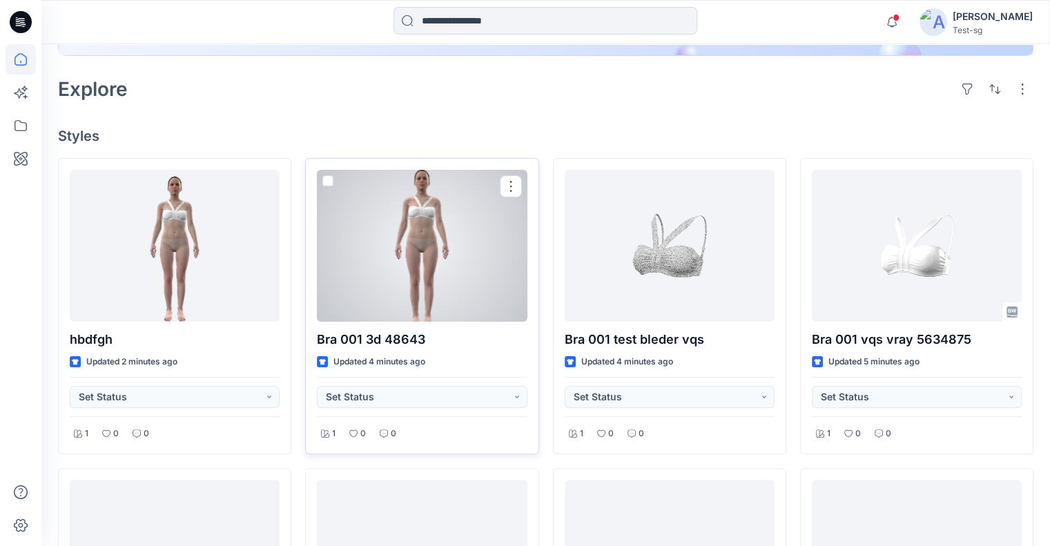
scroll to position [276, 0]
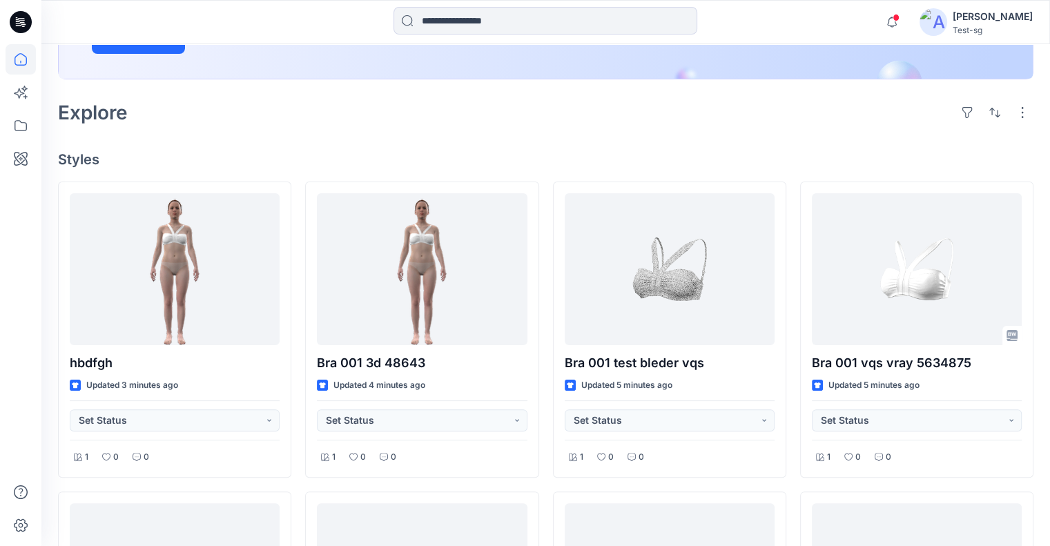
click at [784, 124] on div "Explore" at bounding box center [545, 112] width 975 height 33
click at [679, 140] on div "Welcome back, Yael New New Unleash Creativity, Speed Up Development Explore ide…" at bounding box center [545, 466] width 1009 height 1396
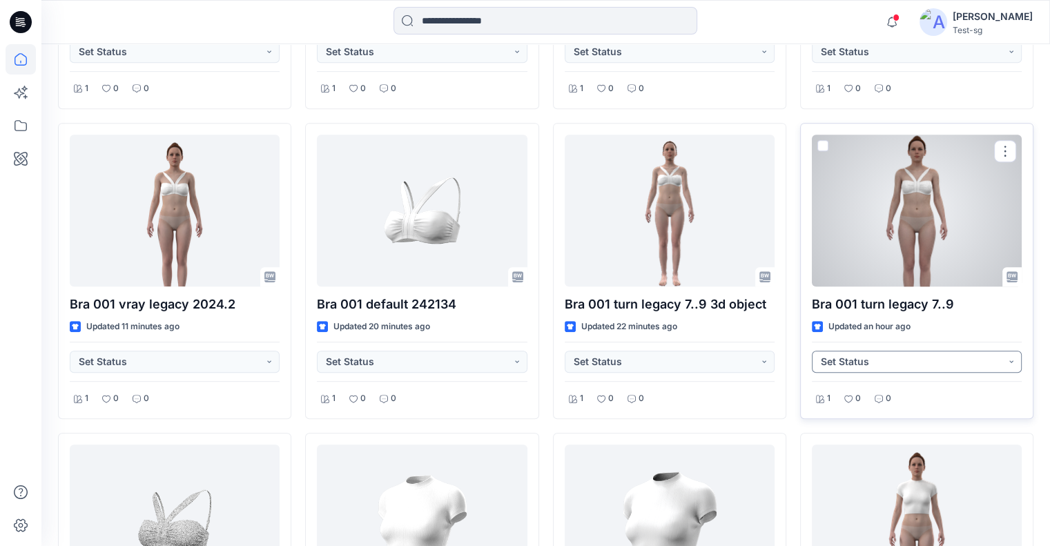
scroll to position [621, 0]
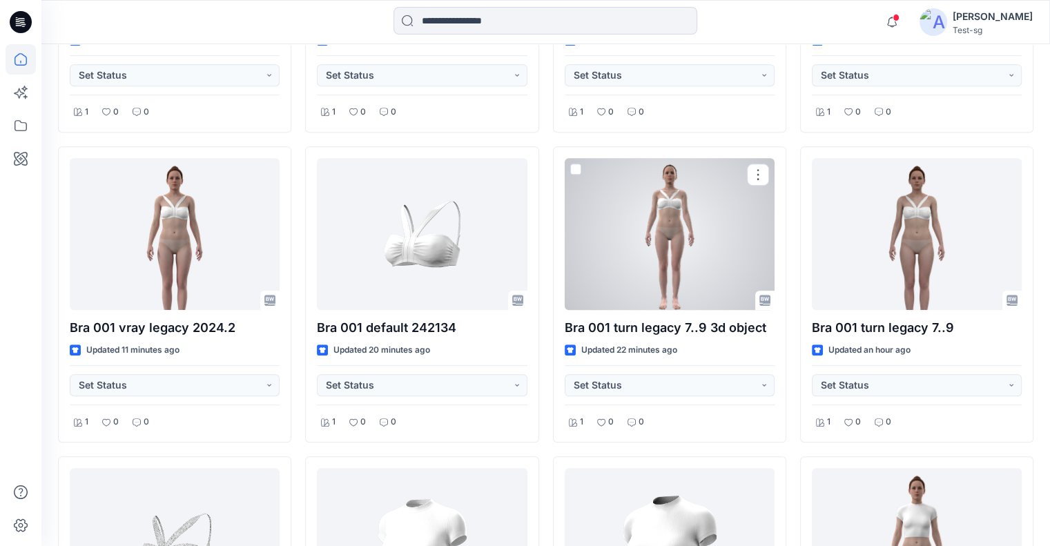
click at [654, 264] on div at bounding box center [670, 234] width 210 height 152
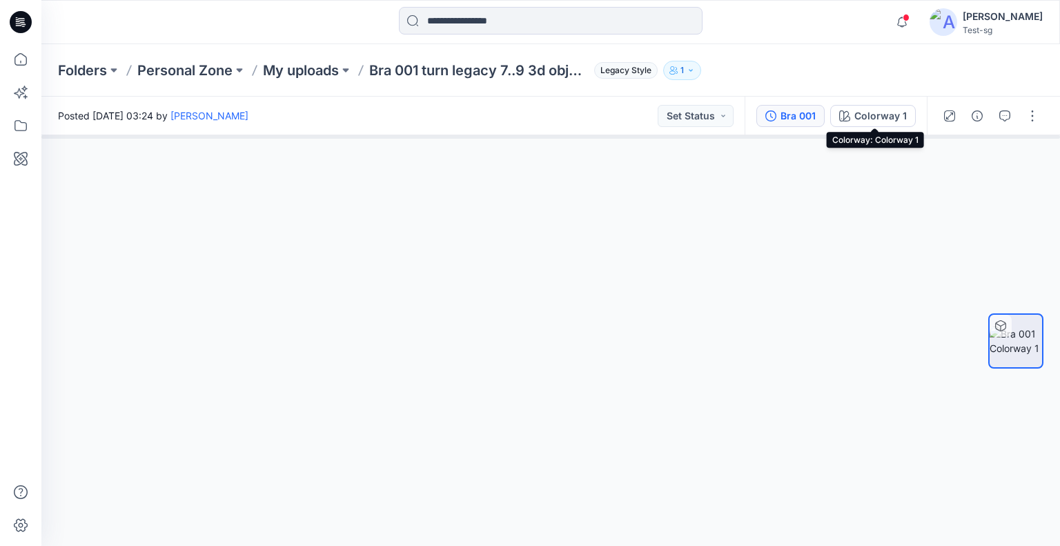
click at [795, 118] on div "Bra 001" at bounding box center [798, 115] width 35 height 15
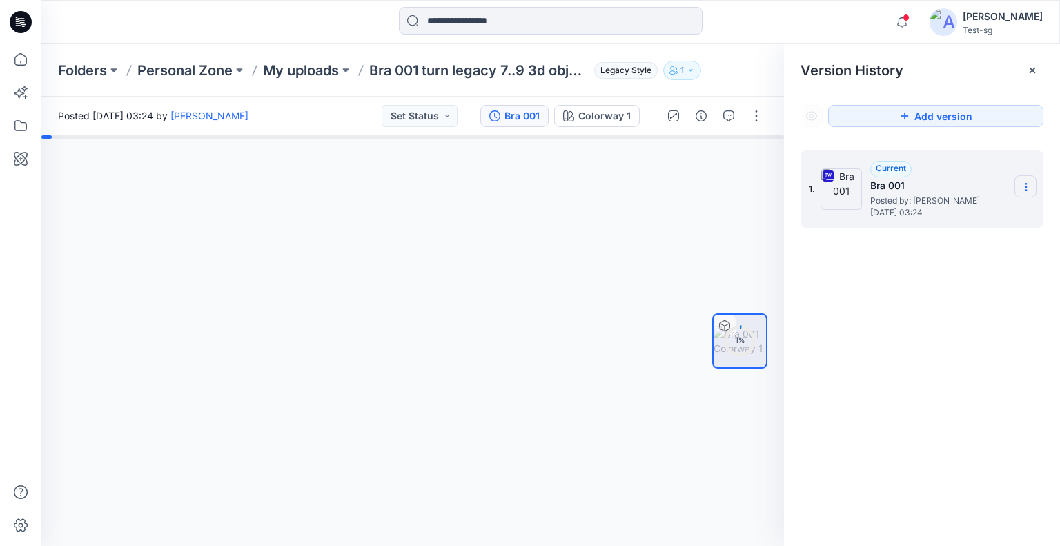
click at [1026, 185] on icon at bounding box center [1026, 187] width 11 height 11
click at [964, 220] on span "Download Source BW File" at bounding box center [956, 214] width 115 height 17
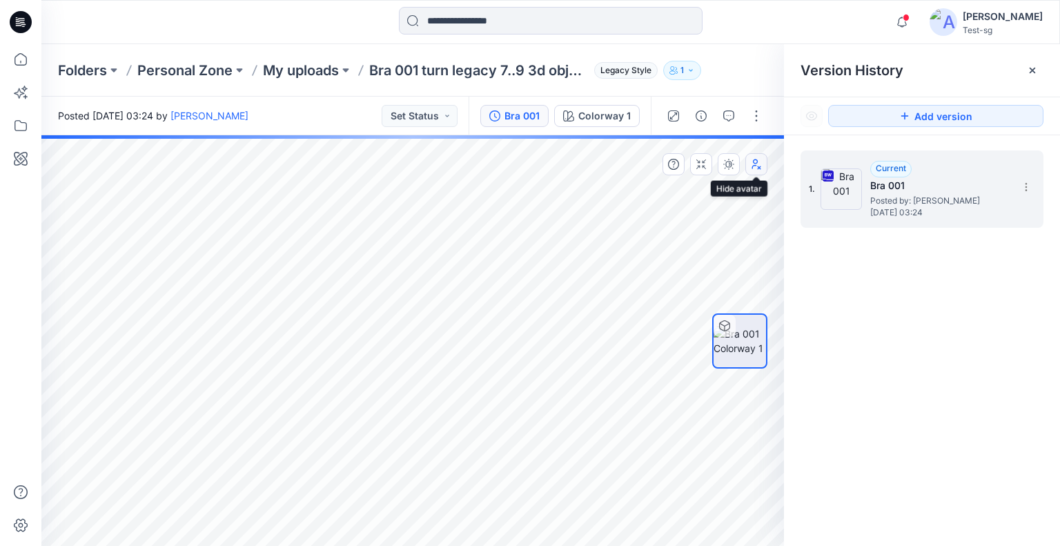
click at [759, 170] on button "button" at bounding box center [757, 164] width 22 height 22
click at [759, 166] on icon "button" at bounding box center [756, 167] width 8 height 4
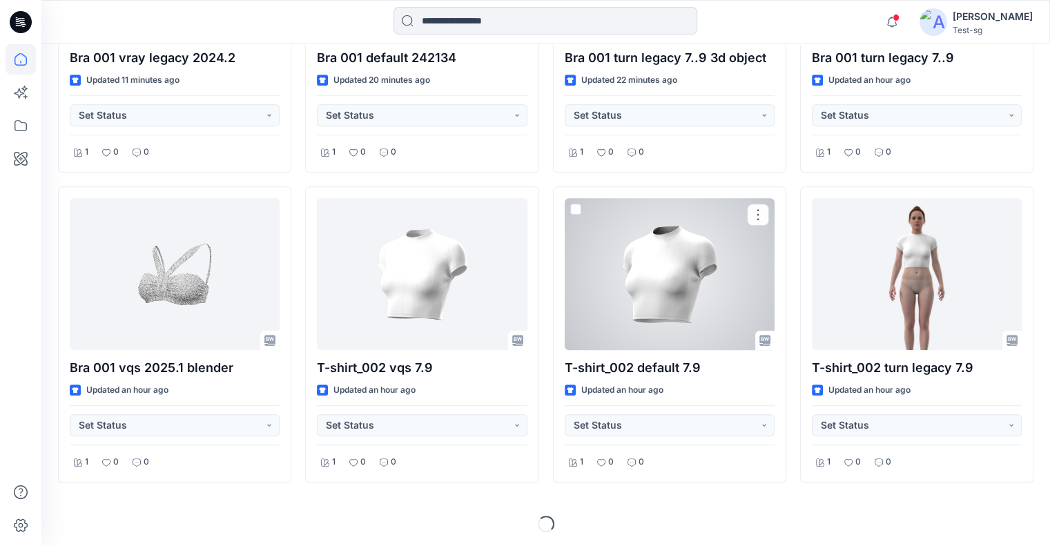
scroll to position [892, 0]
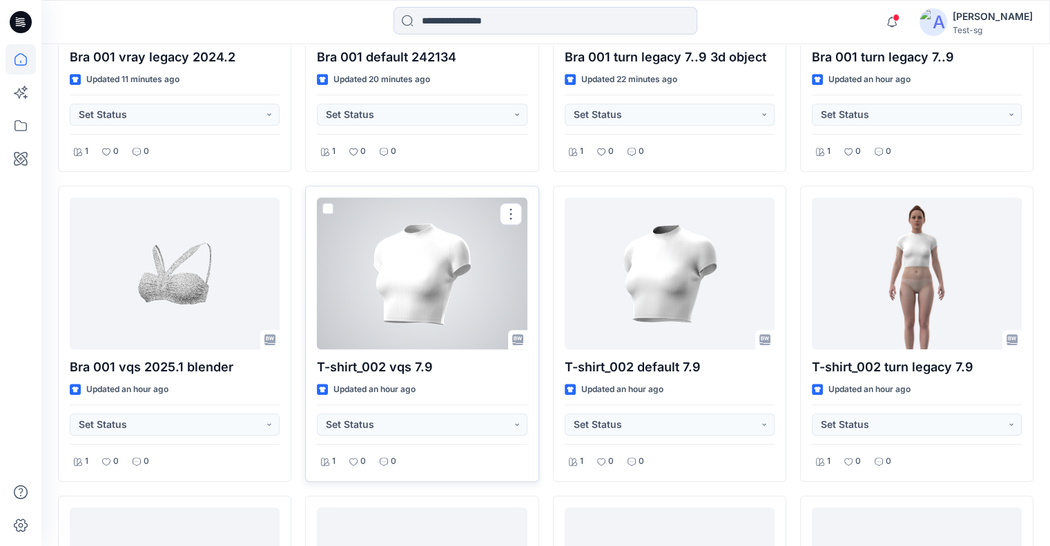
click at [459, 297] on div at bounding box center [422, 273] width 210 height 152
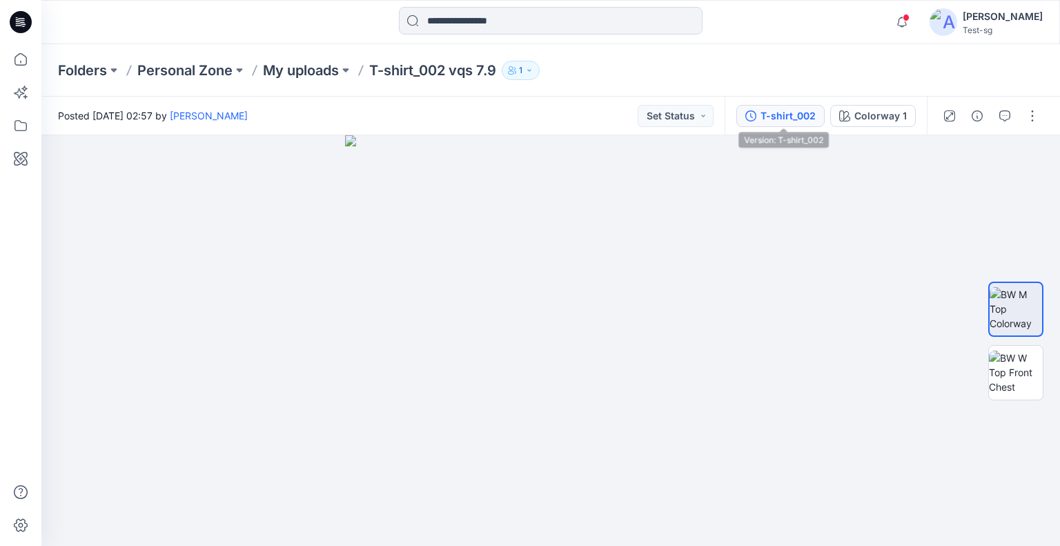
click at [806, 108] on div "T-shirt_002" at bounding box center [788, 115] width 55 height 15
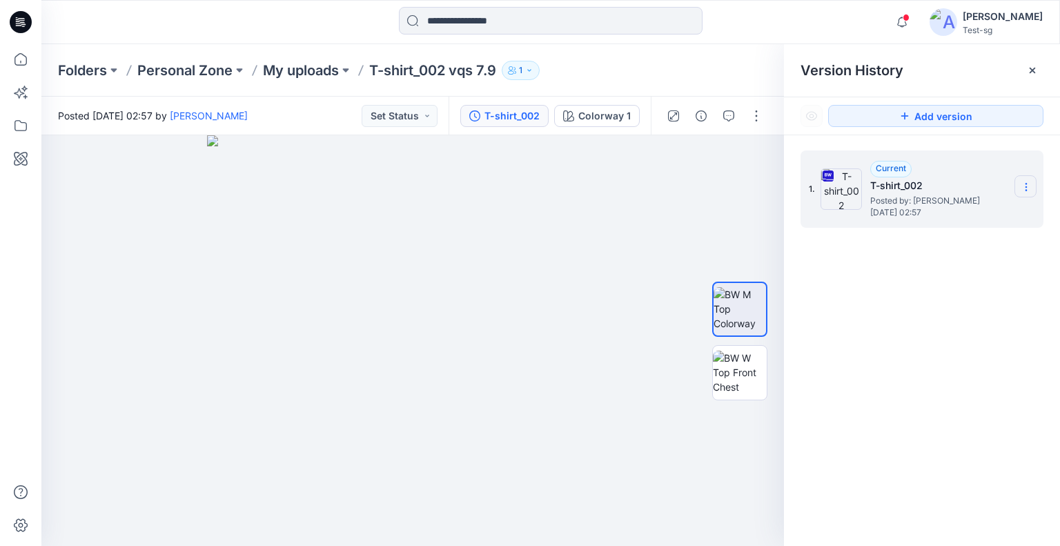
click at [1023, 182] on icon at bounding box center [1026, 187] width 11 height 11
click at [987, 211] on span "Download Source BW File" at bounding box center [956, 214] width 115 height 17
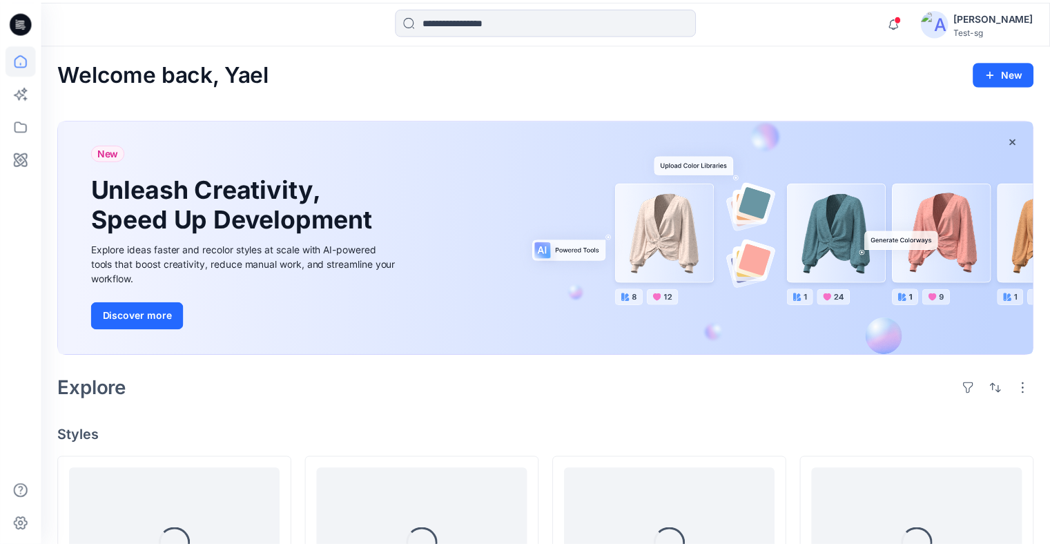
scroll to position [892, 0]
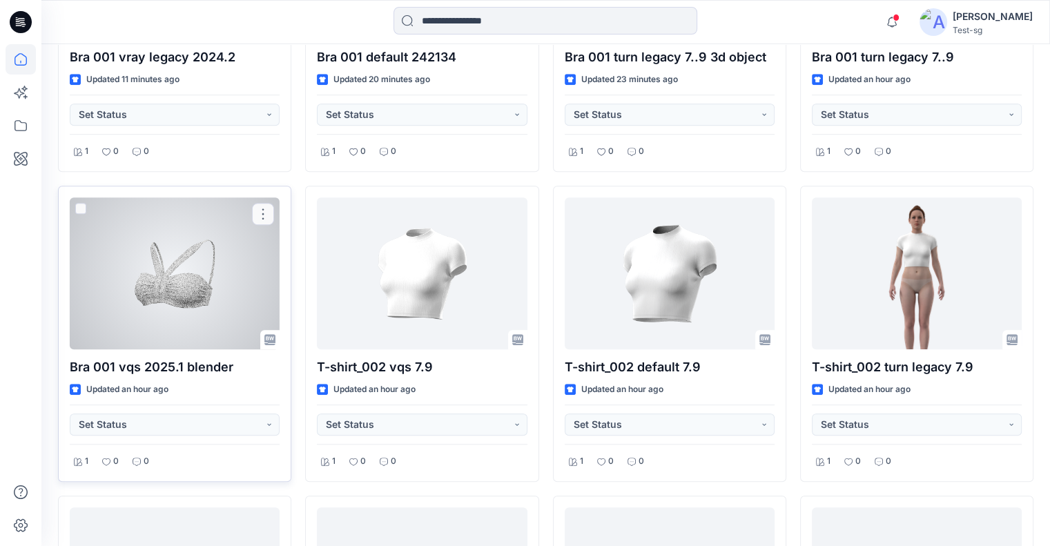
click at [213, 304] on div at bounding box center [175, 273] width 210 height 152
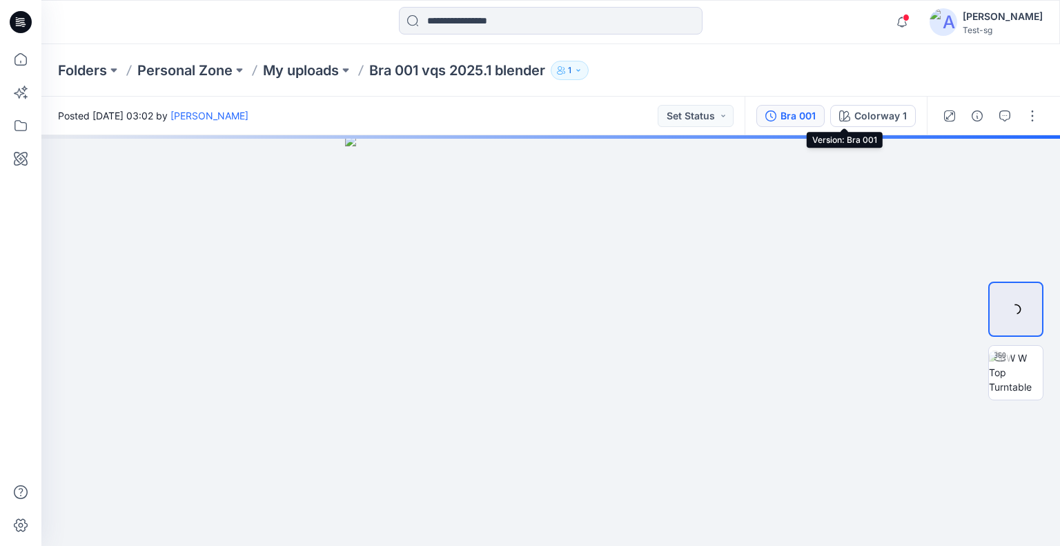
click at [786, 115] on div "Bra 001" at bounding box center [798, 115] width 35 height 15
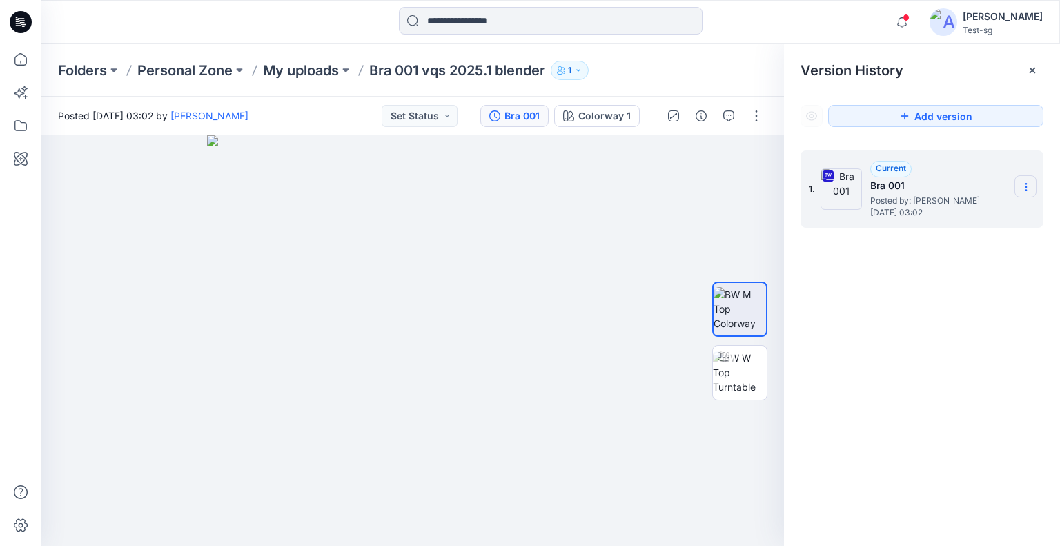
click at [1035, 189] on section at bounding box center [1026, 186] width 22 height 22
click at [1005, 211] on span "Download Source BW File" at bounding box center [956, 214] width 115 height 17
click at [739, 380] on img at bounding box center [740, 372] width 54 height 43
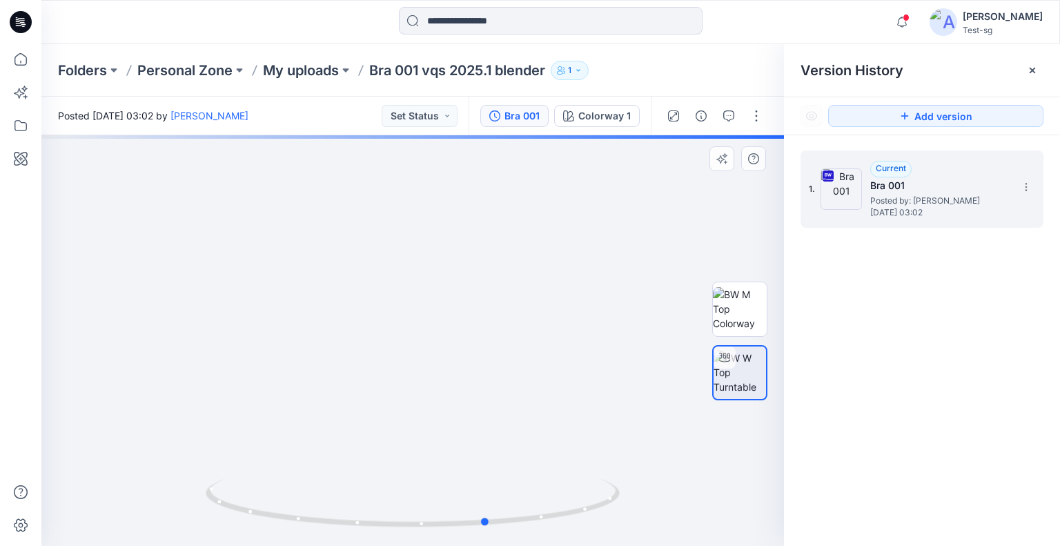
drag, startPoint x: 574, startPoint y: 345, endPoint x: 237, endPoint y: 275, distance: 344.7
click at [235, 322] on div at bounding box center [412, 340] width 743 height 411
click at [19, 58] on icon at bounding box center [21, 59] width 30 height 30
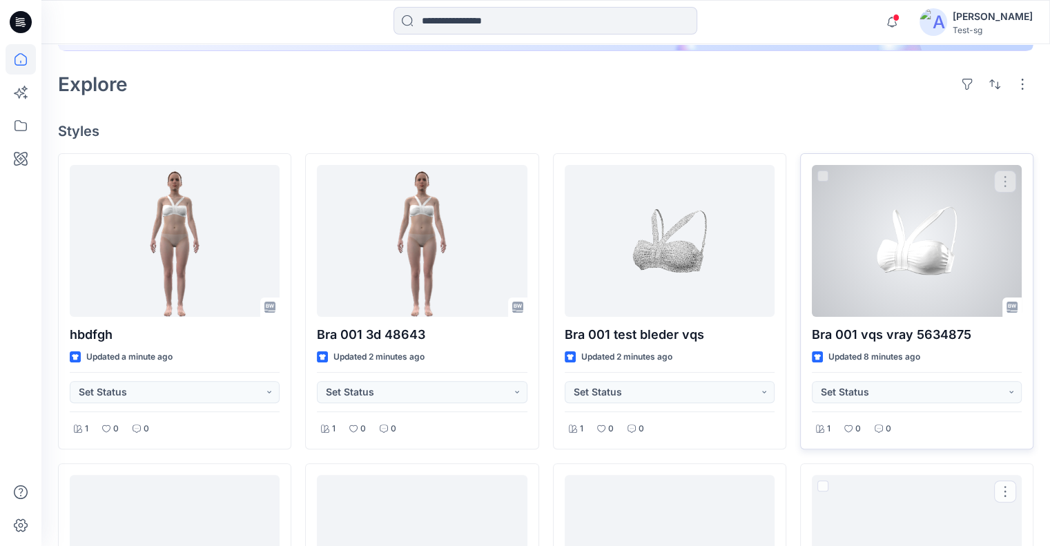
scroll to position [276, 0]
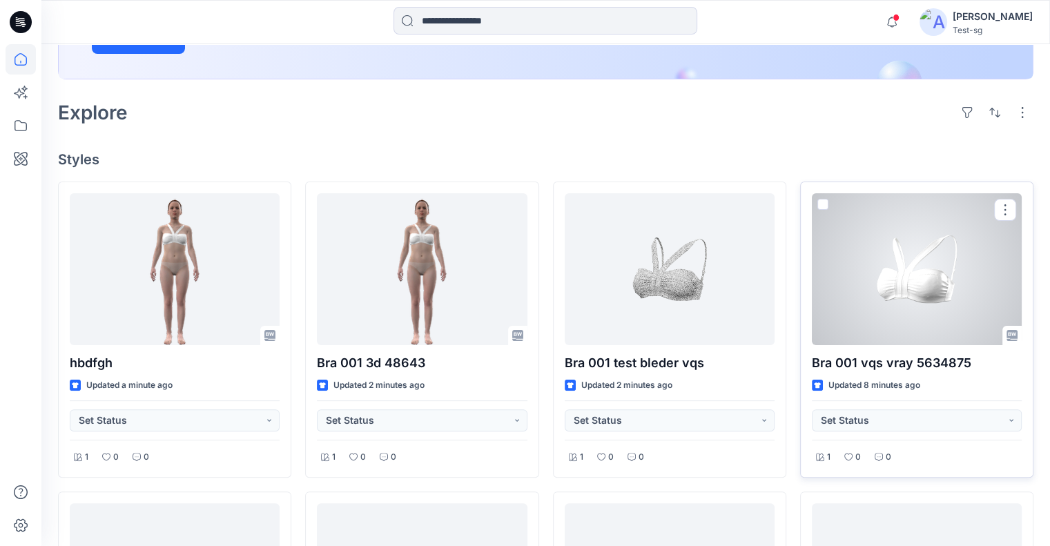
click at [907, 312] on div at bounding box center [917, 269] width 210 height 152
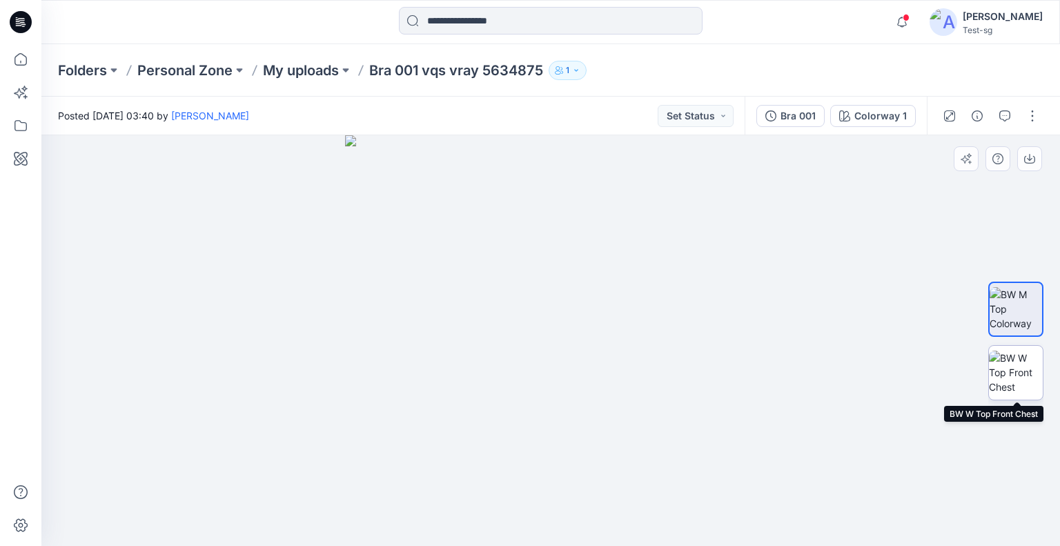
click at [1030, 380] on img at bounding box center [1016, 372] width 54 height 43
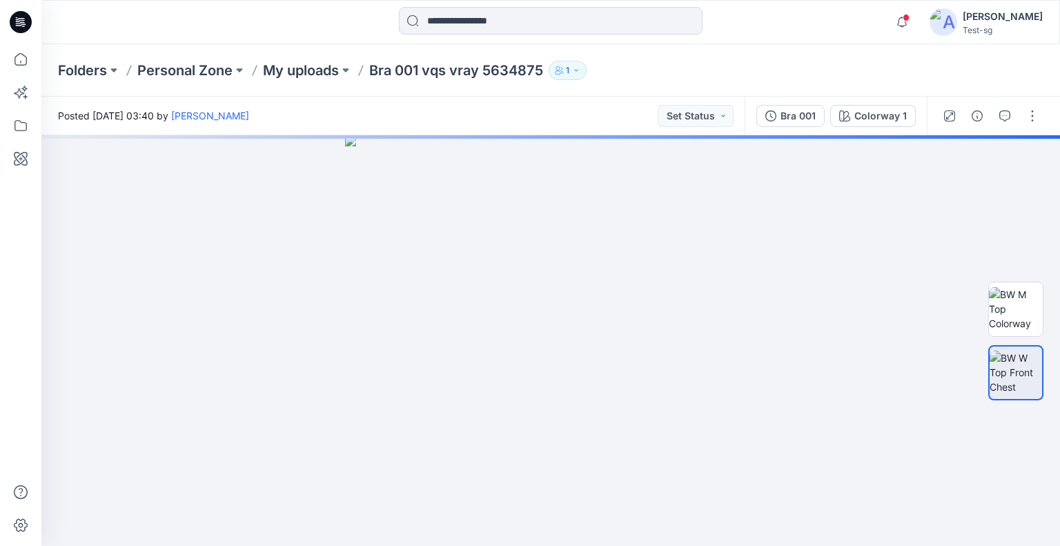
click at [806, 127] on div "Bra 001 Colorway 1" at bounding box center [836, 116] width 182 height 39
click at [807, 121] on div "Bra 001" at bounding box center [798, 115] width 35 height 15
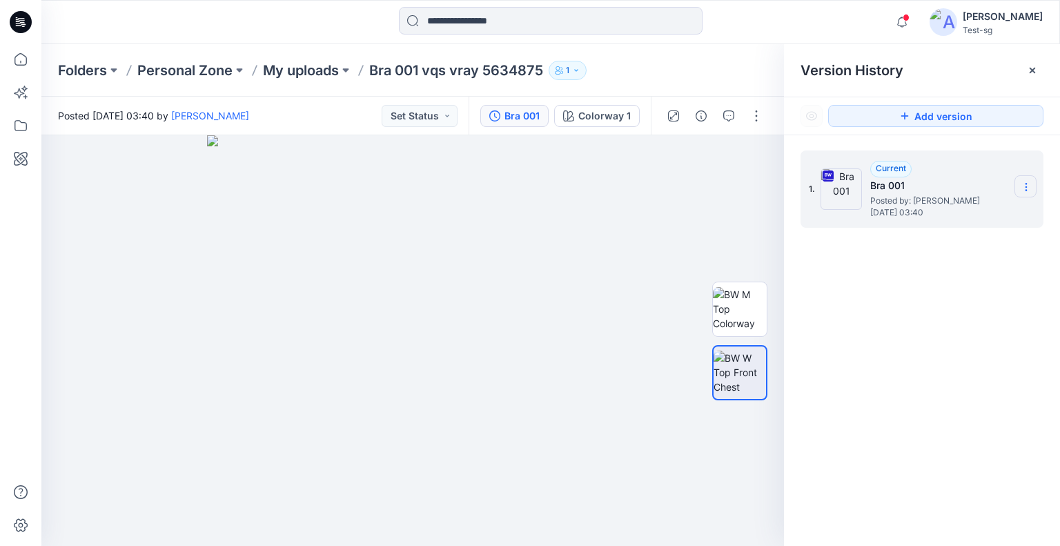
click at [1027, 182] on icon at bounding box center [1026, 187] width 11 height 11
click at [968, 215] on span "Download Source BW File" at bounding box center [956, 214] width 115 height 17
click at [13, 57] on icon at bounding box center [21, 59] width 30 height 30
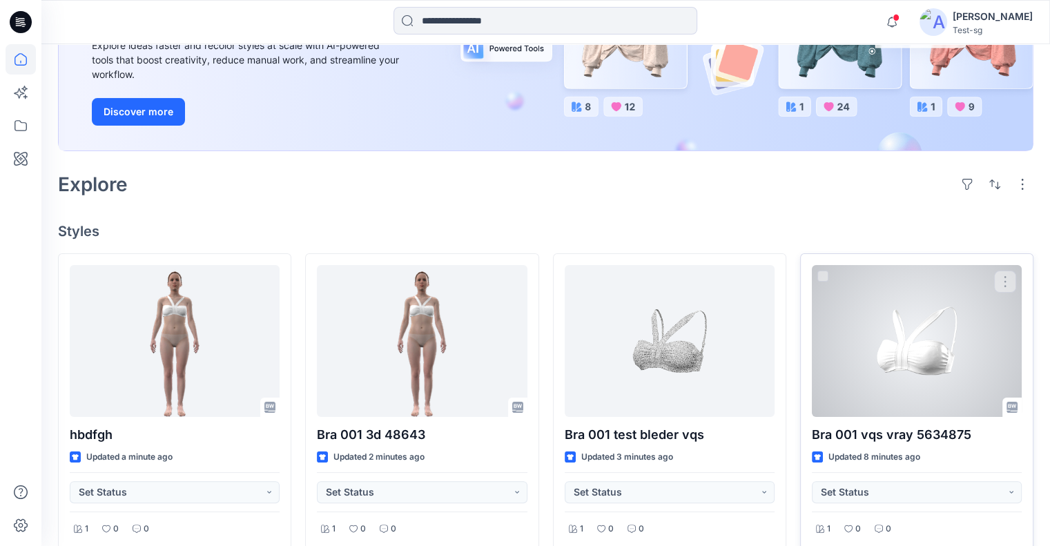
scroll to position [207, 0]
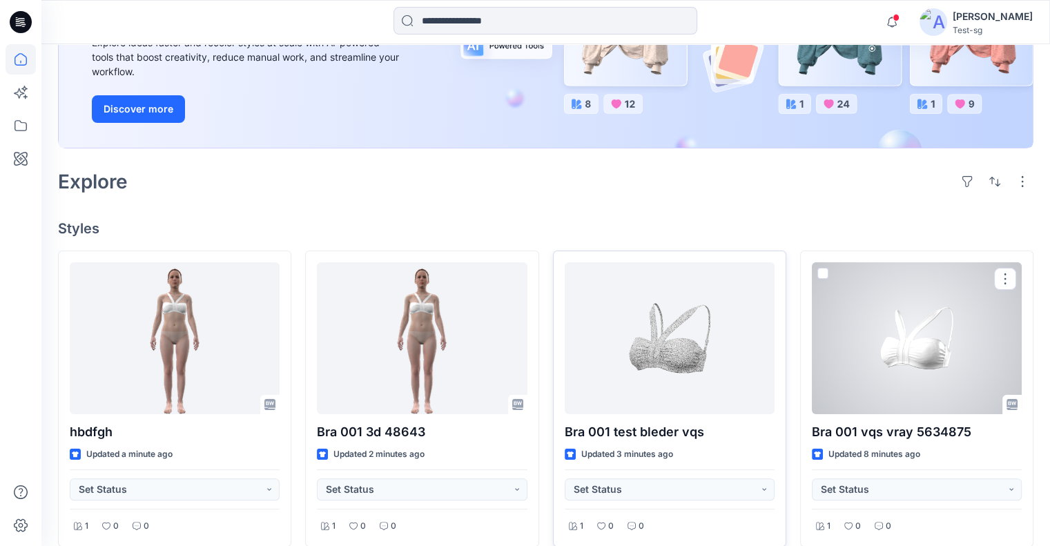
click at [647, 353] on div at bounding box center [670, 338] width 210 height 152
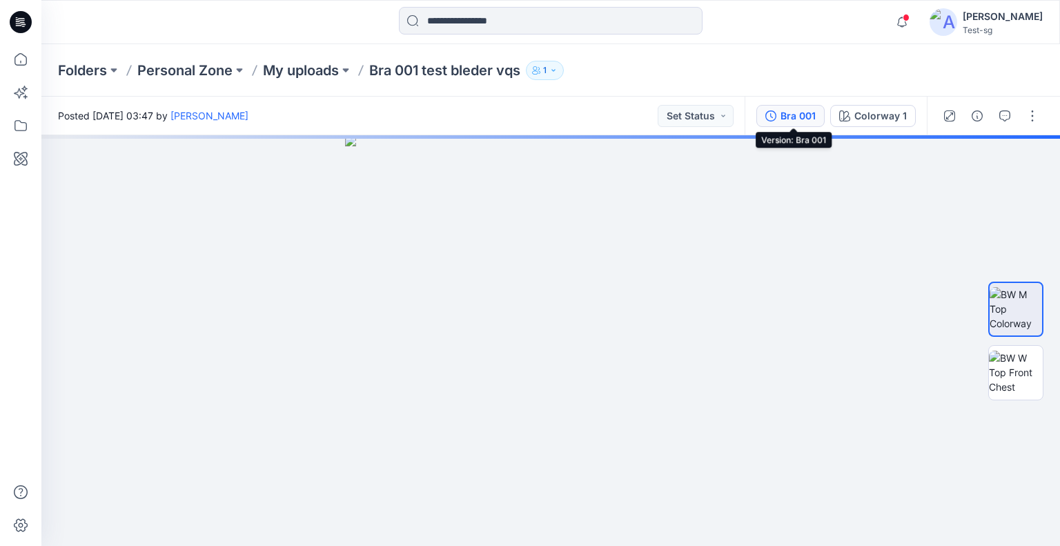
click at [801, 124] on button "Bra 001" at bounding box center [791, 116] width 68 height 22
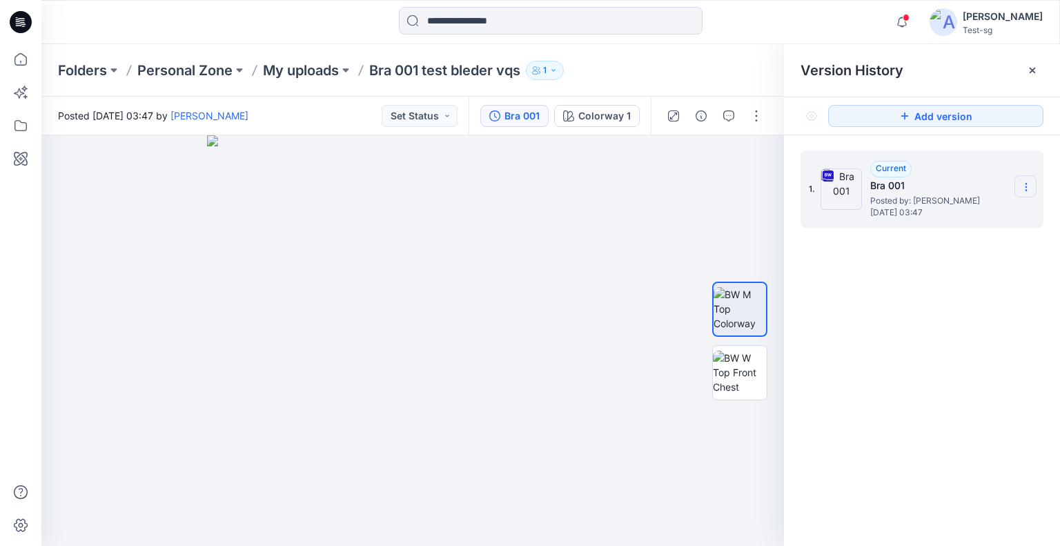
click at [1024, 186] on icon at bounding box center [1026, 187] width 11 height 11
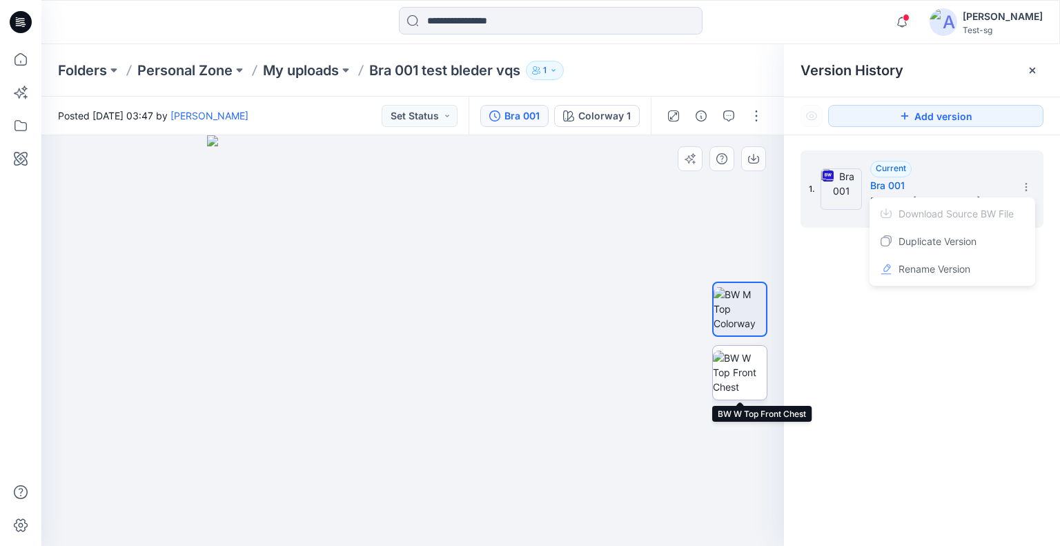
click at [731, 375] on img at bounding box center [740, 372] width 54 height 43
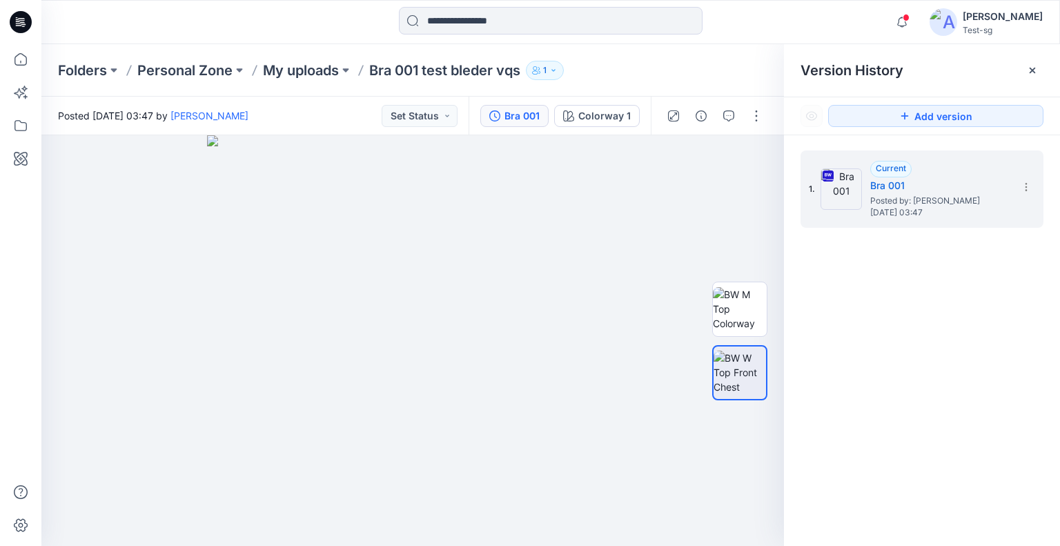
click at [675, 59] on div "Folders Personal Zone My uploads Bra 001 test bleder vqs 1" at bounding box center [550, 70] width 1019 height 52
click at [1030, 187] on icon at bounding box center [1026, 187] width 11 height 11
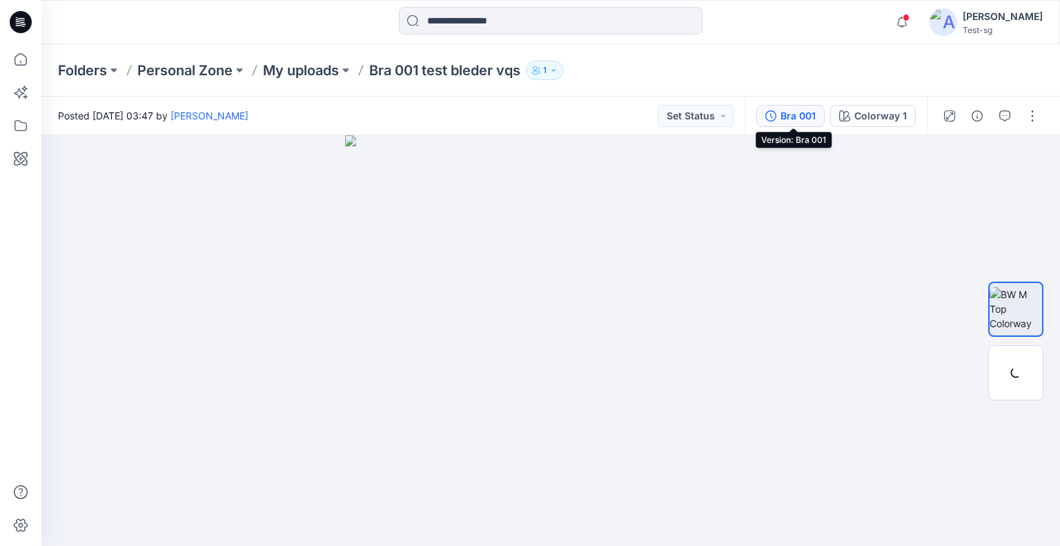
click at [816, 113] on div "Bra 001" at bounding box center [798, 115] width 35 height 15
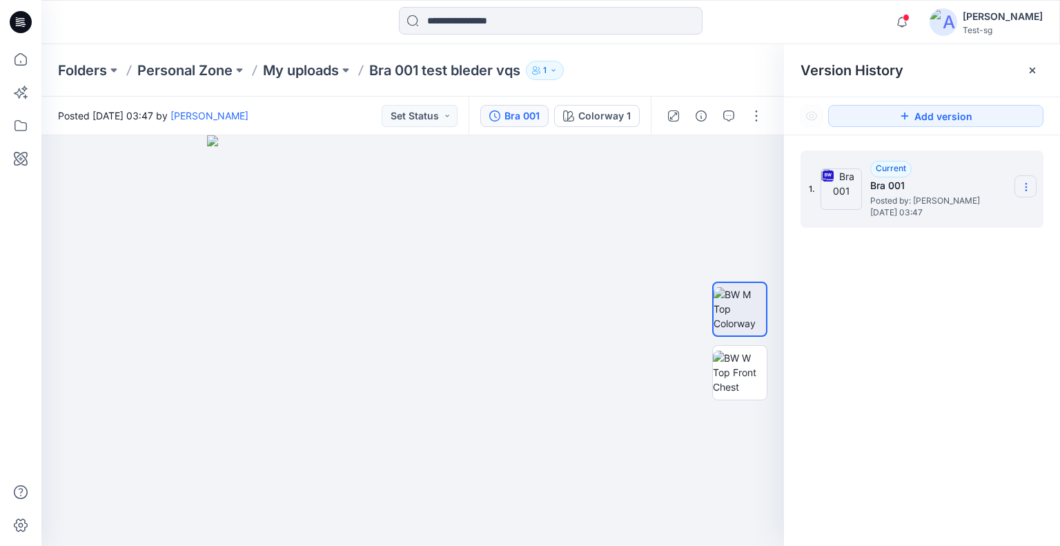
click at [1026, 187] on icon at bounding box center [1026, 187] width 1 height 1
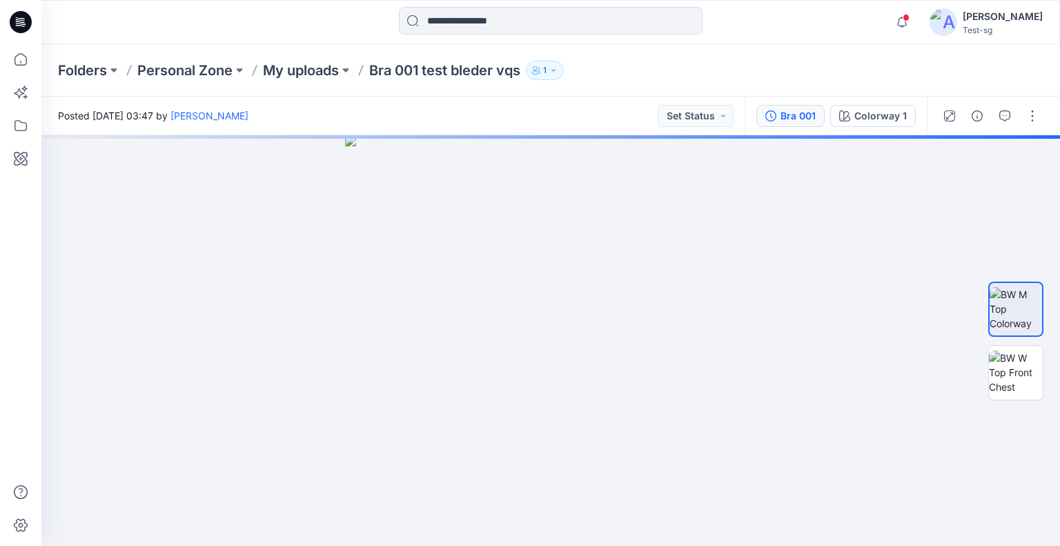
click at [801, 122] on div "Bra 001" at bounding box center [798, 115] width 35 height 15
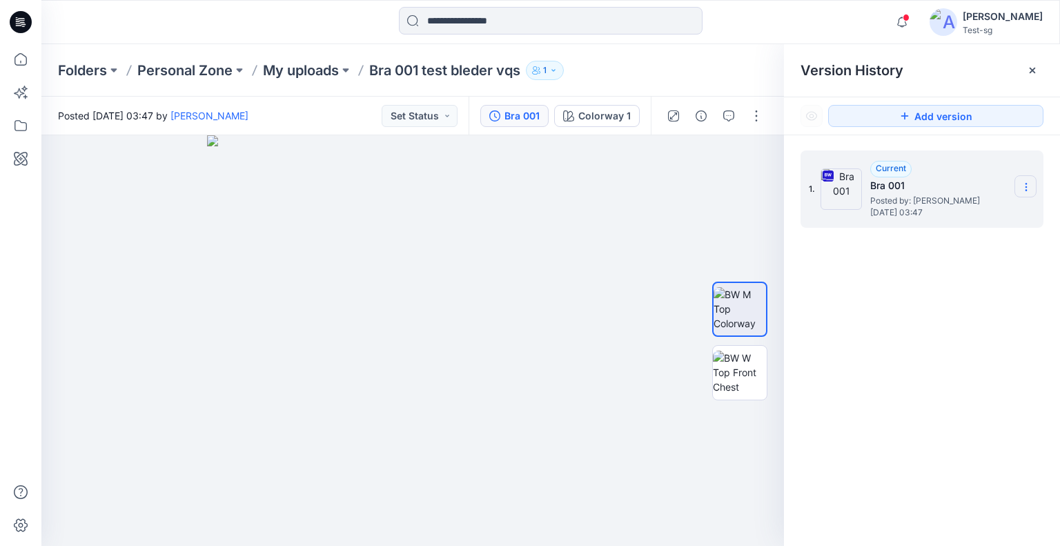
click at [1035, 188] on section at bounding box center [1026, 186] width 22 height 22
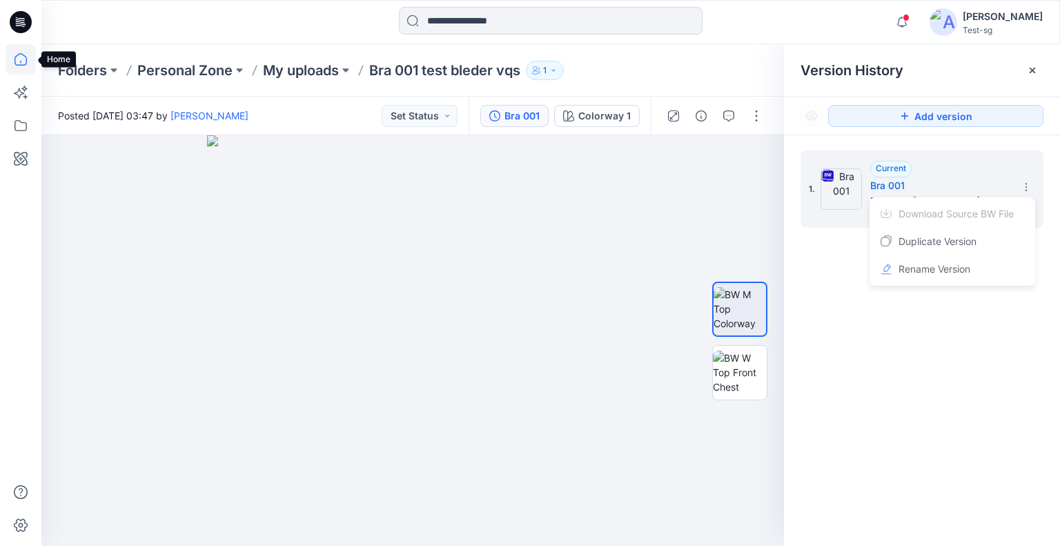
click at [27, 62] on icon at bounding box center [21, 59] width 30 height 30
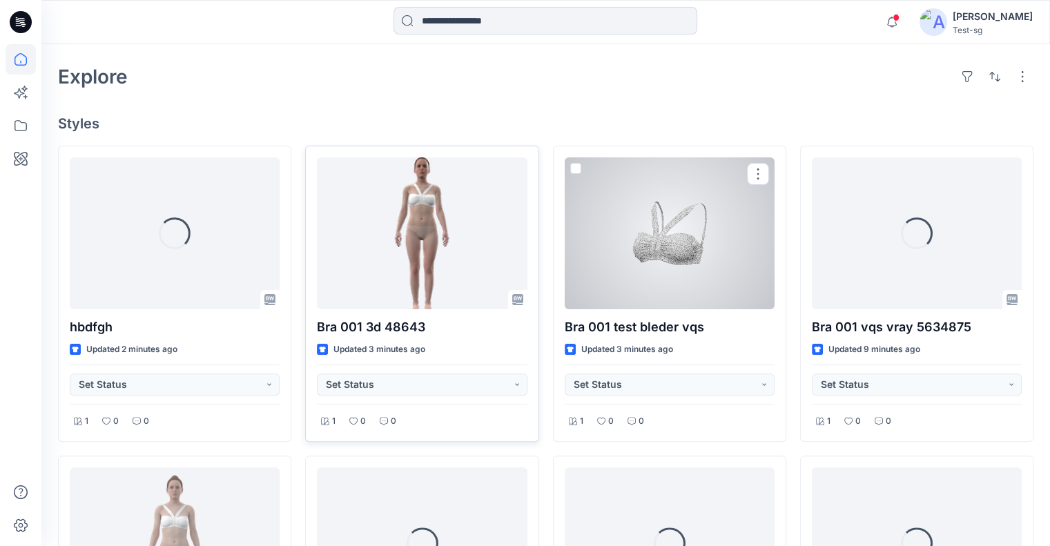
scroll to position [325, 0]
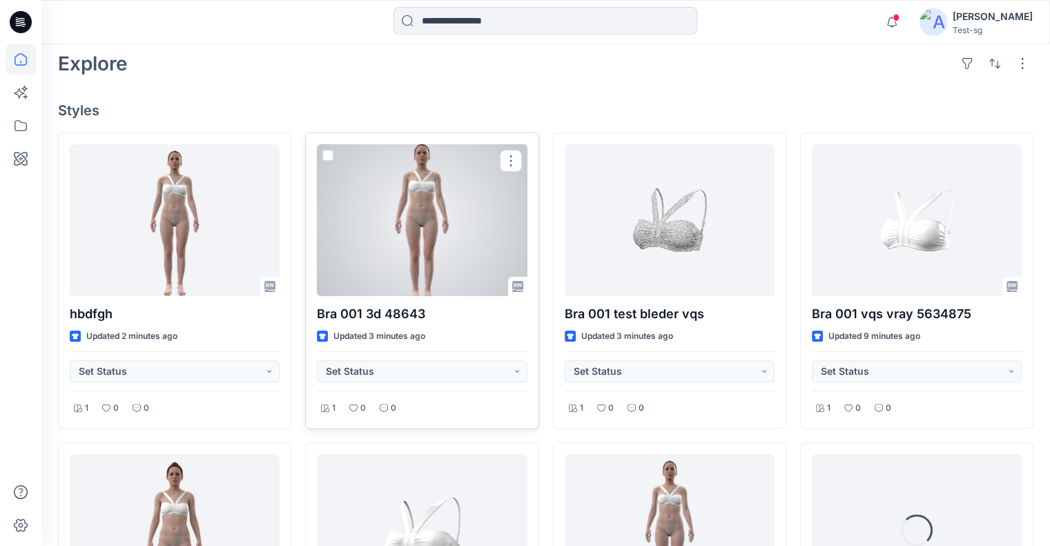
click at [467, 263] on div at bounding box center [422, 220] width 210 height 152
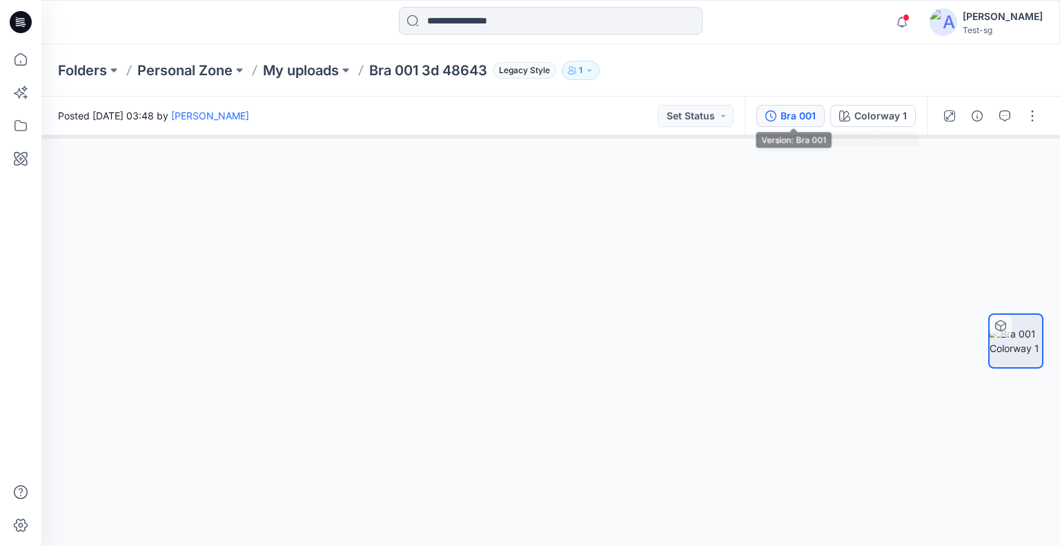
click at [806, 117] on div "Bra 001" at bounding box center [798, 115] width 35 height 15
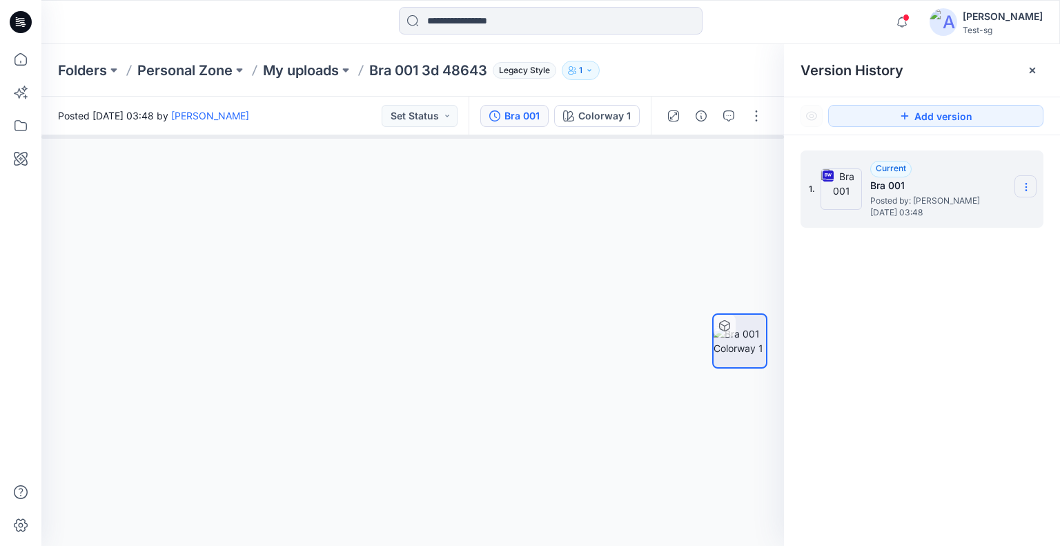
click at [1021, 177] on section at bounding box center [1026, 186] width 22 height 22
click at [984, 214] on span "Download Source BW File" at bounding box center [956, 214] width 115 height 17
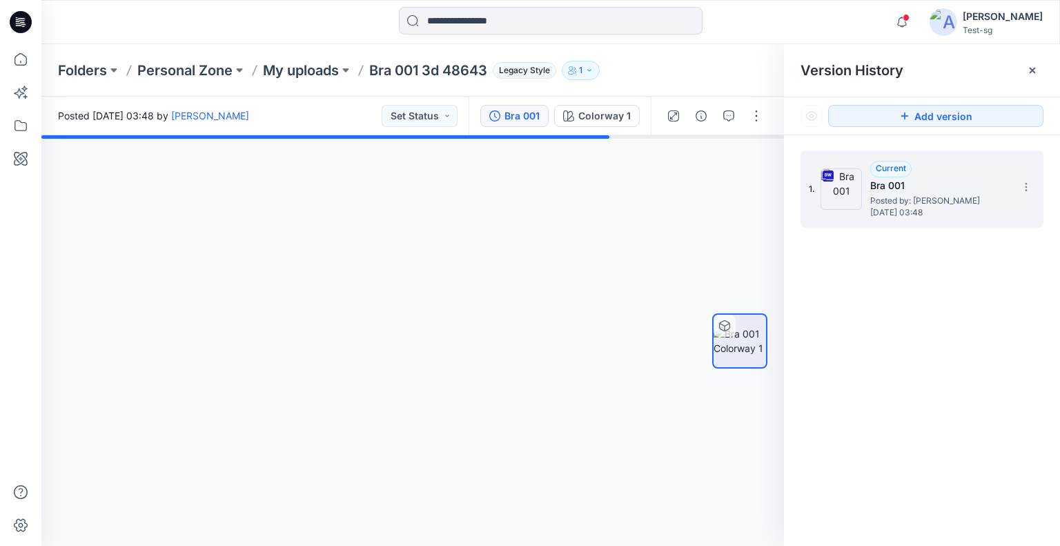
click at [718, 63] on div "Folders Personal Zone My uploads Bra 001 3d 48643 Legacy Style 1" at bounding box center [497, 70] width 878 height 19
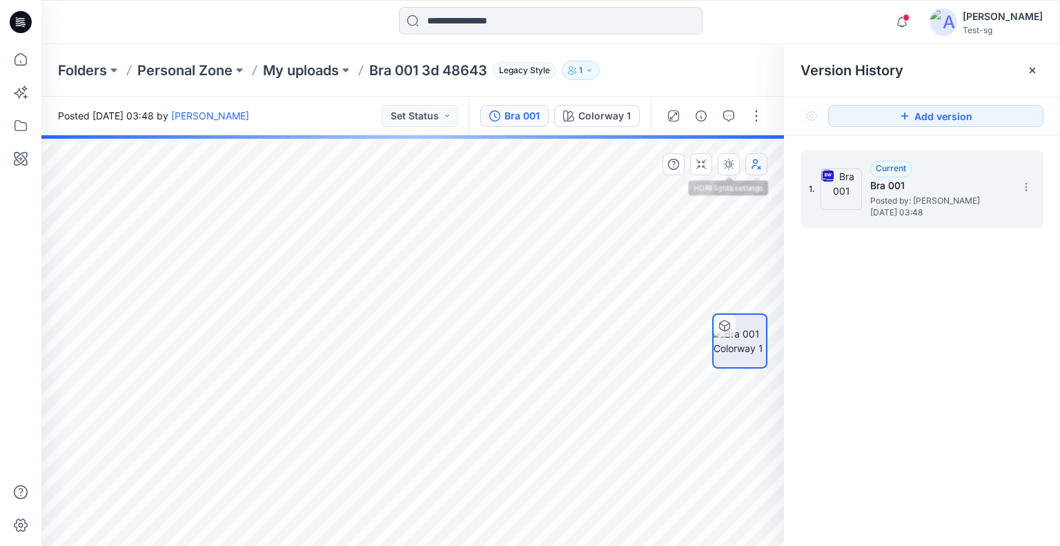
click at [748, 166] on button "button" at bounding box center [757, 164] width 22 height 22
click at [19, 49] on icon at bounding box center [21, 59] width 30 height 30
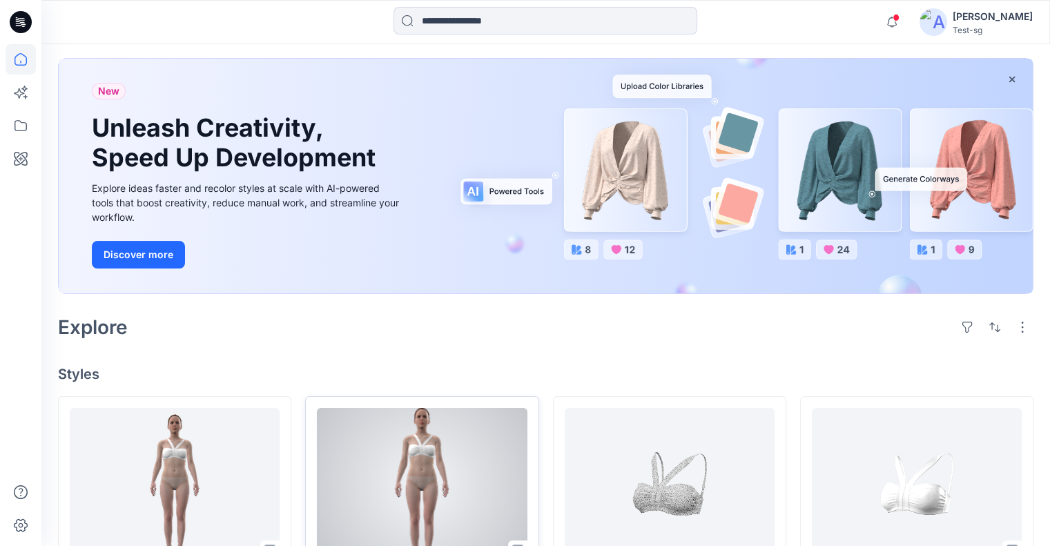
scroll to position [207, 0]
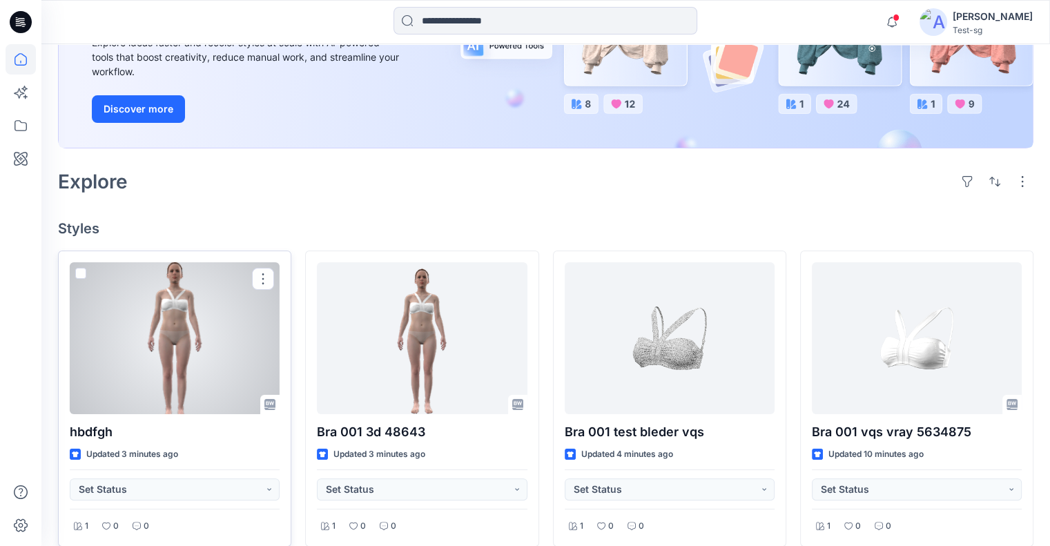
click at [164, 364] on div at bounding box center [175, 338] width 210 height 152
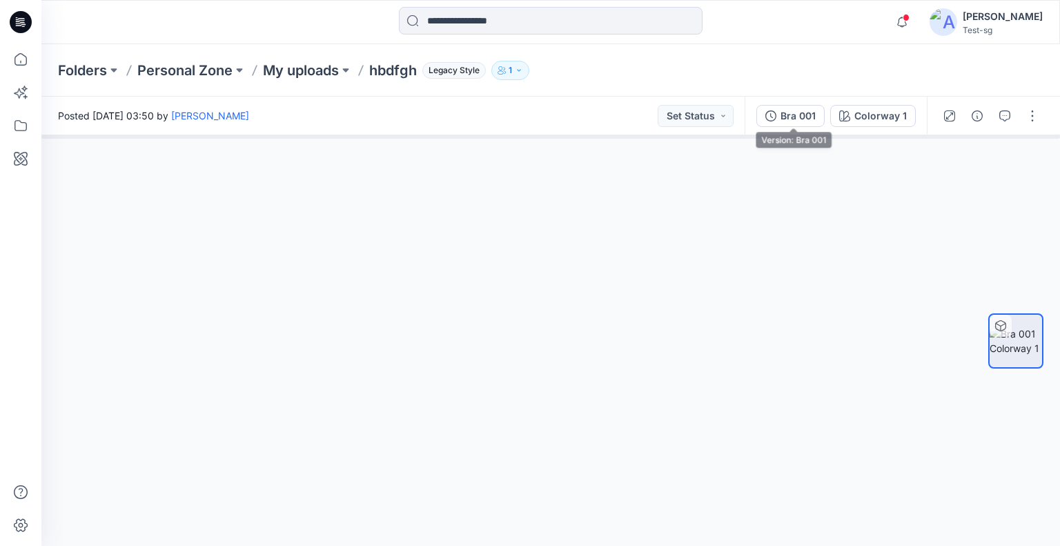
drag, startPoint x: 790, startPoint y: 110, endPoint x: 857, endPoint y: 130, distance: 70.1
click at [790, 110] on div "Bra 001" at bounding box center [798, 115] width 35 height 15
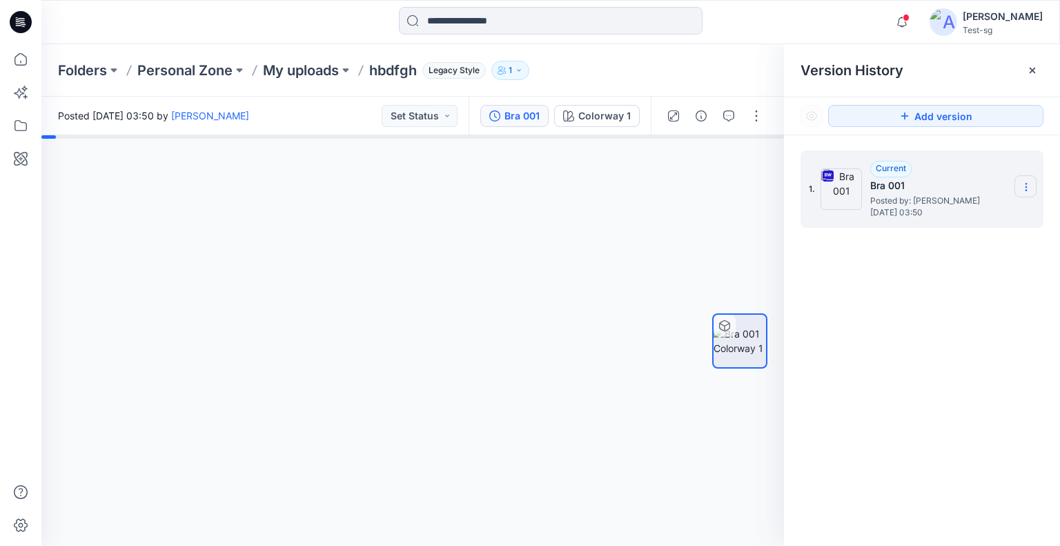
click at [1026, 190] on icon at bounding box center [1026, 190] width 1 height 1
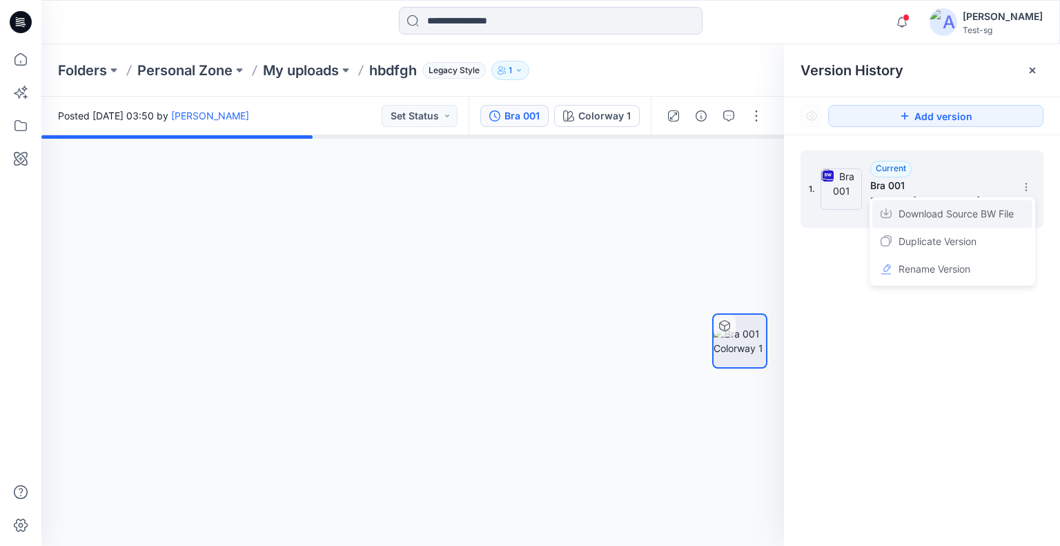
click at [1005, 214] on span "Download Source BW File" at bounding box center [956, 214] width 115 height 17
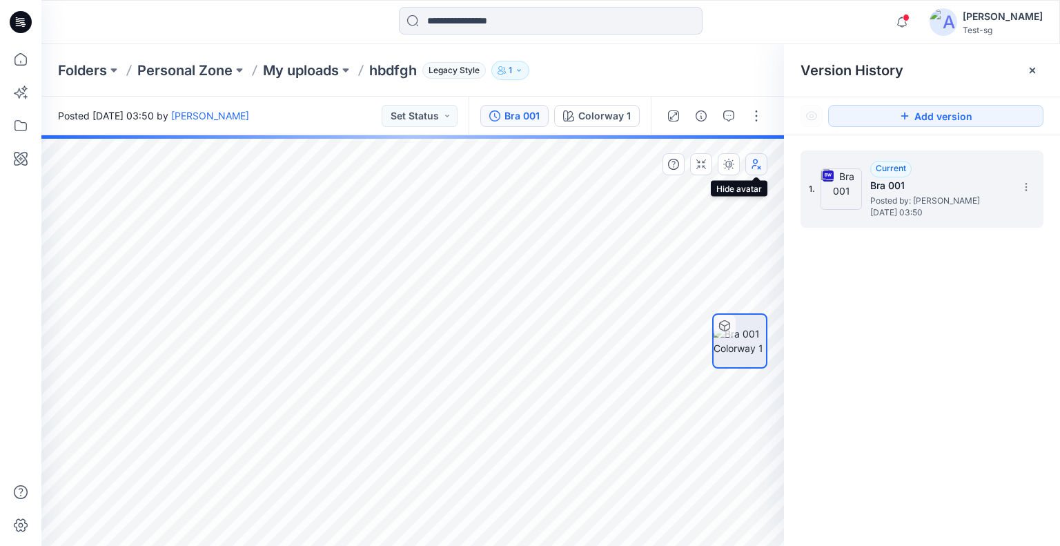
click at [756, 162] on icon "button" at bounding box center [756, 164] width 11 height 11
click at [752, 166] on icon "button" at bounding box center [756, 164] width 11 height 11
click at [1038, 187] on div "1. Current Bra 001 Posted by: Yael W Sunday, September 07, 2025 03:50" at bounding box center [922, 188] width 243 height 77
click at [1029, 183] on icon at bounding box center [1026, 187] width 11 height 11
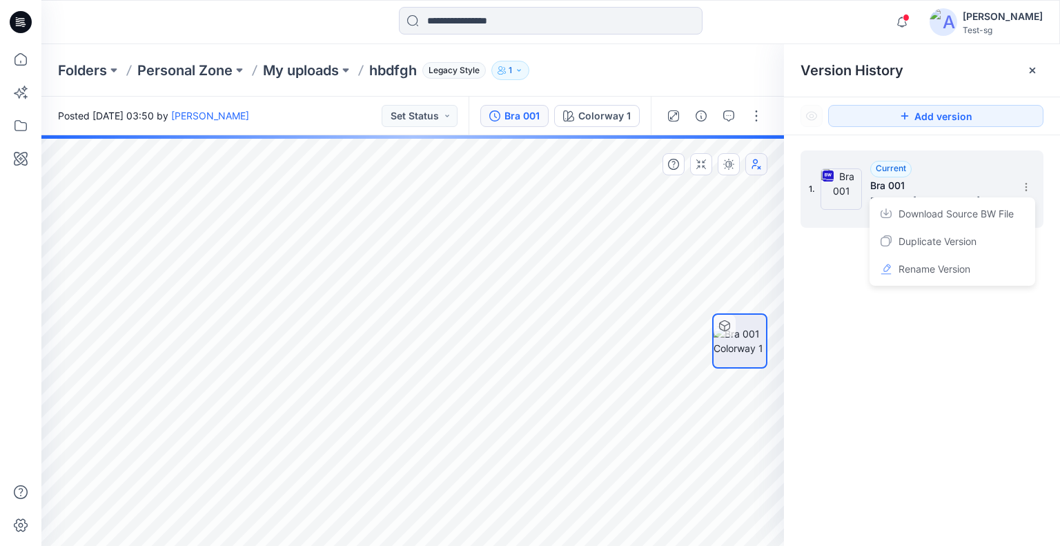
click at [990, 213] on span "Download Source BW File" at bounding box center [956, 214] width 115 height 17
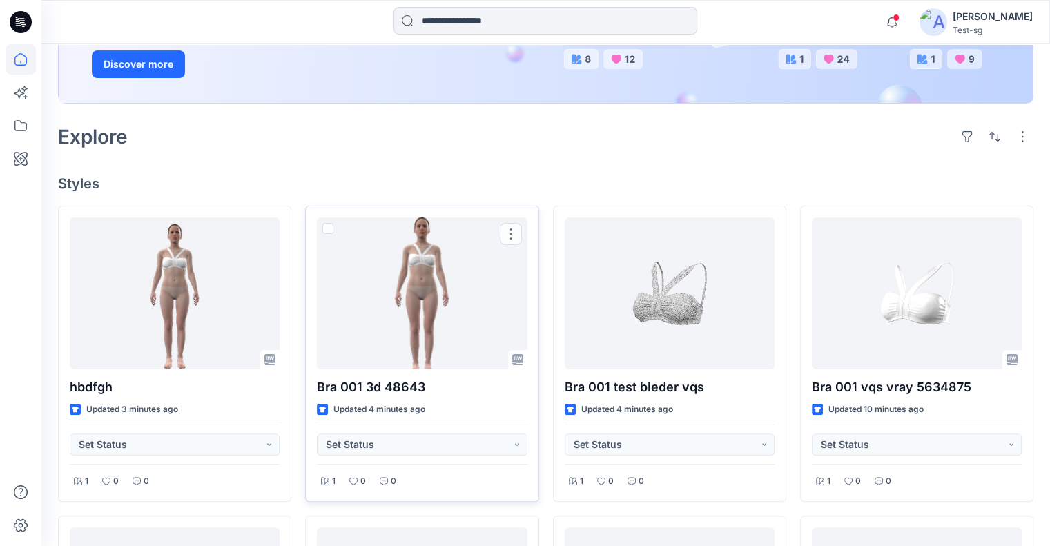
scroll to position [276, 0]
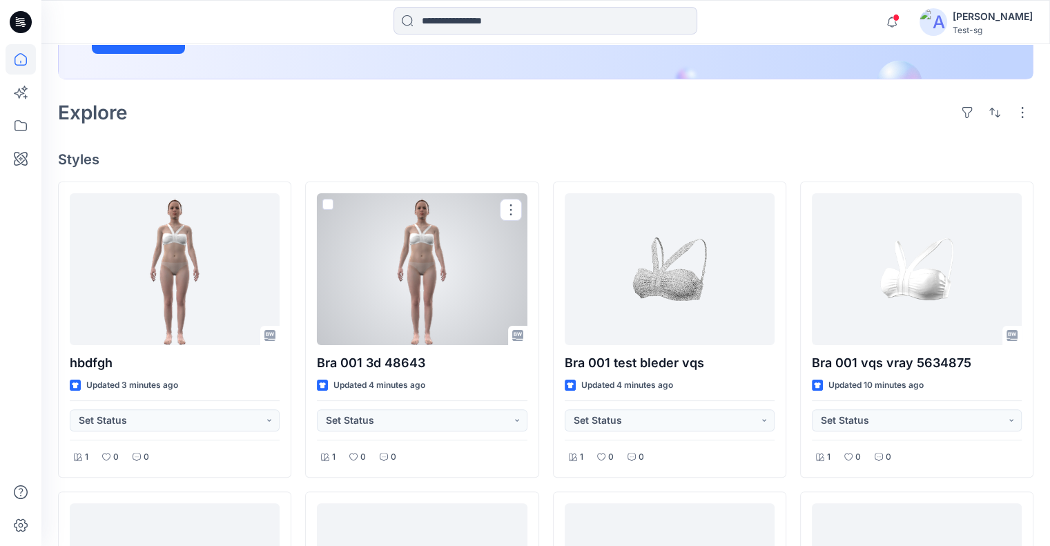
click at [424, 304] on div at bounding box center [422, 269] width 210 height 152
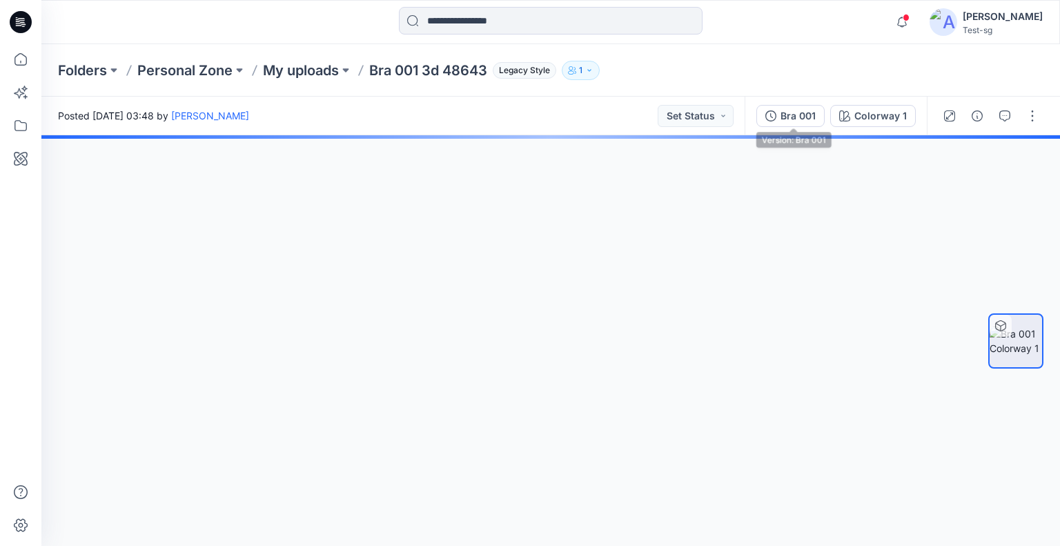
click at [804, 115] on div "Bra 001" at bounding box center [798, 115] width 35 height 15
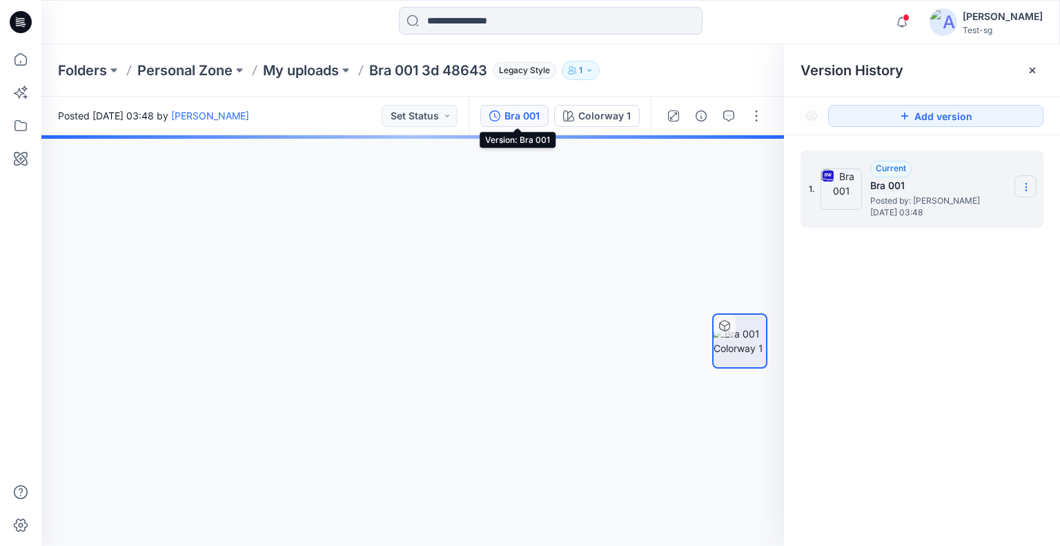
click at [1021, 190] on icon at bounding box center [1026, 187] width 11 height 11
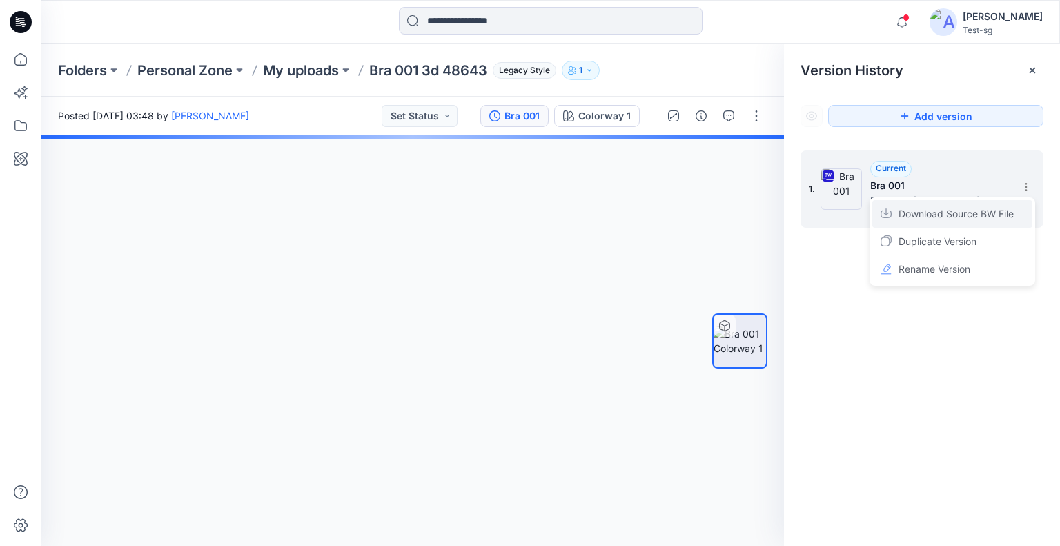
click at [1005, 211] on span "Download Source BW File" at bounding box center [956, 214] width 115 height 17
click at [10, 68] on icon at bounding box center [21, 59] width 30 height 30
